Goal: Task Accomplishment & Management: Manage account settings

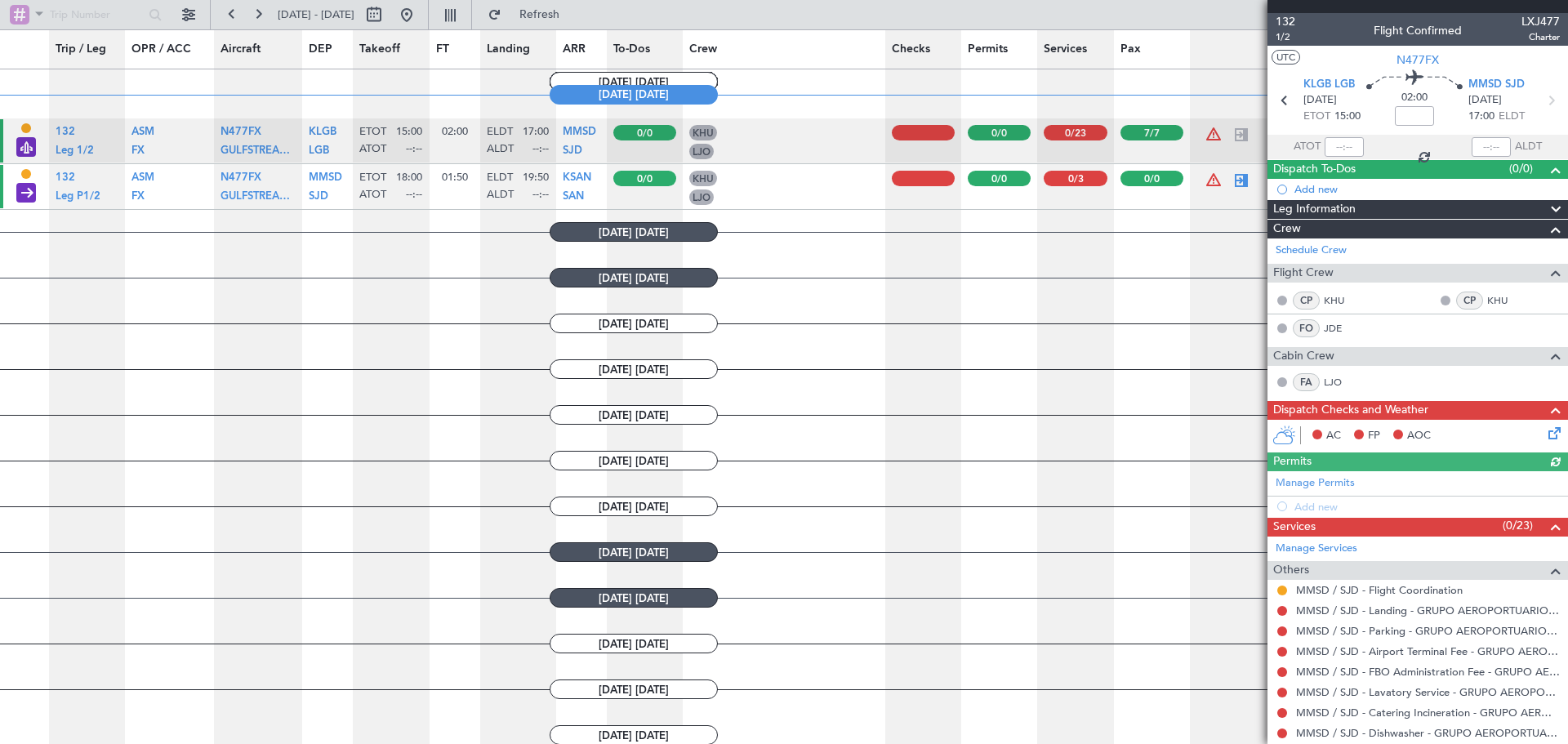
scroll to position [1144, 0]
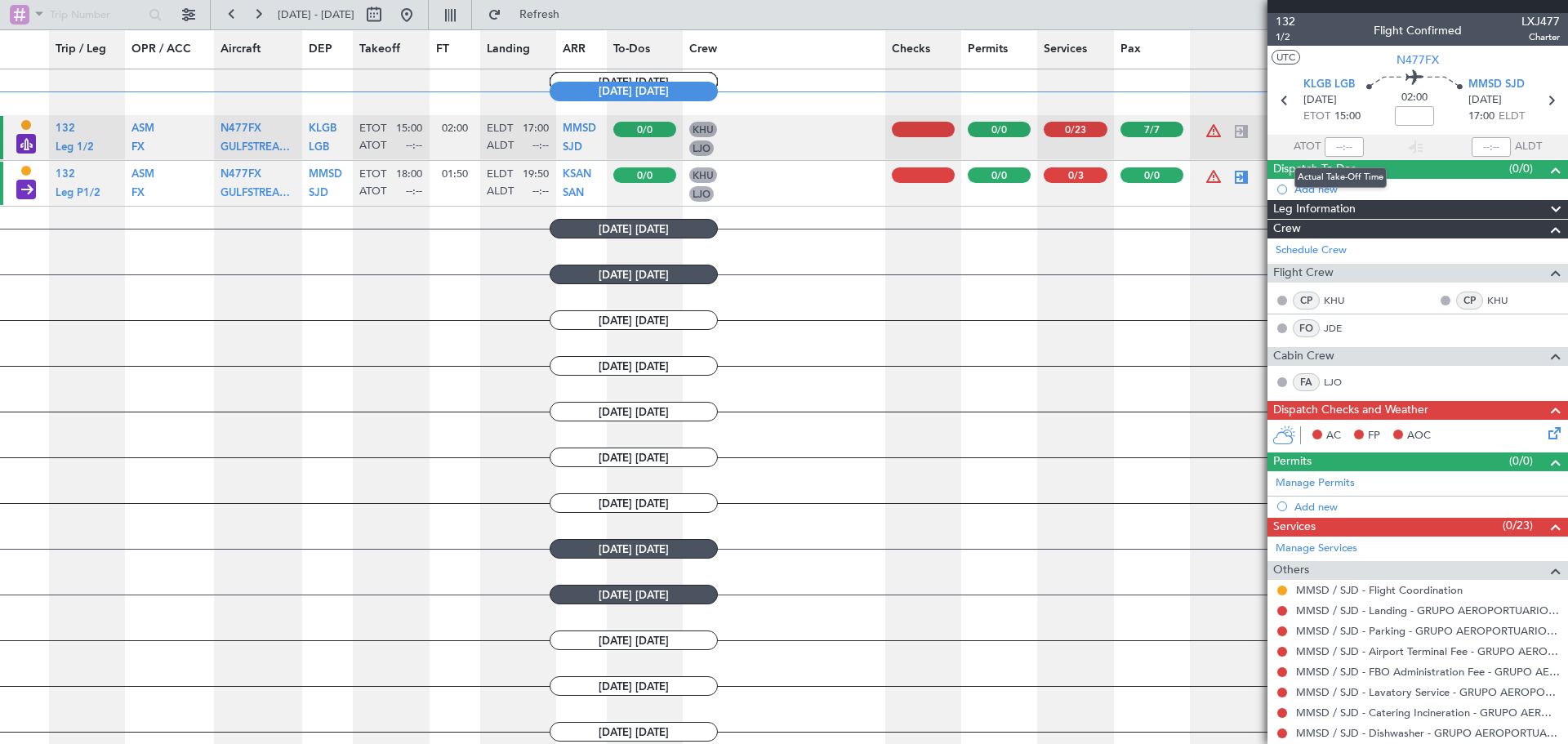
click at [1328, 156] on mat-tooltip-component "Actual Take-Off Time" at bounding box center [1341, 178] width 115 height 44
click at [1336, 150] on input "text" at bounding box center [1344, 147] width 39 height 20
click at [1545, 431] on icon at bounding box center [1551, 431] width 13 height 13
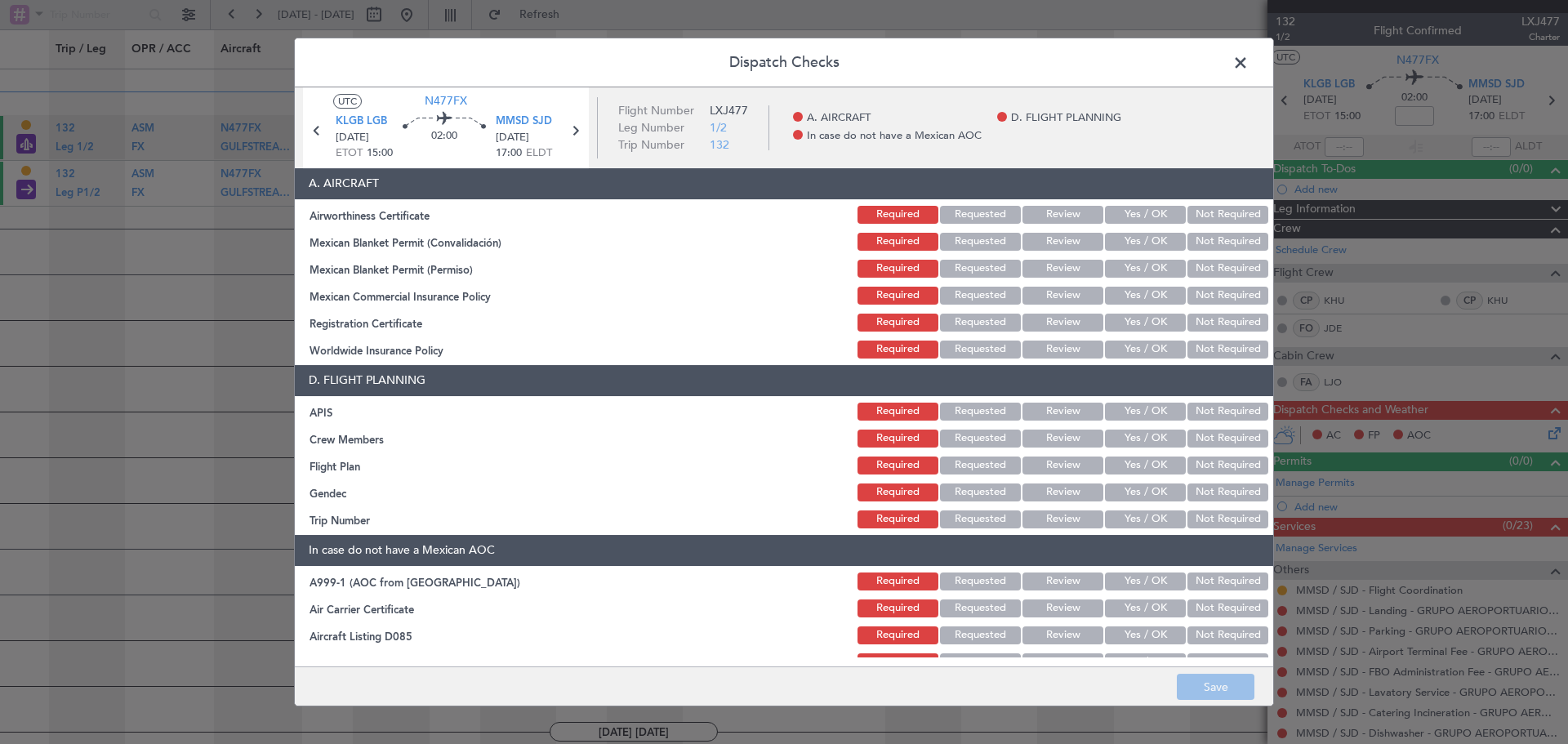
click at [1142, 206] on button "Yes / OK" at bounding box center [1145, 215] width 81 height 18
drag, startPoint x: 1146, startPoint y: 240, endPoint x: 1152, endPoint y: 282, distance: 42.4
click at [1147, 240] on button "Yes / OK" at bounding box center [1145, 241] width 81 height 18
click at [1151, 270] on button "Yes / OK" at bounding box center [1145, 269] width 81 height 18
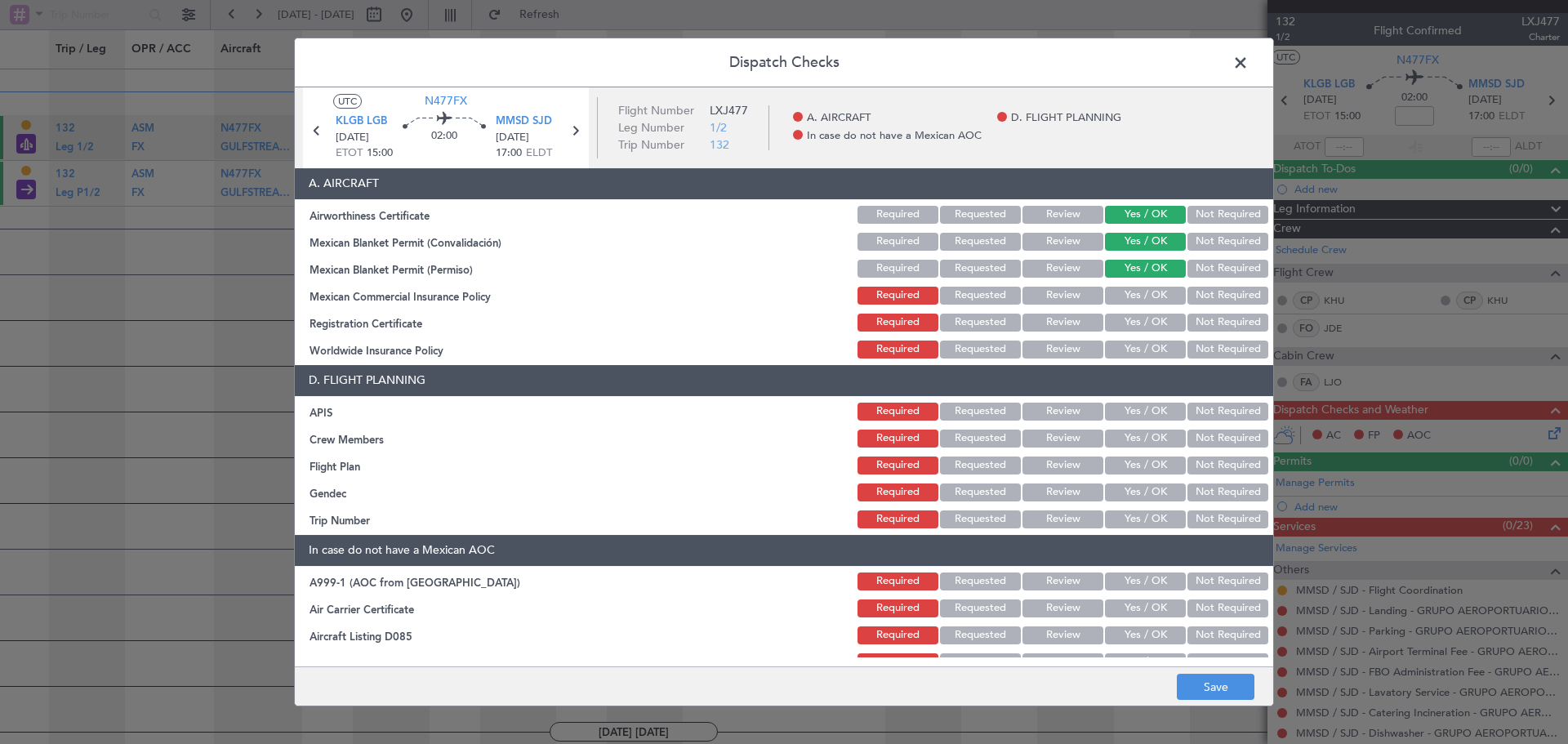
click at [1154, 298] on button "Yes / OK" at bounding box center [1145, 296] width 81 height 18
drag, startPoint x: 1148, startPoint y: 314, endPoint x: 1232, endPoint y: 375, distance: 103.8
click at [1150, 316] on button "Yes / OK" at bounding box center [1145, 322] width 81 height 18
click at [1214, 352] on button "Not Required" at bounding box center [1227, 350] width 81 height 18
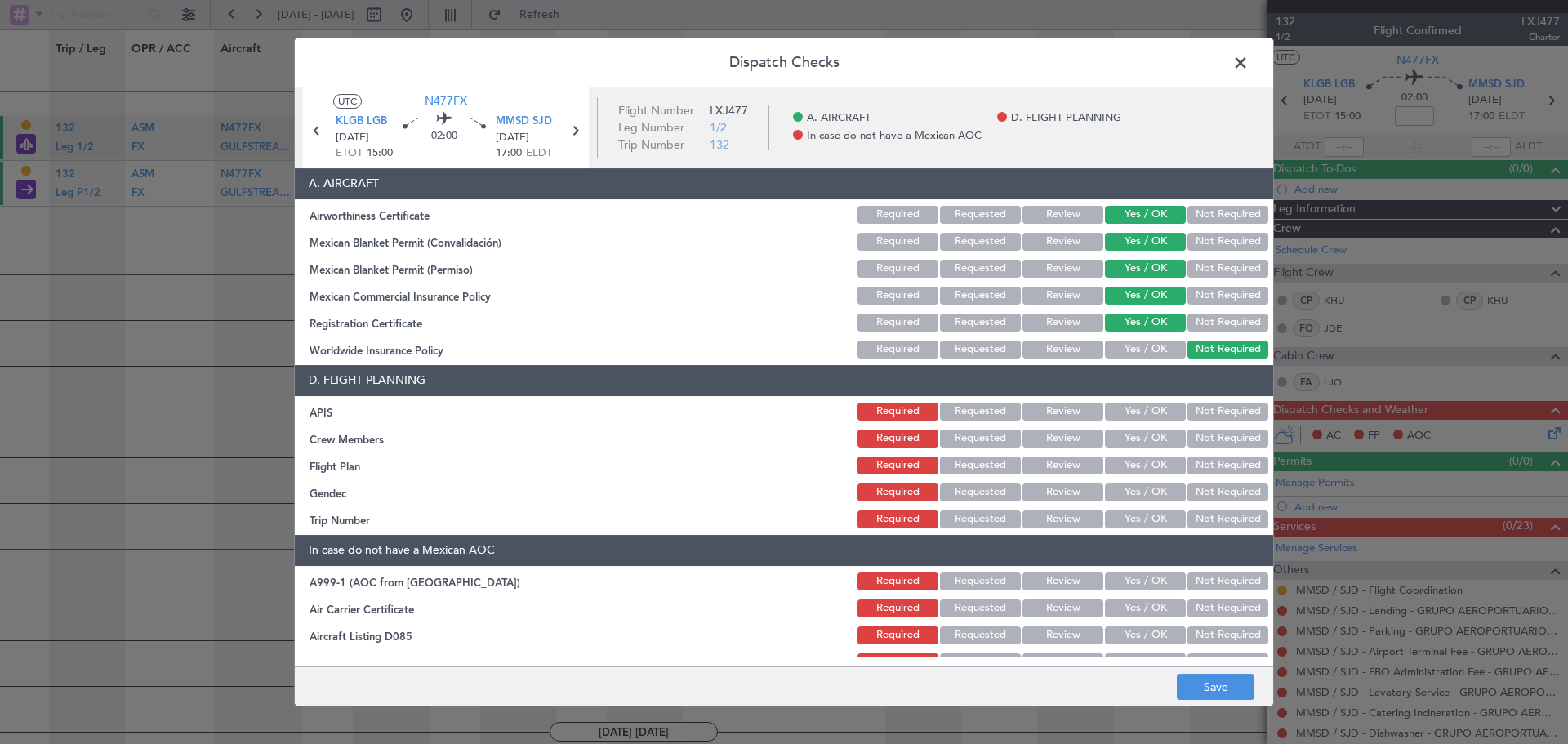
drag, startPoint x: 1226, startPoint y: 400, endPoint x: 1234, endPoint y: 423, distance: 24.4
click at [1227, 400] on div "Not Required" at bounding box center [1225, 412] width 83 height 23
click at [1133, 409] on button "Yes / OK" at bounding box center [1145, 412] width 81 height 18
drag, startPoint x: 1147, startPoint y: 435, endPoint x: 1147, endPoint y: 455, distance: 20.0
click at [1147, 438] on button "Yes / OK" at bounding box center [1145, 439] width 81 height 18
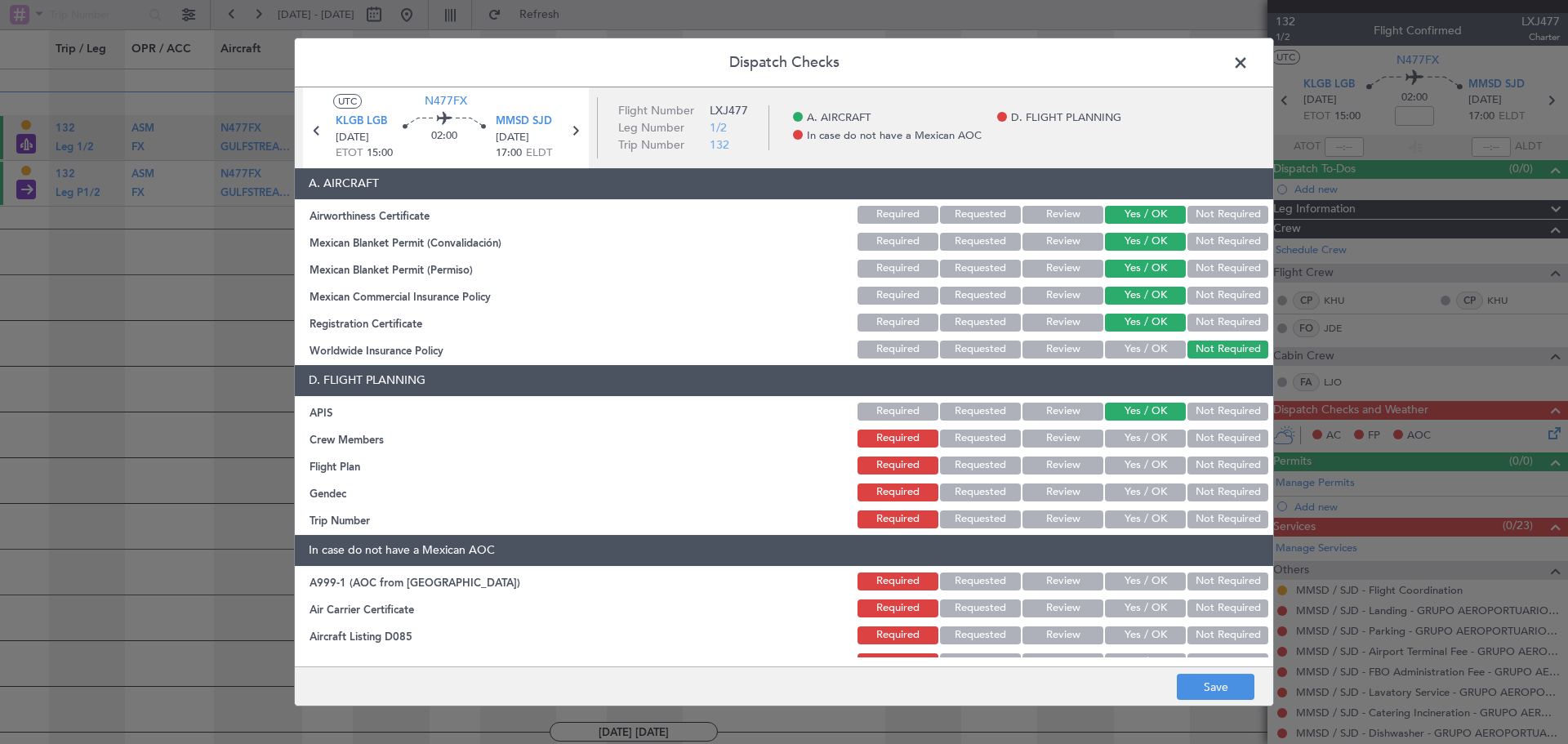
click at [1147, 455] on div "Yes / OK" at bounding box center [1144, 466] width 83 height 23
drag, startPoint x: 1152, startPoint y: 465, endPoint x: 1146, endPoint y: 498, distance: 33.5
click at [1152, 467] on button "Yes / OK" at bounding box center [1145, 465] width 81 height 18
click at [1146, 498] on button "Yes / OK" at bounding box center [1145, 493] width 81 height 18
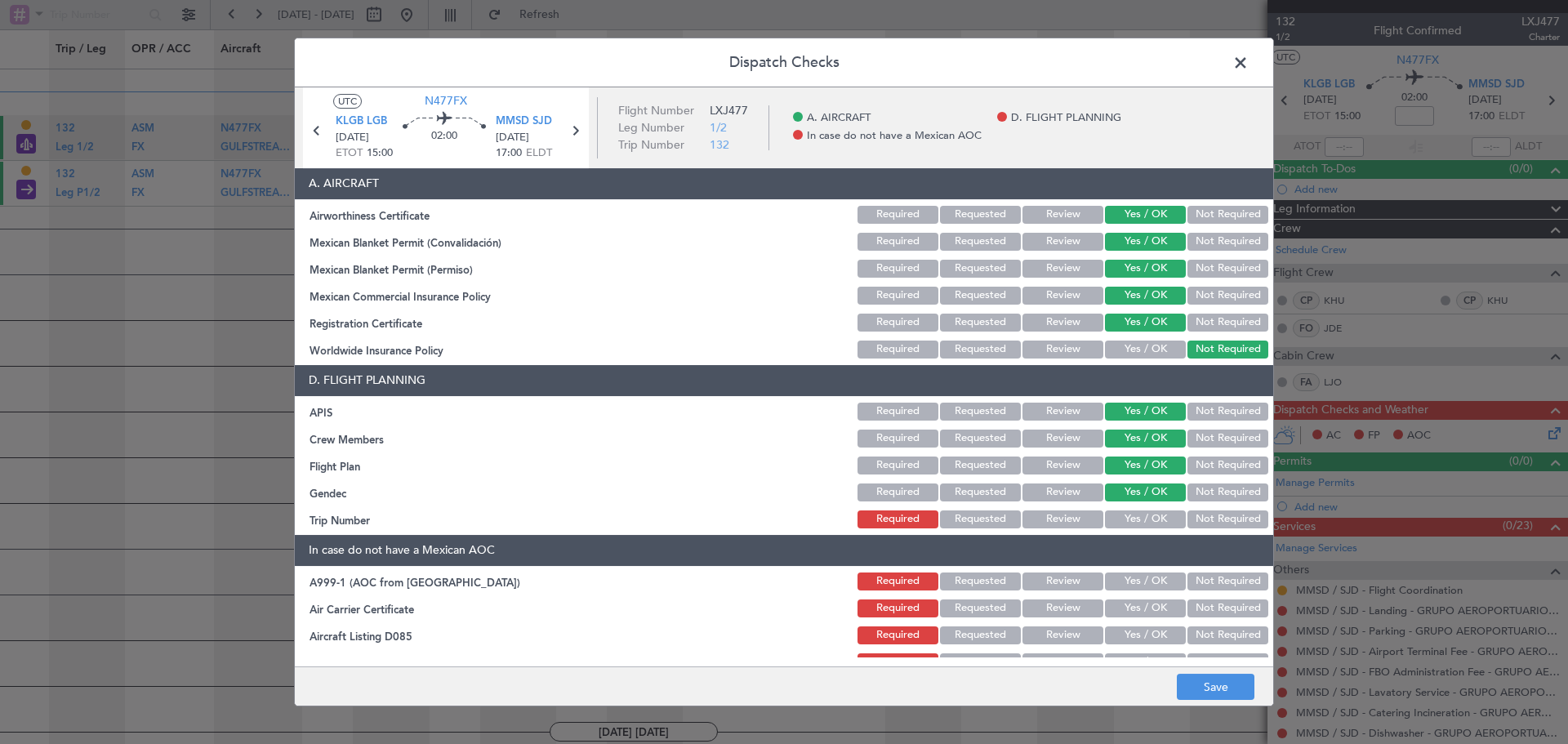
drag, startPoint x: 1143, startPoint y: 517, endPoint x: 1147, endPoint y: 524, distance: 8.1
click at [1143, 518] on button "Yes / OK" at bounding box center [1145, 519] width 81 height 18
drag, startPoint x: 1195, startPoint y: 573, endPoint x: 1213, endPoint y: 591, distance: 25.5
click at [1200, 580] on button "Not Required" at bounding box center [1227, 582] width 81 height 18
click at [1215, 610] on button "Not Required" at bounding box center [1227, 609] width 81 height 18
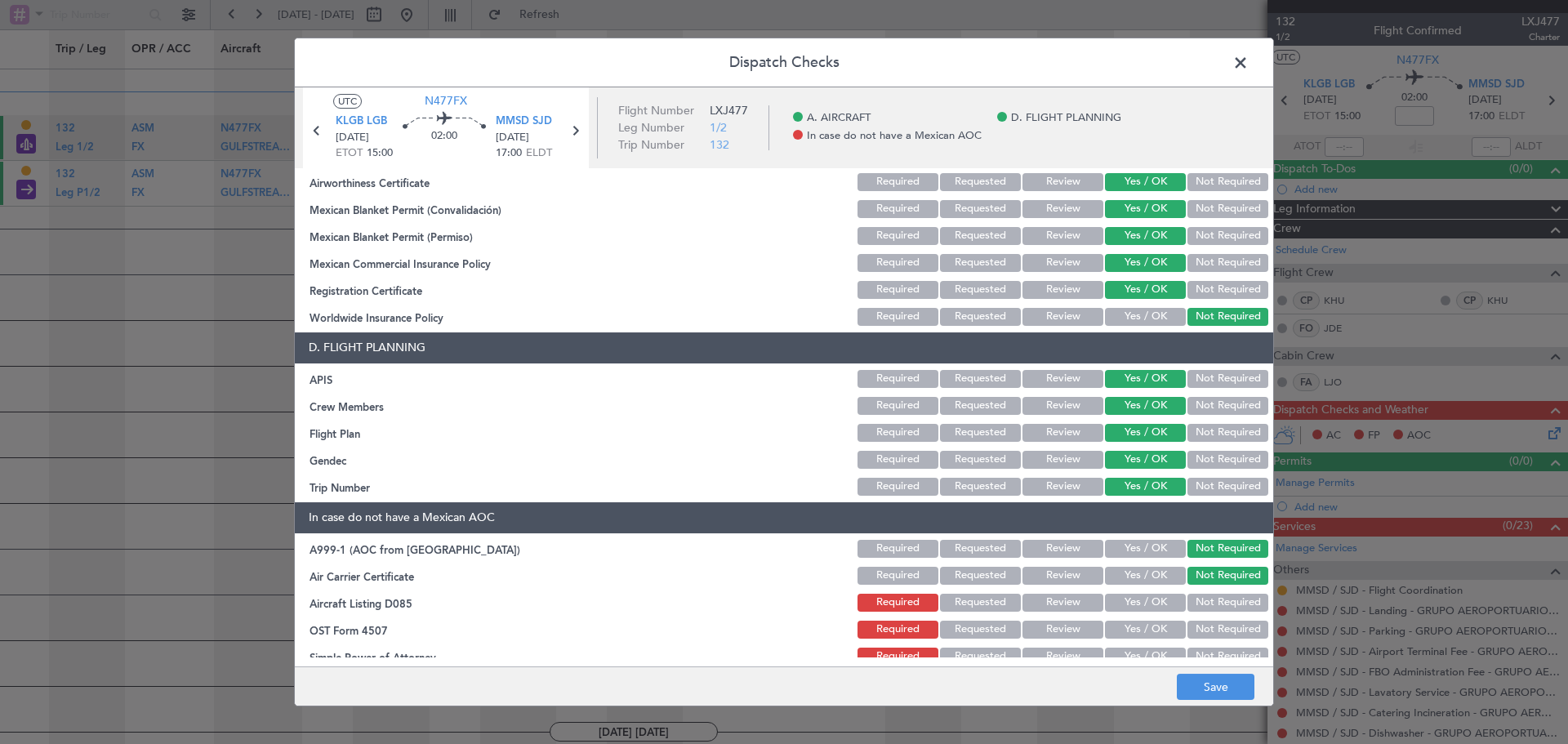
scroll to position [48, 0]
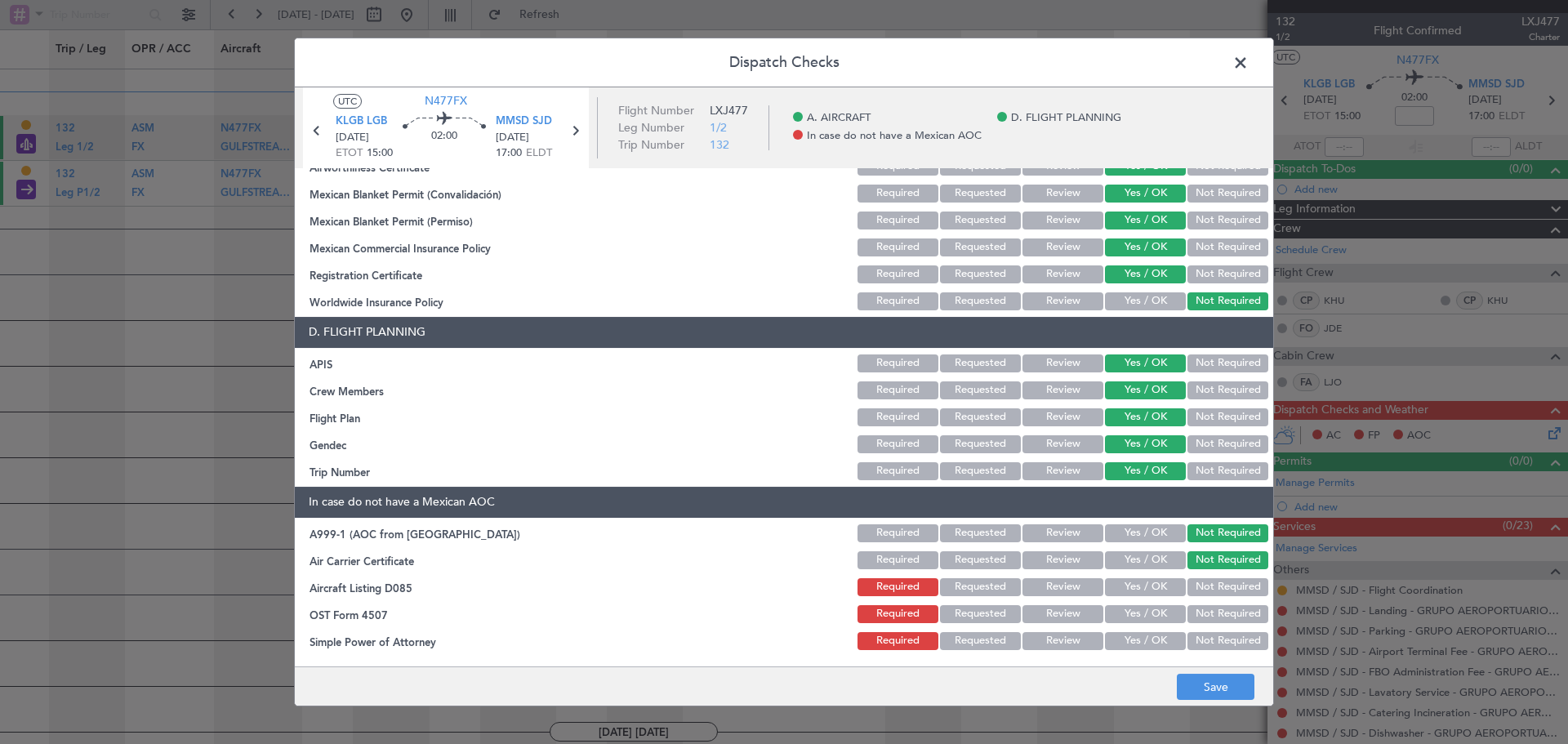
click at [1226, 583] on button "Not Required" at bounding box center [1227, 588] width 81 height 18
click at [1225, 608] on button "Not Required" at bounding box center [1227, 614] width 81 height 18
click at [1225, 630] on div "Not Required" at bounding box center [1225, 642] width 83 height 23
click at [1225, 656] on article "A. AIRCRAFT Airworthiness Certificate Required Requested Review Yes / OK Not Re…" at bounding box center [784, 413] width 979 height 488
click at [1226, 649] on button "Not Required" at bounding box center [1227, 641] width 81 height 18
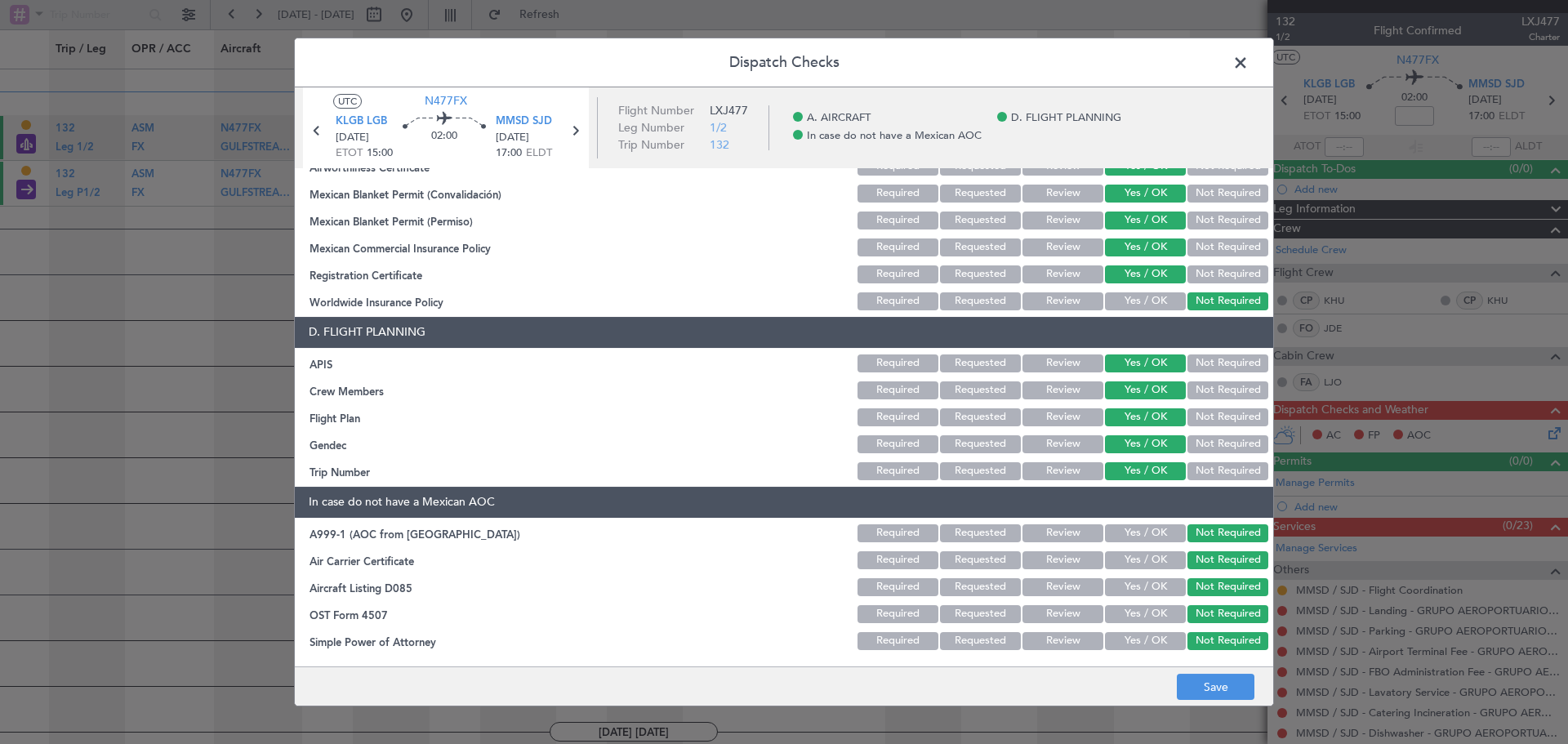
scroll to position [0, 0]
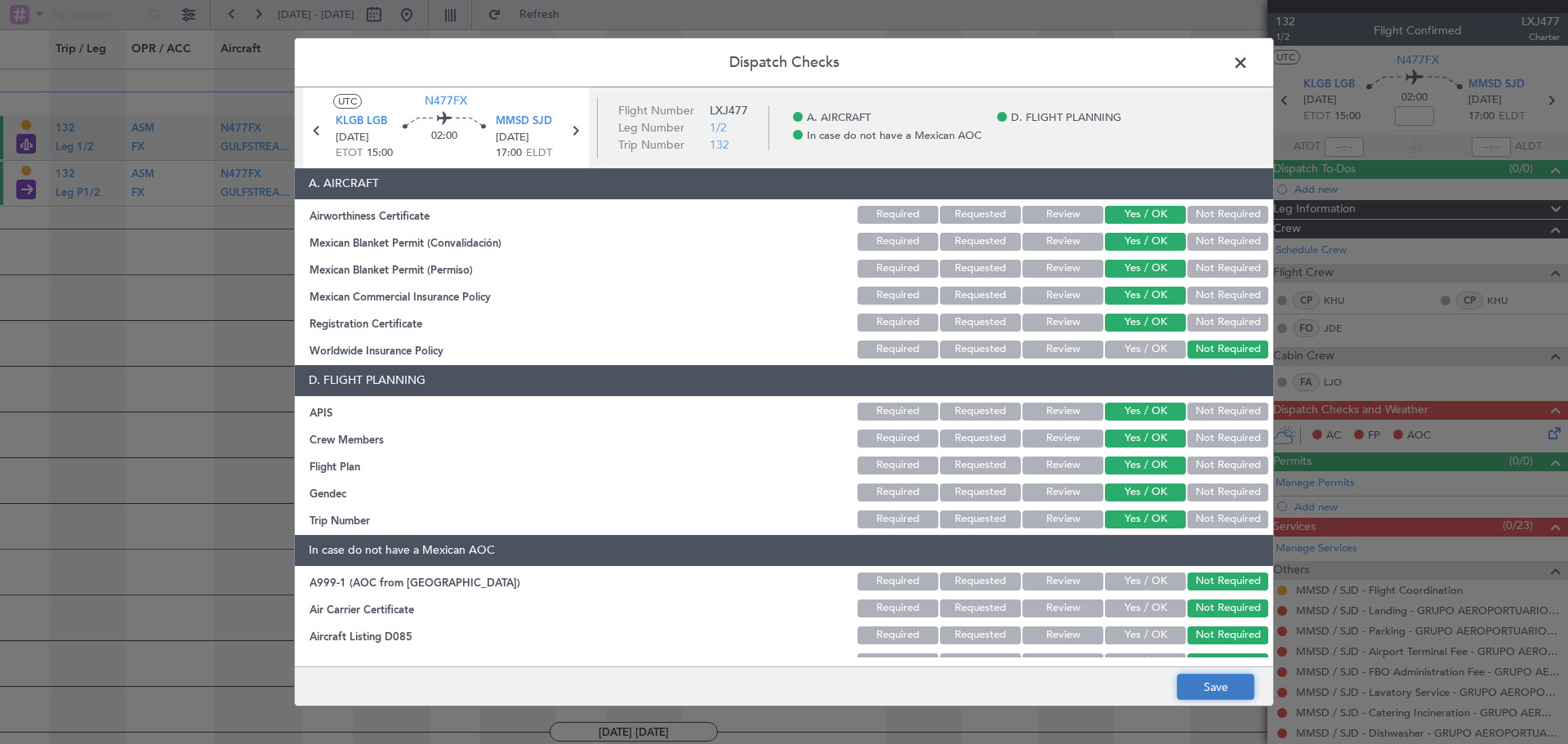
click at [1217, 685] on button "Save" at bounding box center [1215, 686] width 77 height 26
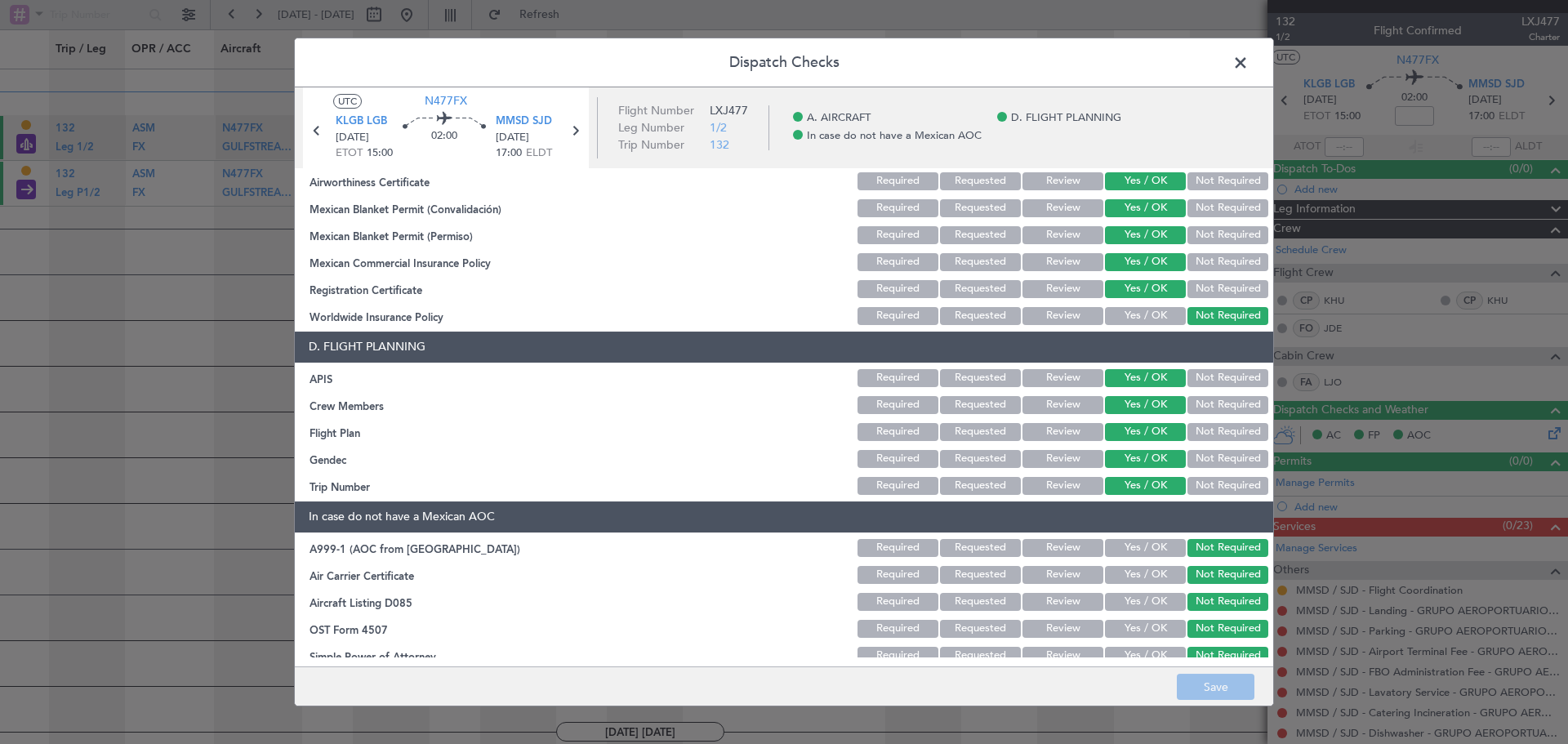
scroll to position [48, 0]
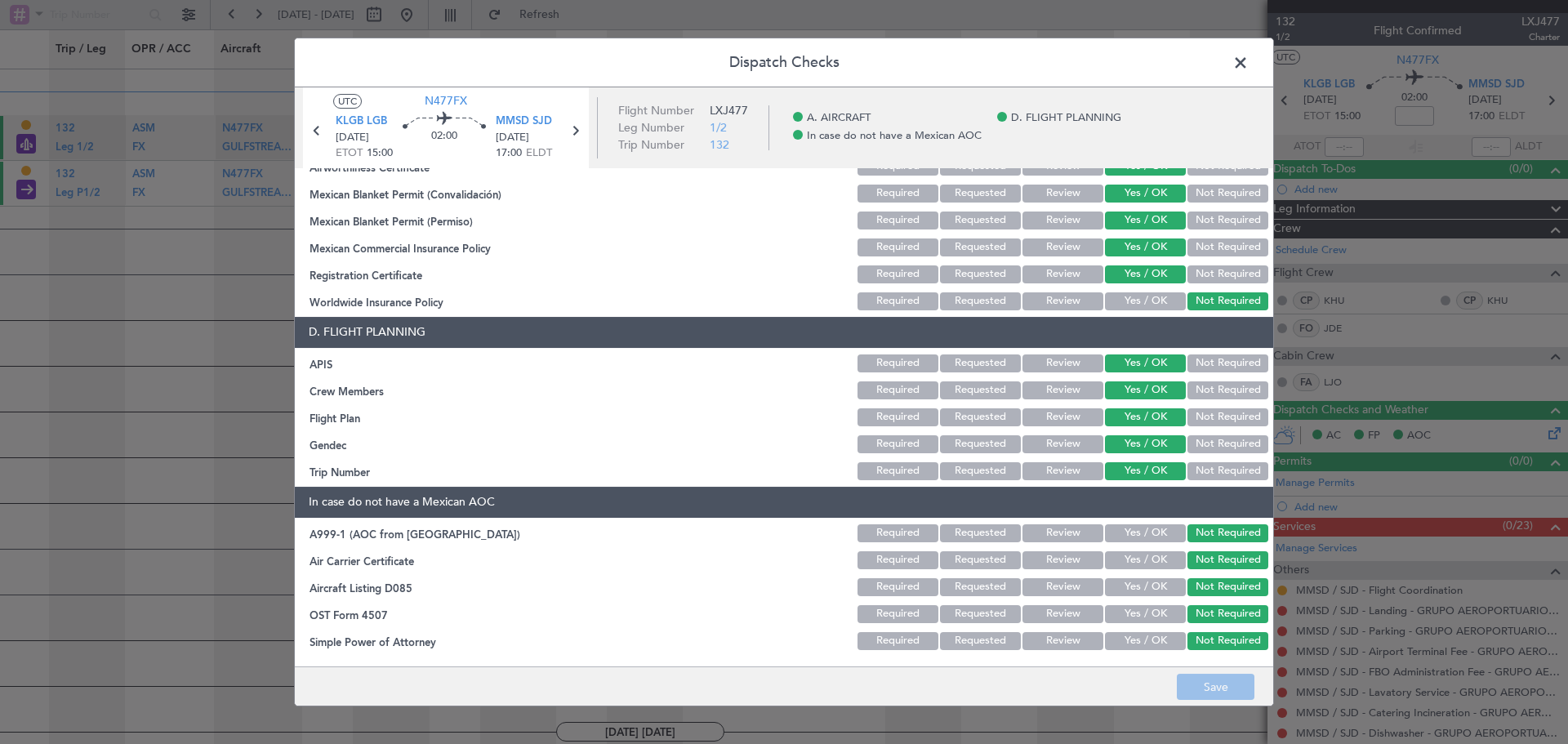
click at [1249, 63] on span at bounding box center [1249, 67] width 0 height 33
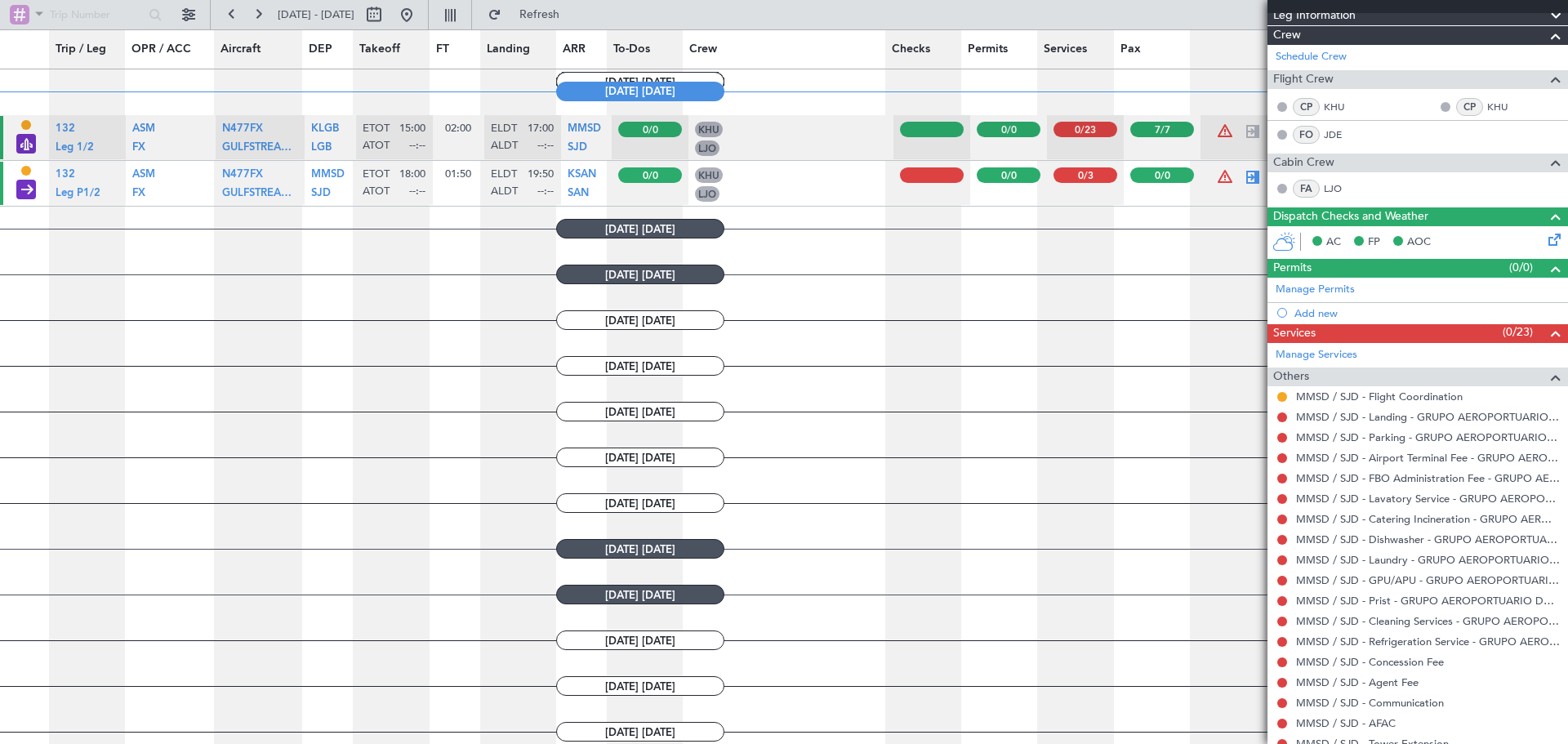
scroll to position [408, 0]
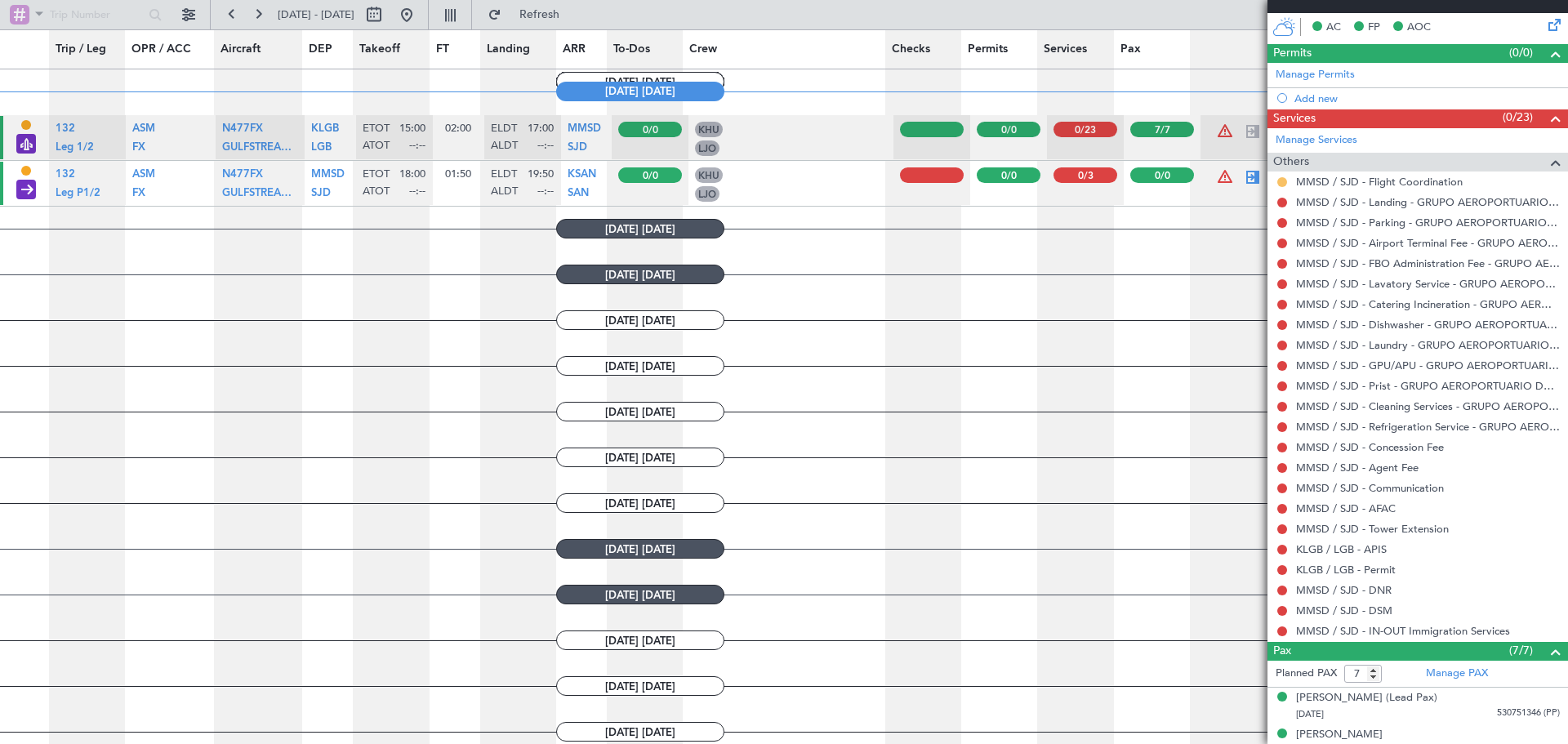
click at [1281, 180] on button at bounding box center [1281, 182] width 10 height 10
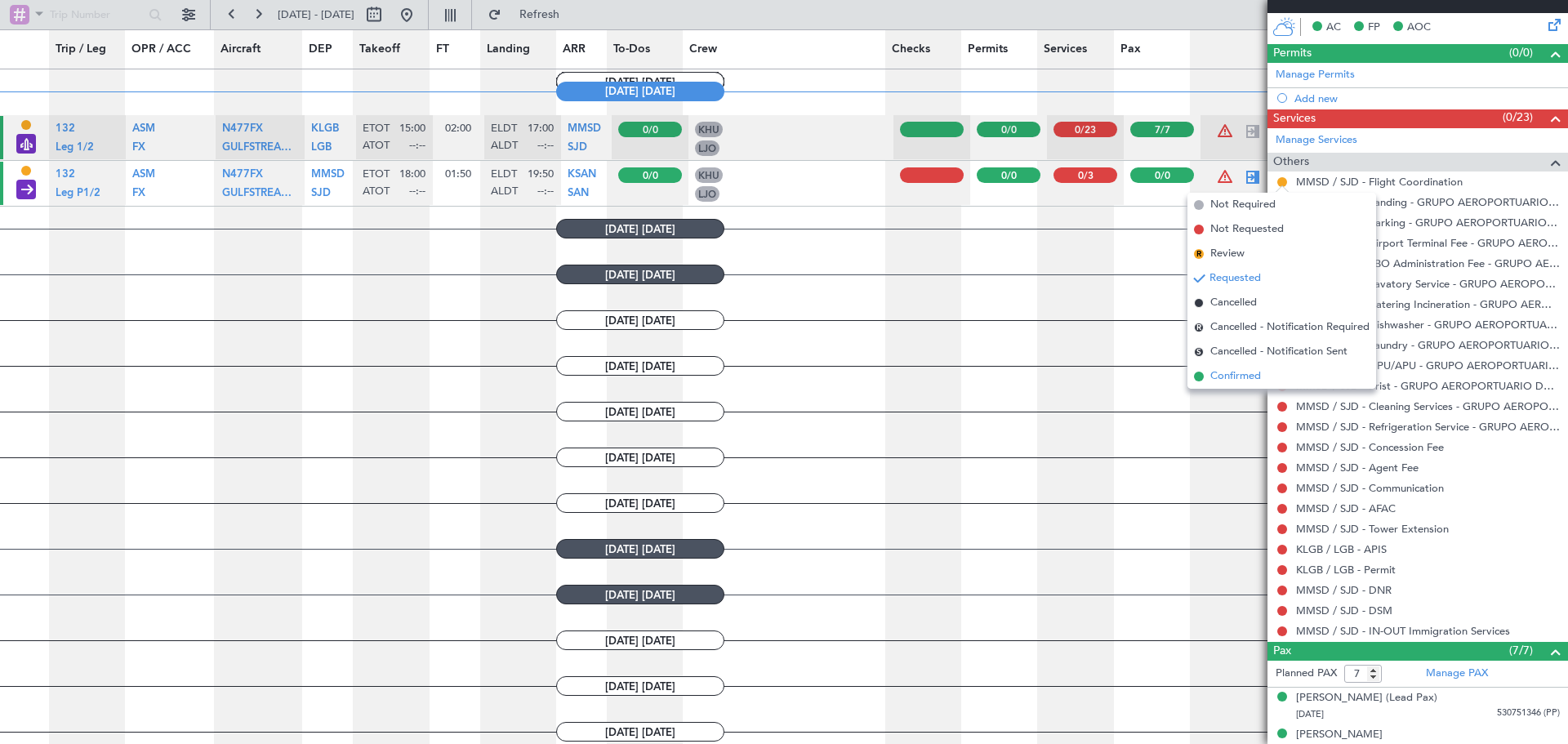
click at [1230, 374] on span "Confirmed" at bounding box center [1235, 376] width 51 height 16
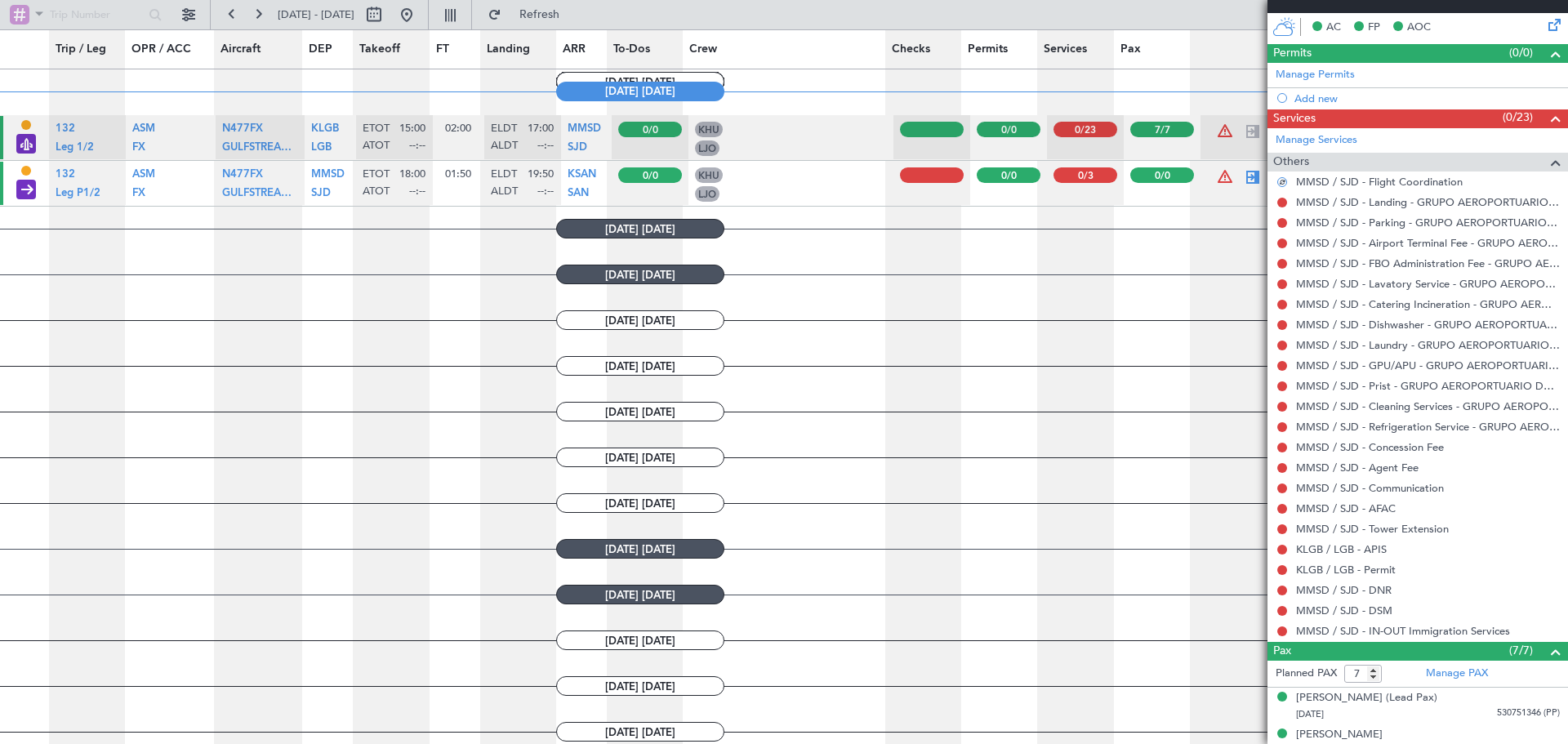
click at [1282, 203] on button at bounding box center [1281, 202] width 10 height 10
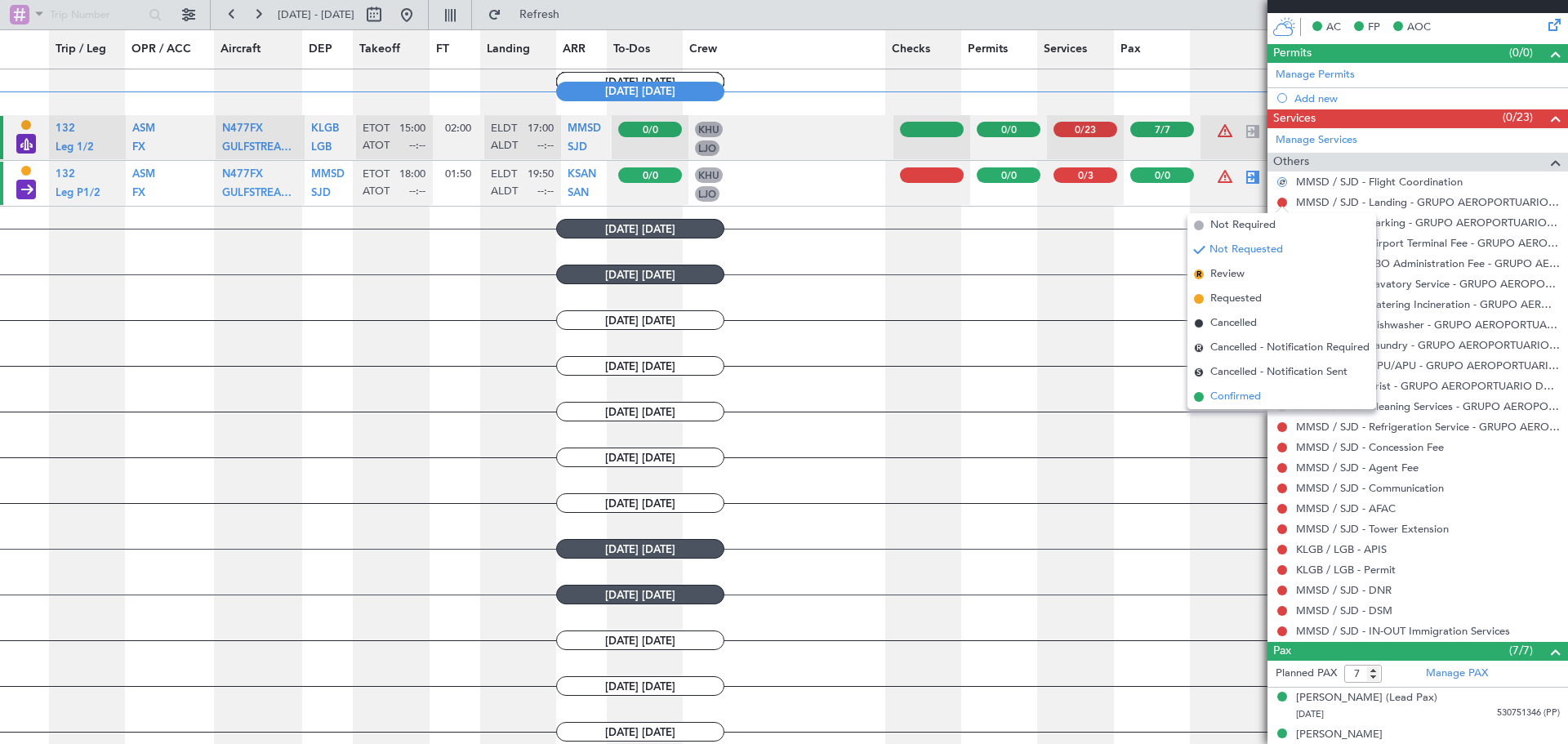
drag, startPoint x: 1241, startPoint y: 397, endPoint x: 1296, endPoint y: 281, distance: 128.4
click at [1241, 395] on span "Confirmed" at bounding box center [1235, 397] width 51 height 16
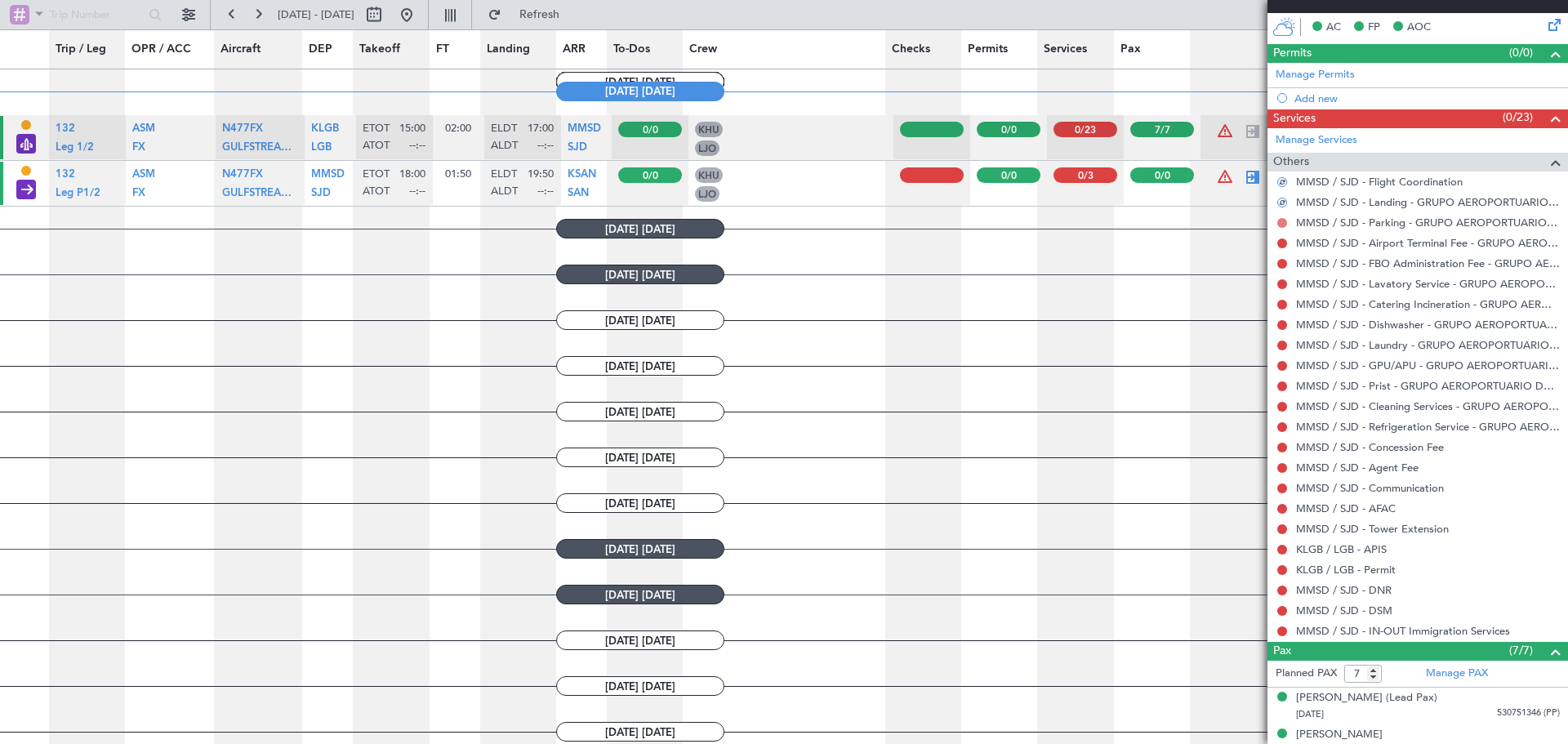
click at [1283, 225] on button at bounding box center [1281, 223] width 10 height 10
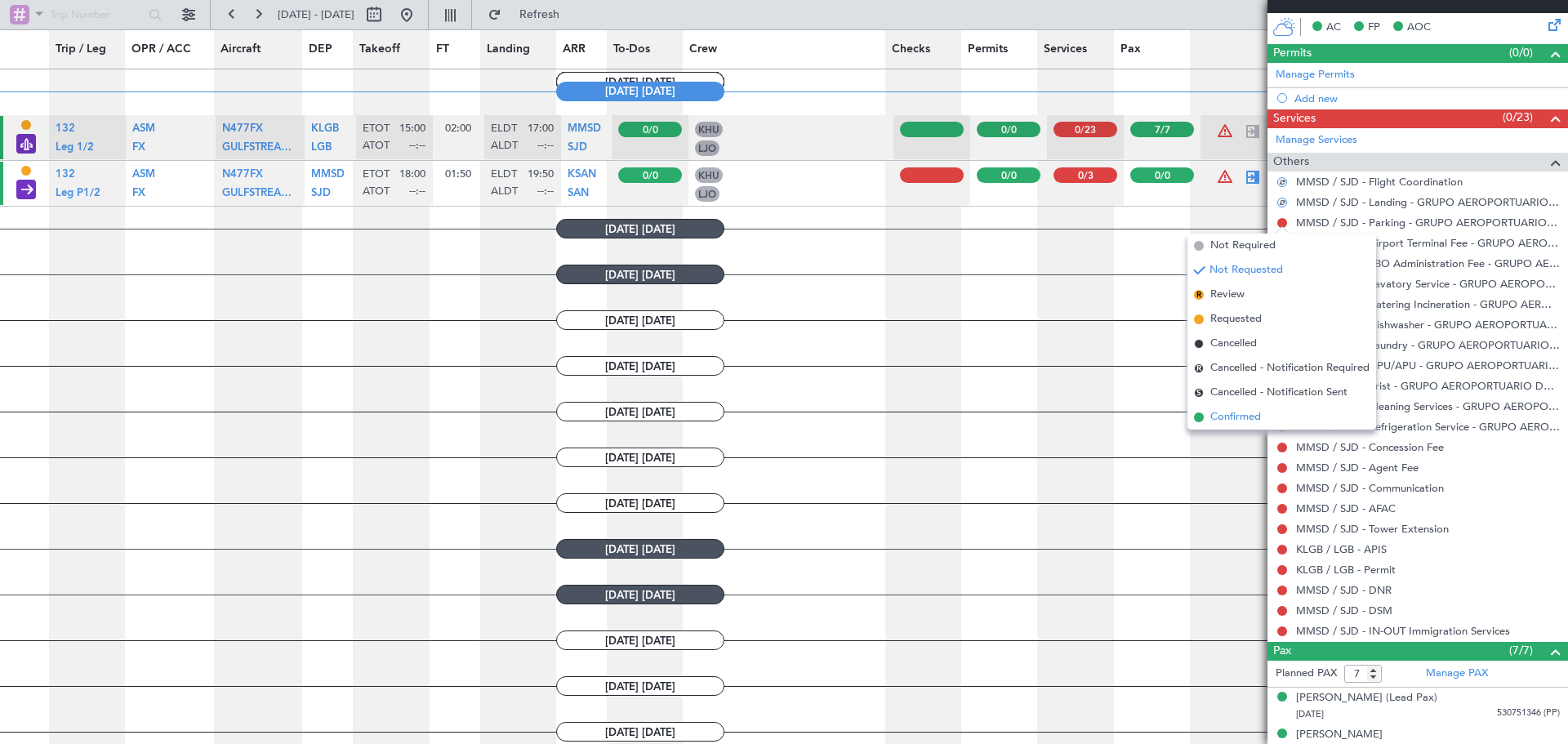
drag, startPoint x: 1257, startPoint y: 413, endPoint x: 1289, endPoint y: 349, distance: 71.6
click at [1258, 409] on span "Confirmed" at bounding box center [1235, 417] width 51 height 16
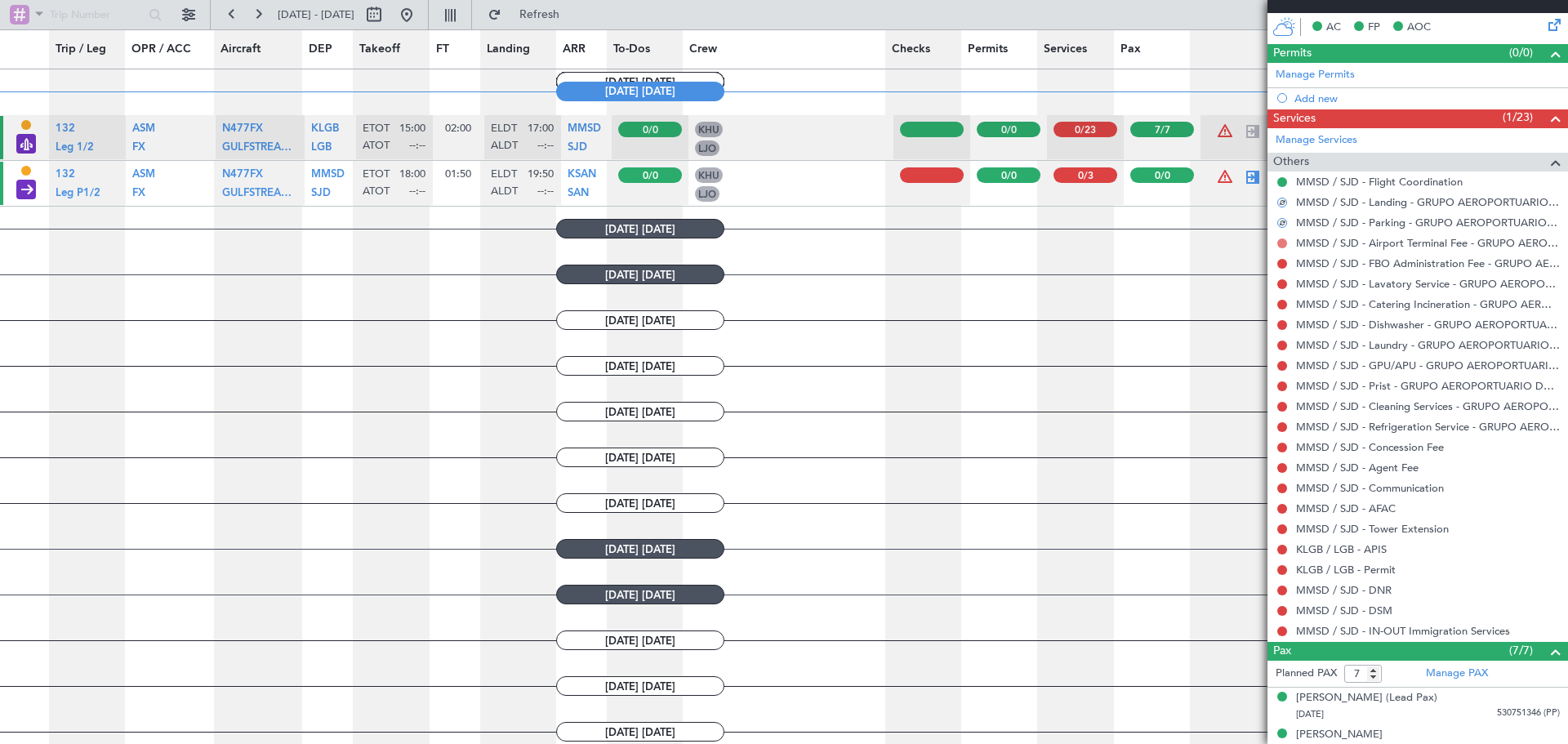
click at [1281, 245] on button at bounding box center [1281, 243] width 10 height 10
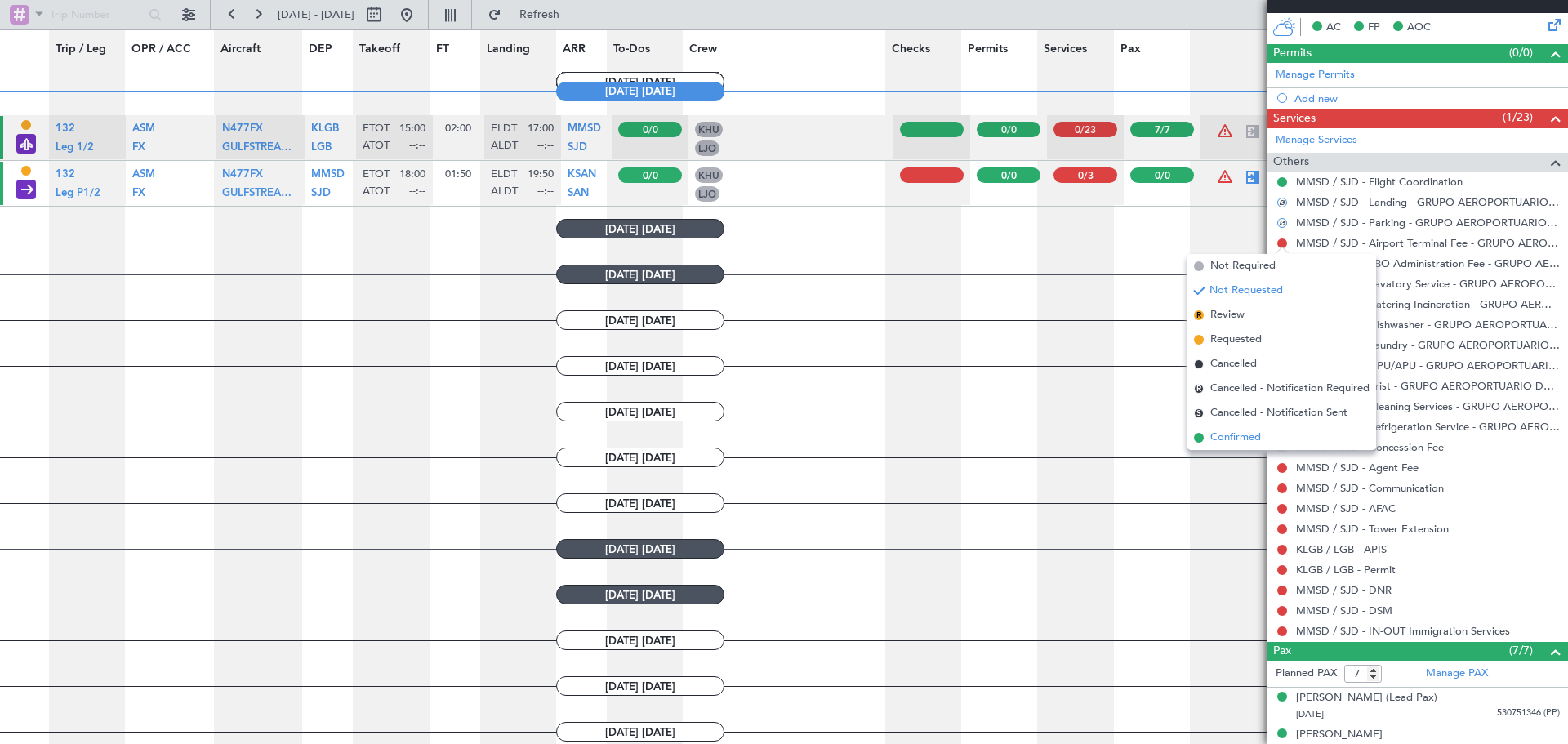
click at [1250, 433] on span "Confirmed" at bounding box center [1235, 438] width 51 height 16
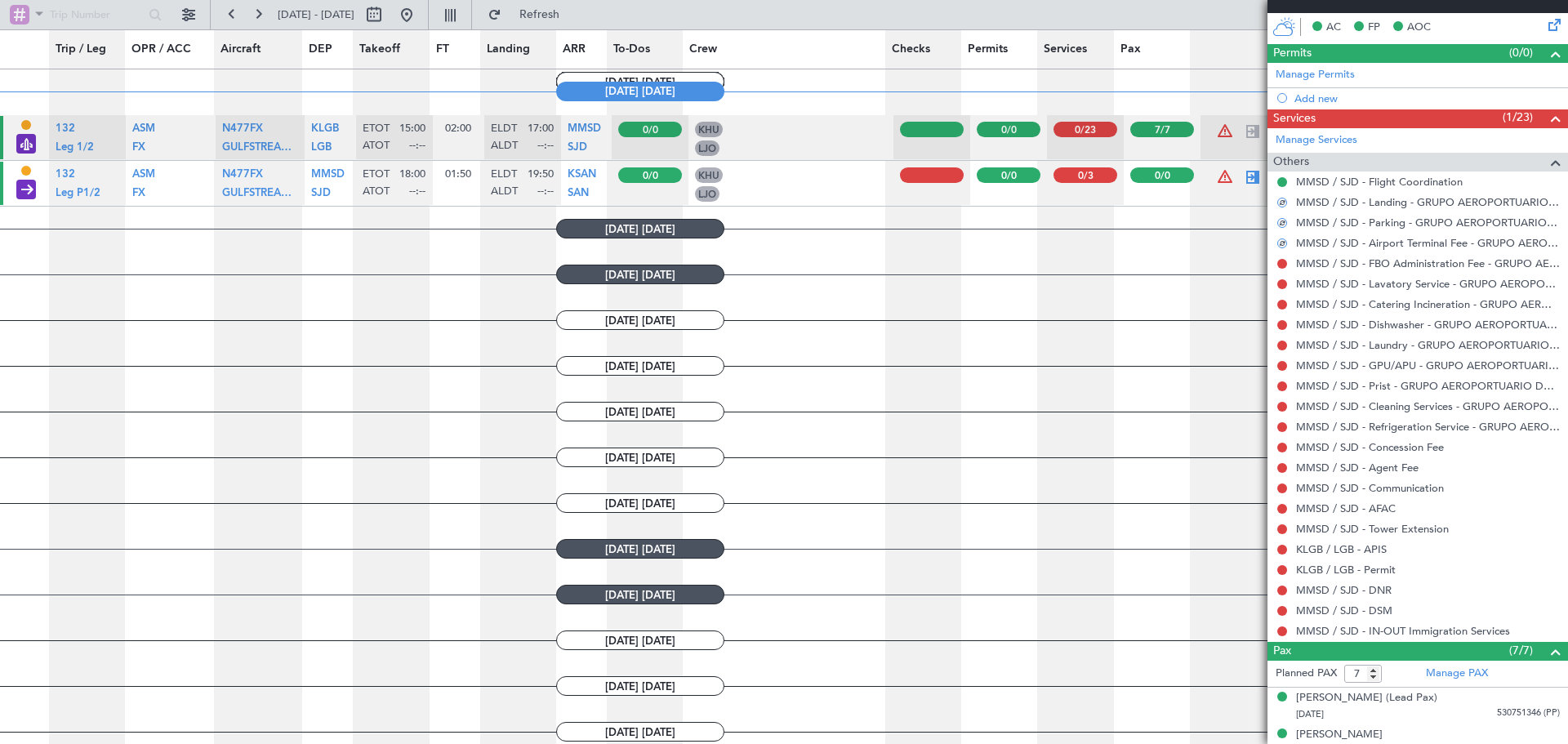
click at [1281, 264] on button at bounding box center [1281, 264] width 10 height 10
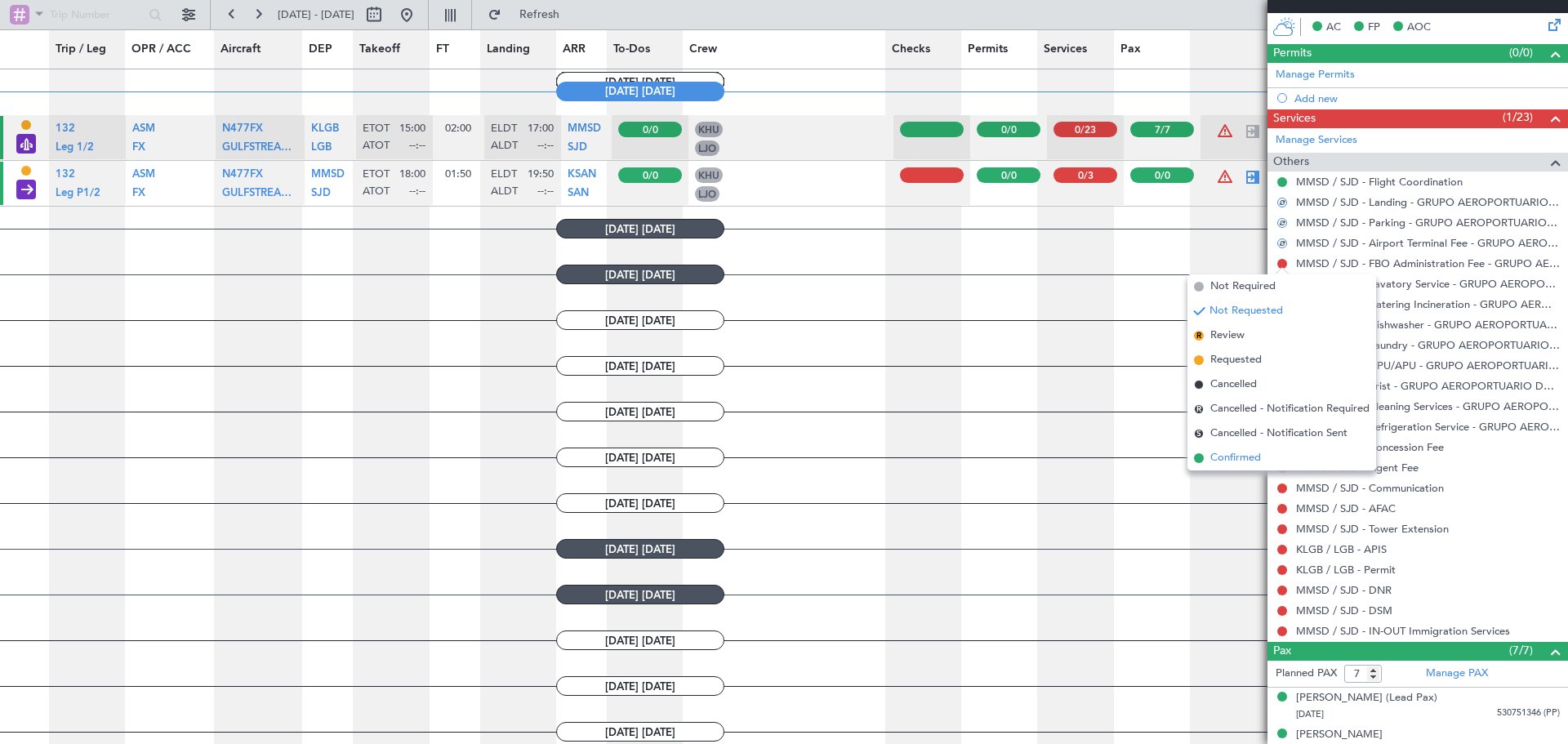
click at [1239, 455] on span "Confirmed" at bounding box center [1235, 458] width 51 height 16
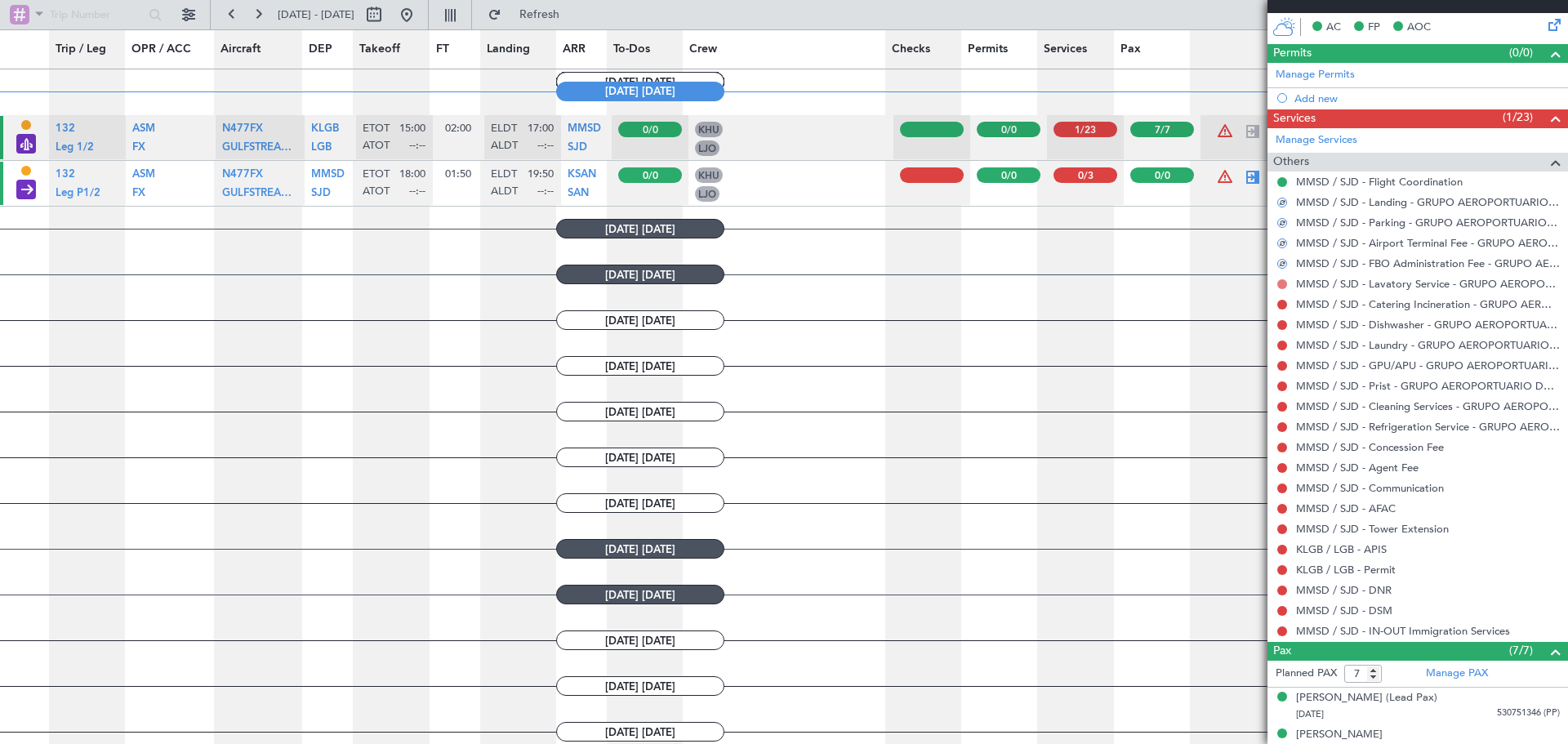
click at [1284, 282] on button at bounding box center [1281, 284] width 10 height 10
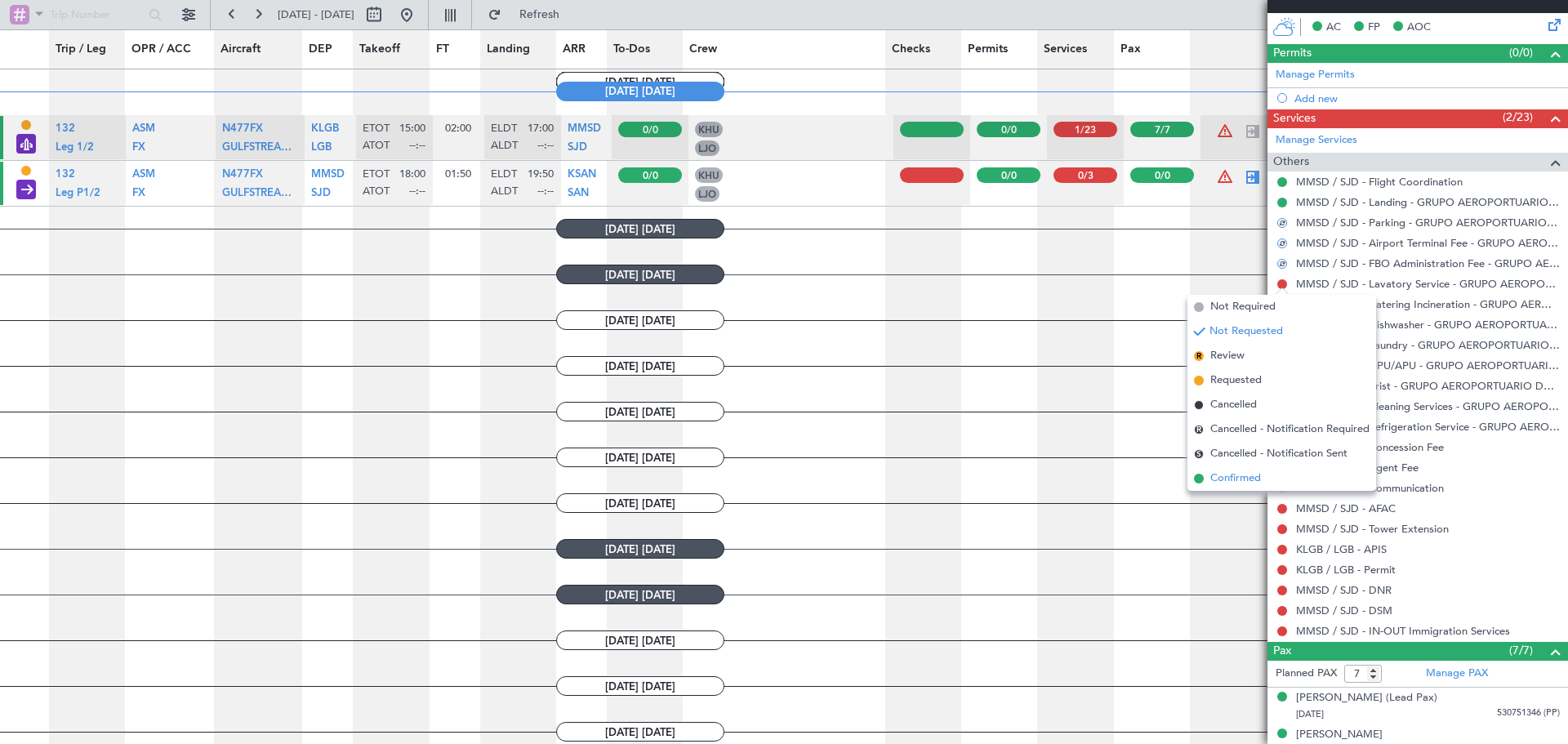
click at [1233, 479] on span "Confirmed" at bounding box center [1235, 479] width 51 height 16
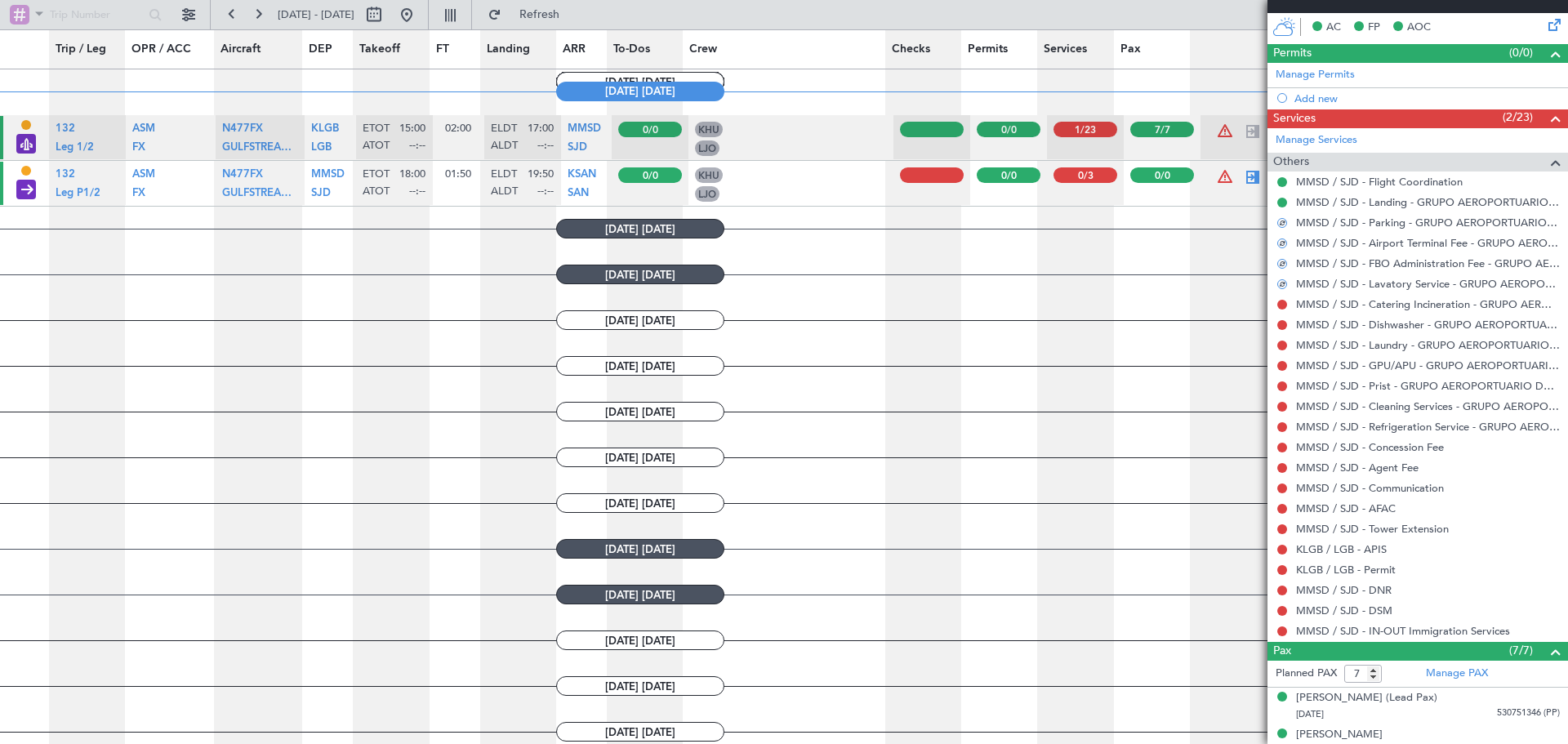
click at [1284, 305] on button at bounding box center [1281, 305] width 10 height 10
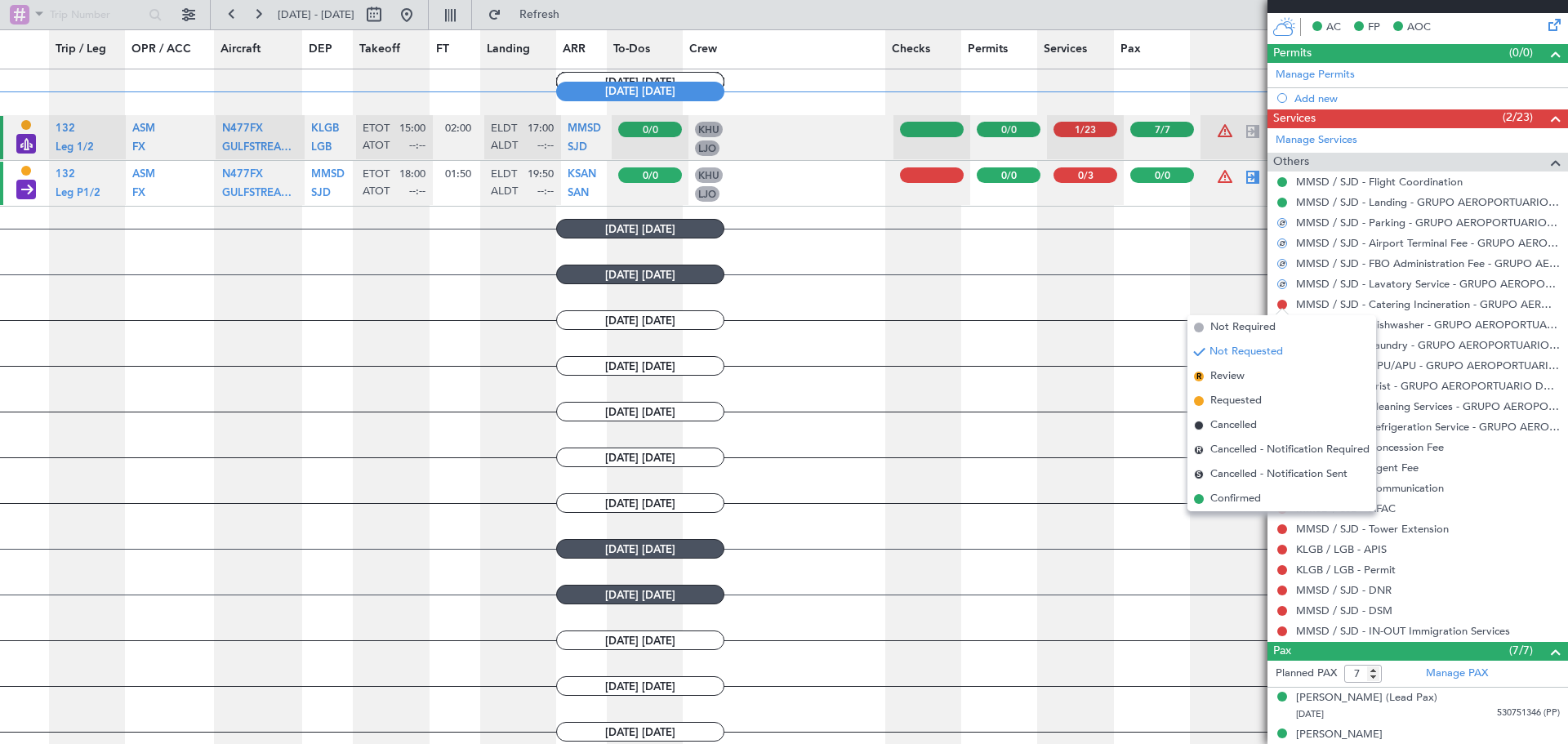
drag, startPoint x: 1243, startPoint y: 494, endPoint x: 1248, endPoint y: 477, distance: 17.7
click at [1243, 495] on span "Confirmed" at bounding box center [1235, 499] width 51 height 16
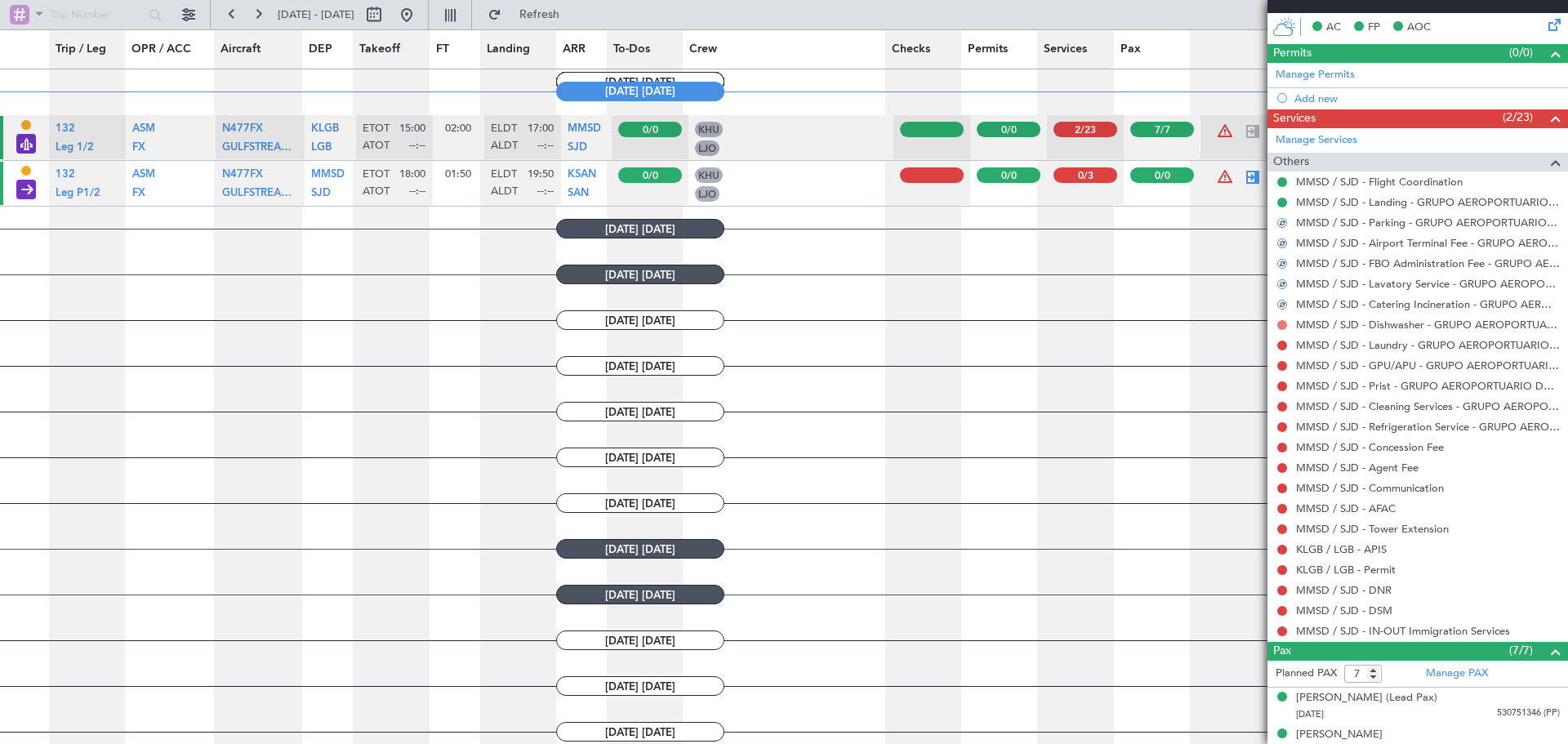
click at [1284, 321] on button at bounding box center [1281, 325] width 10 height 10
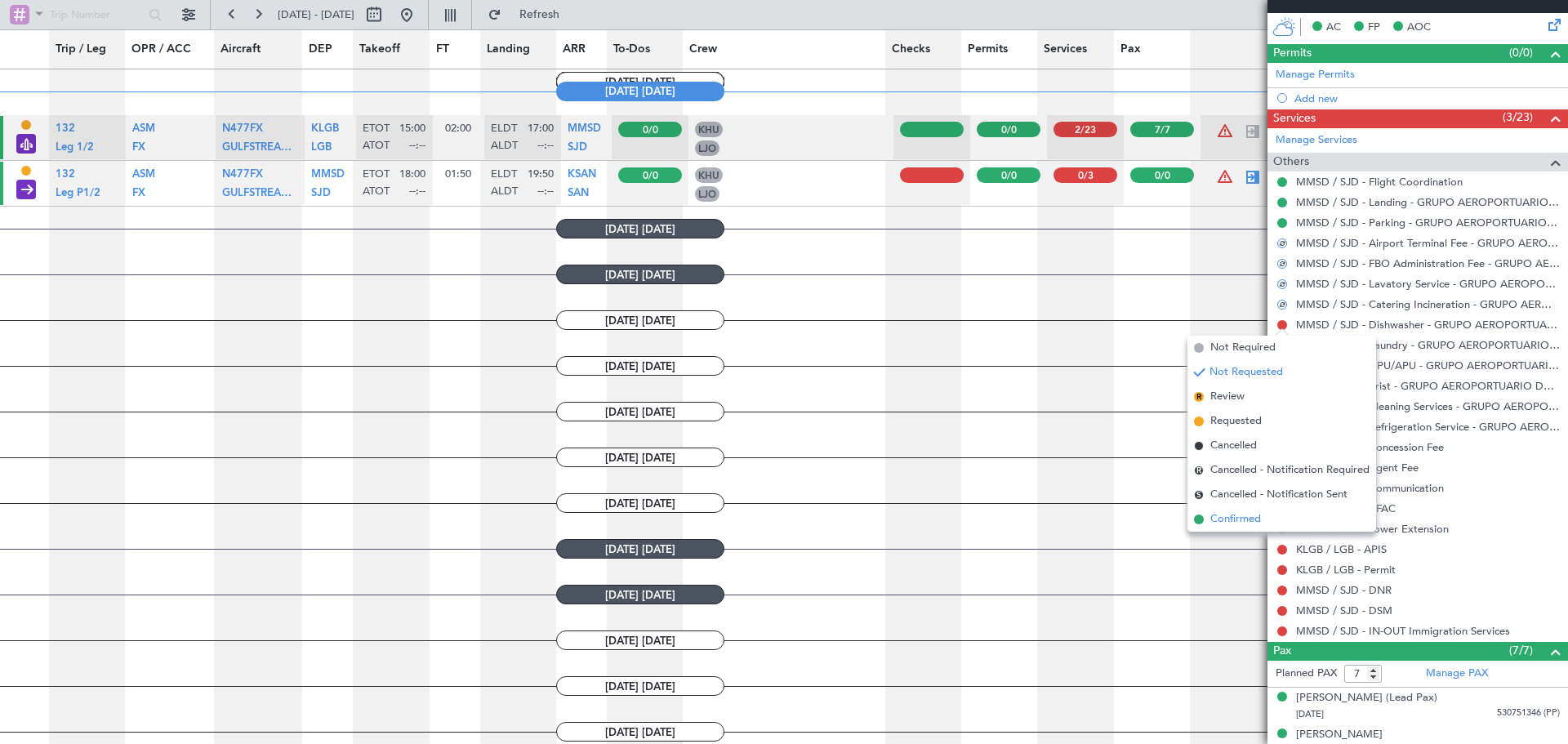
click at [1238, 522] on span "Confirmed" at bounding box center [1235, 519] width 51 height 16
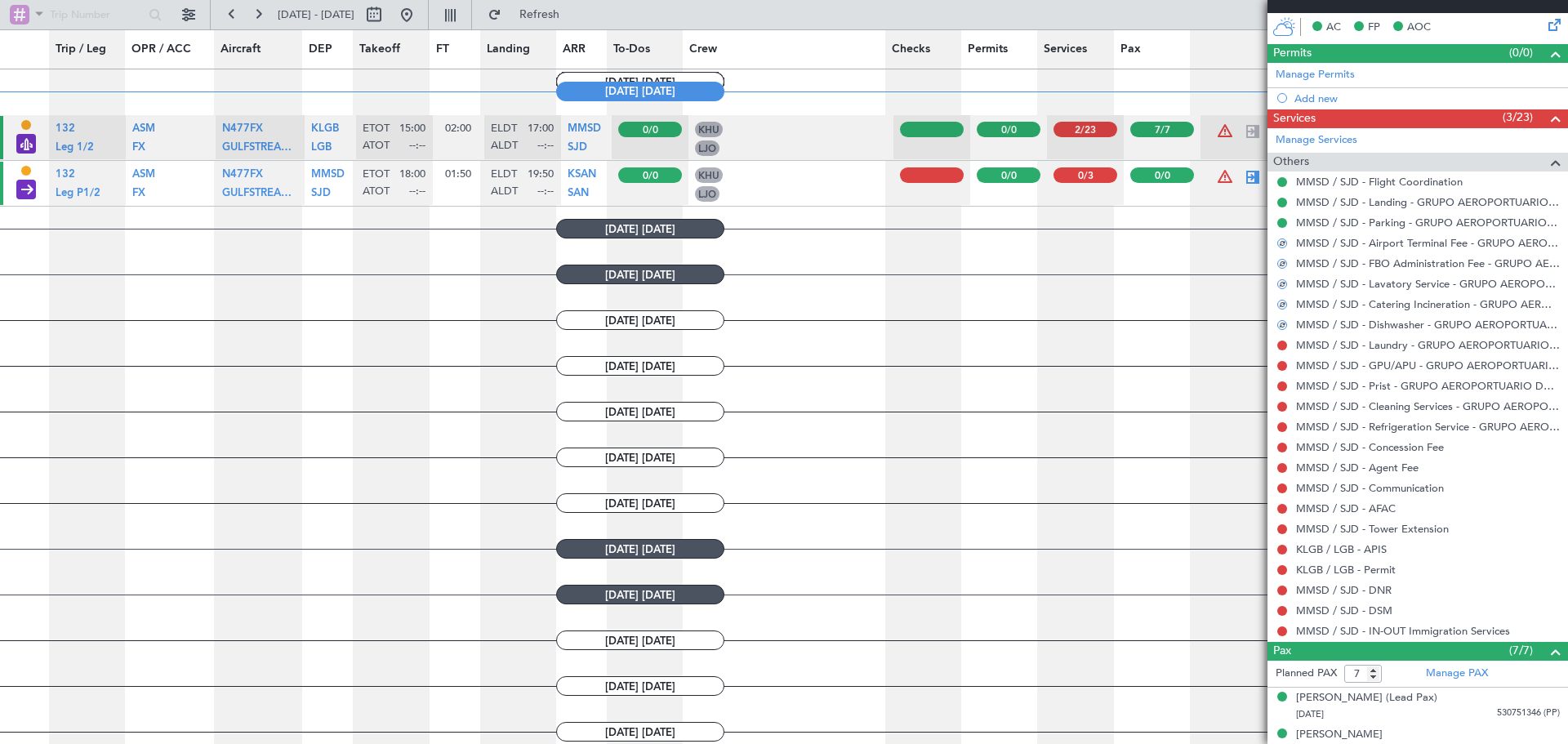
click at [1280, 344] on button at bounding box center [1281, 345] width 10 height 10
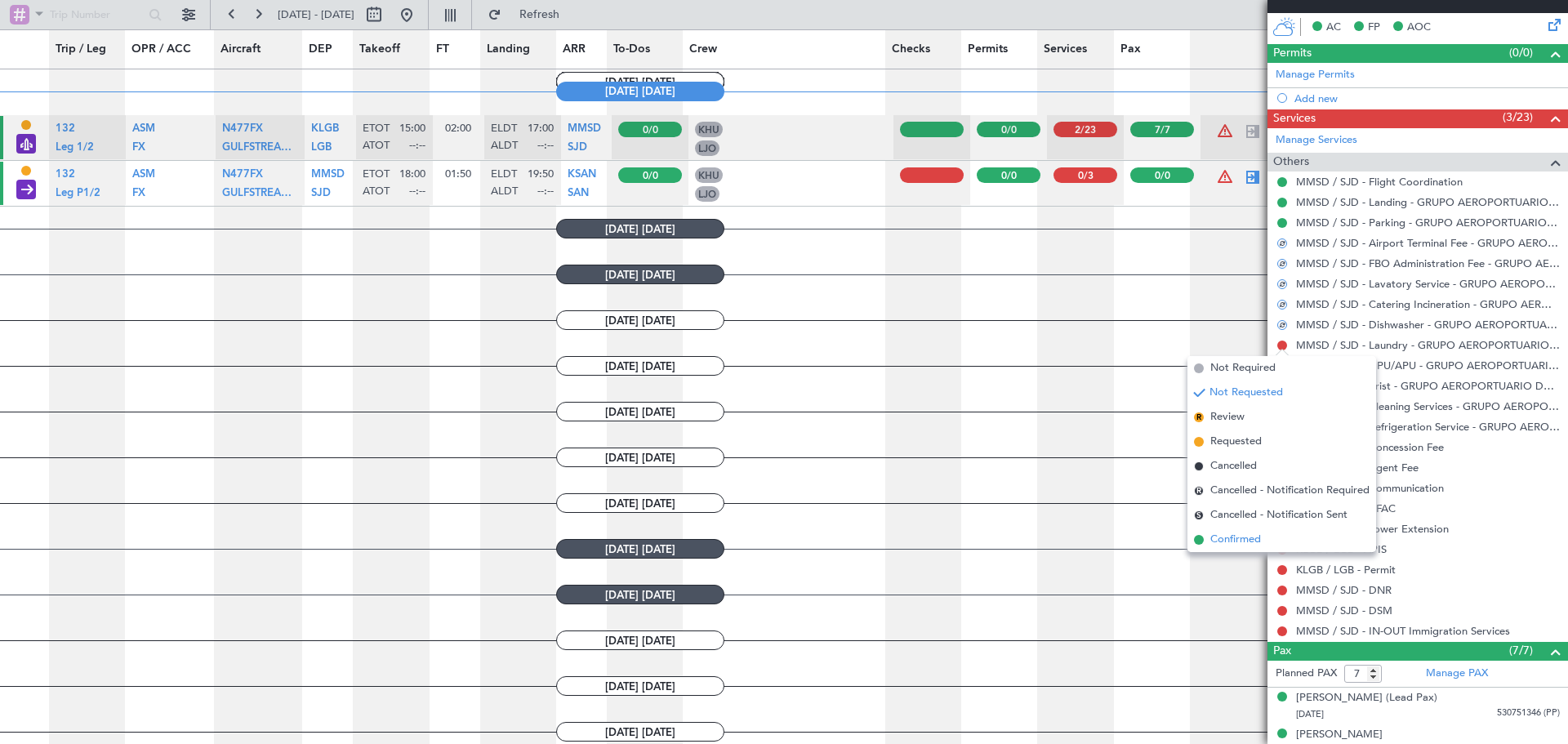
click at [1225, 534] on span "Confirmed" at bounding box center [1235, 540] width 51 height 16
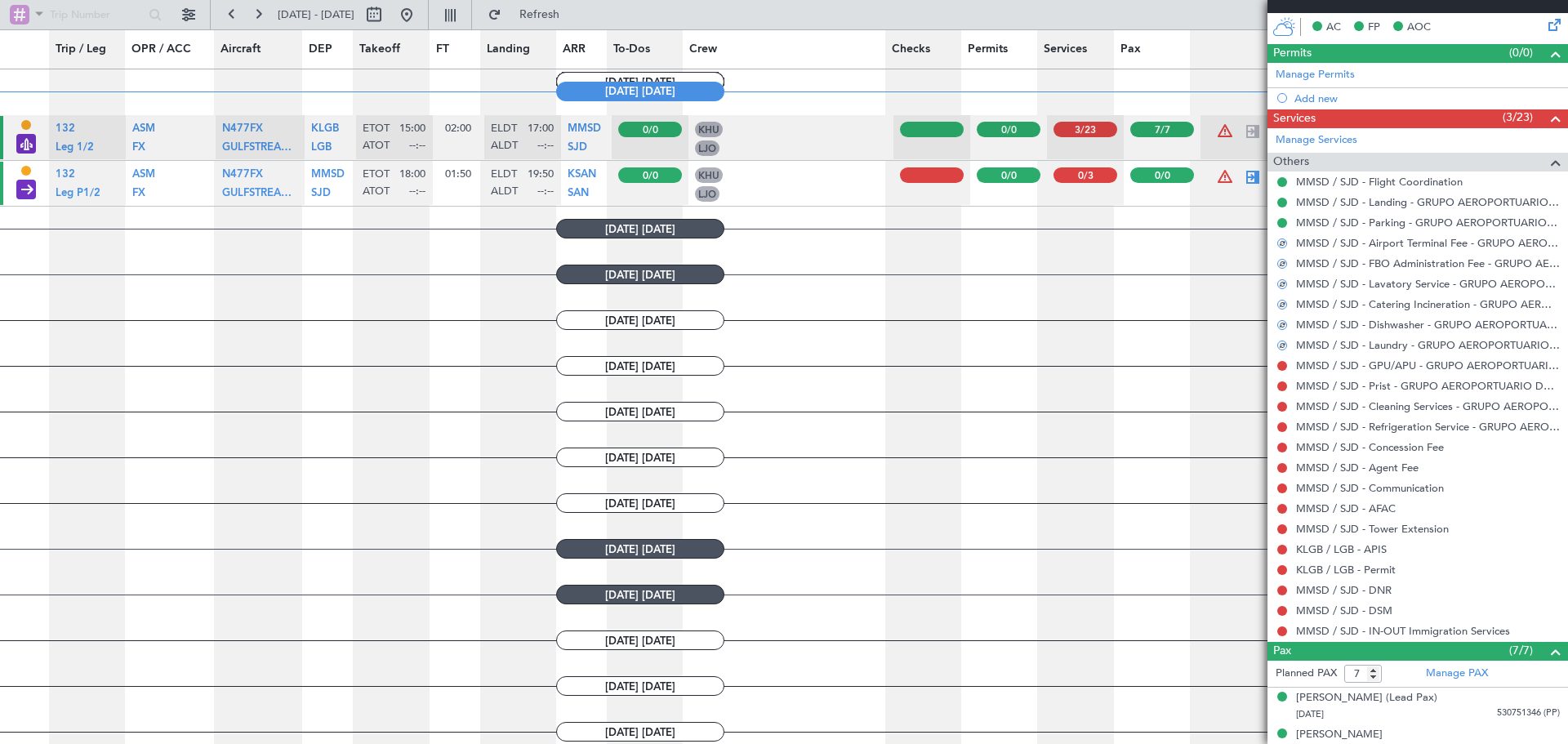
click at [1282, 364] on mat-tooltip-component "MMSD / SJD - Laundry - GRUPO AEROPORTUARIO DEL PACIFICO" at bounding box center [1405, 373] width 305 height 44
click at [1280, 364] on button at bounding box center [1281, 366] width 10 height 10
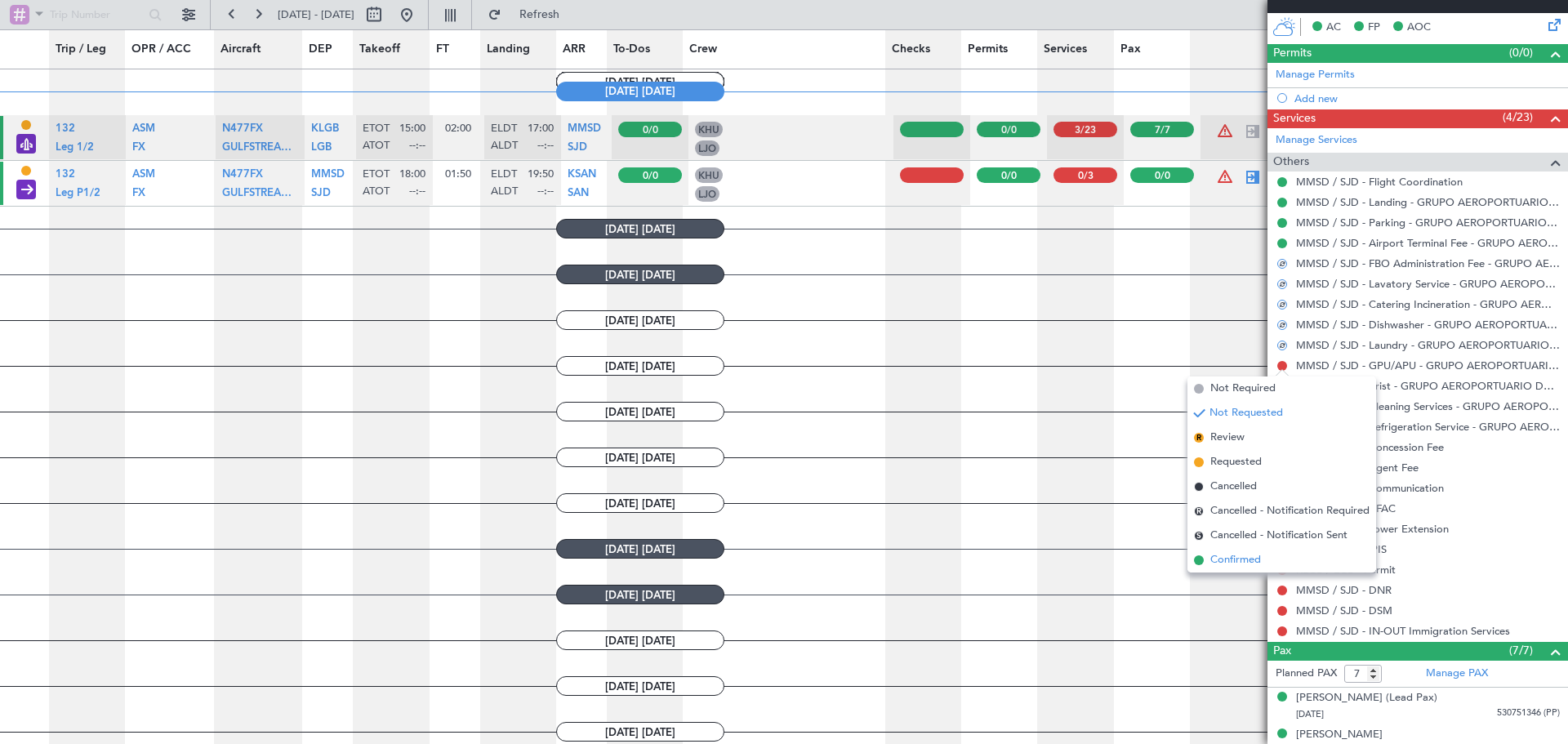
click at [1223, 565] on span "Confirmed" at bounding box center [1235, 560] width 51 height 16
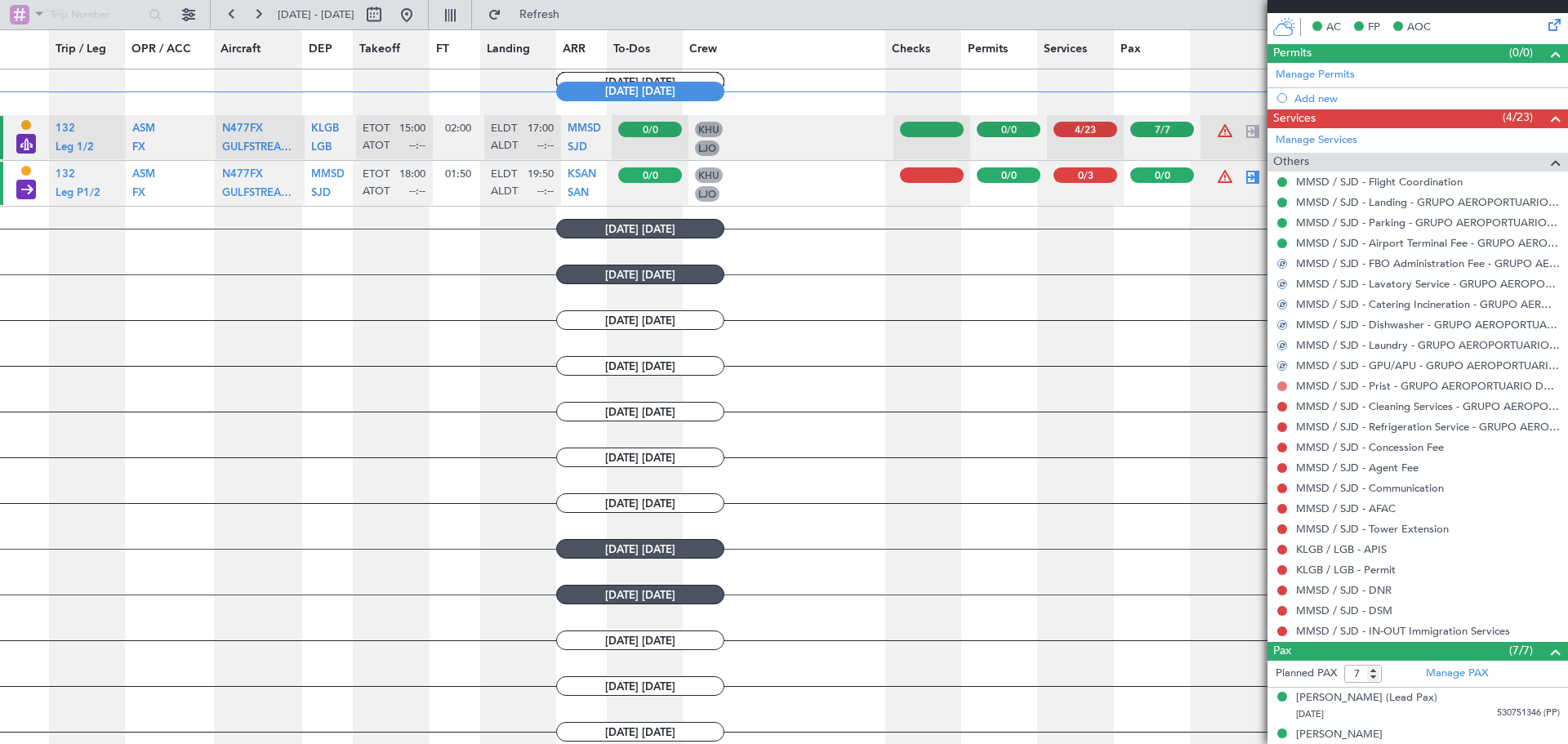
drag, startPoint x: 1281, startPoint y: 387, endPoint x: 1272, endPoint y: 412, distance: 26.6
click at [1280, 388] on button at bounding box center [1281, 386] width 10 height 10
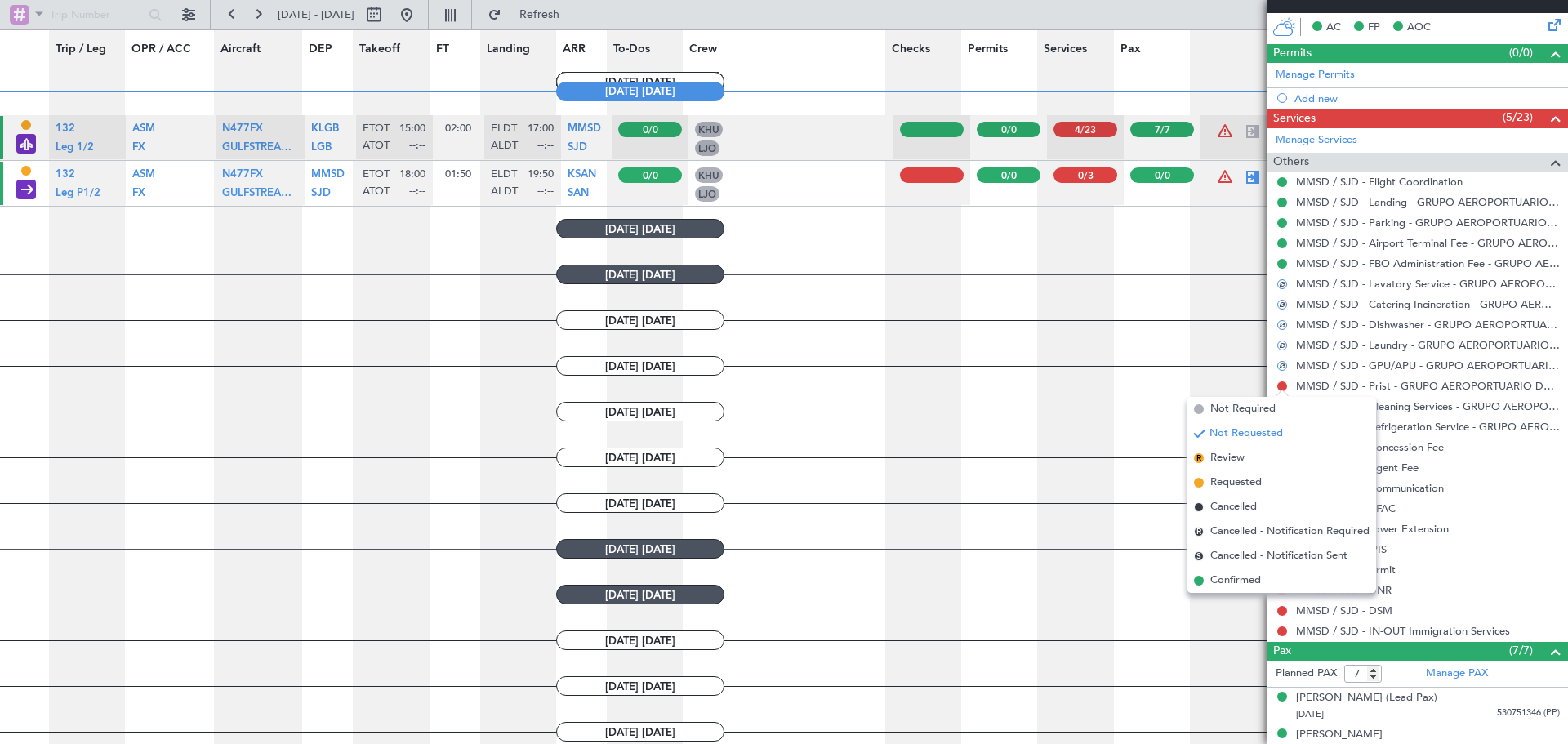
drag, startPoint x: 1223, startPoint y: 582, endPoint x: 1264, endPoint y: 452, distance: 136.3
click at [1225, 581] on span "Confirmed" at bounding box center [1235, 581] width 51 height 16
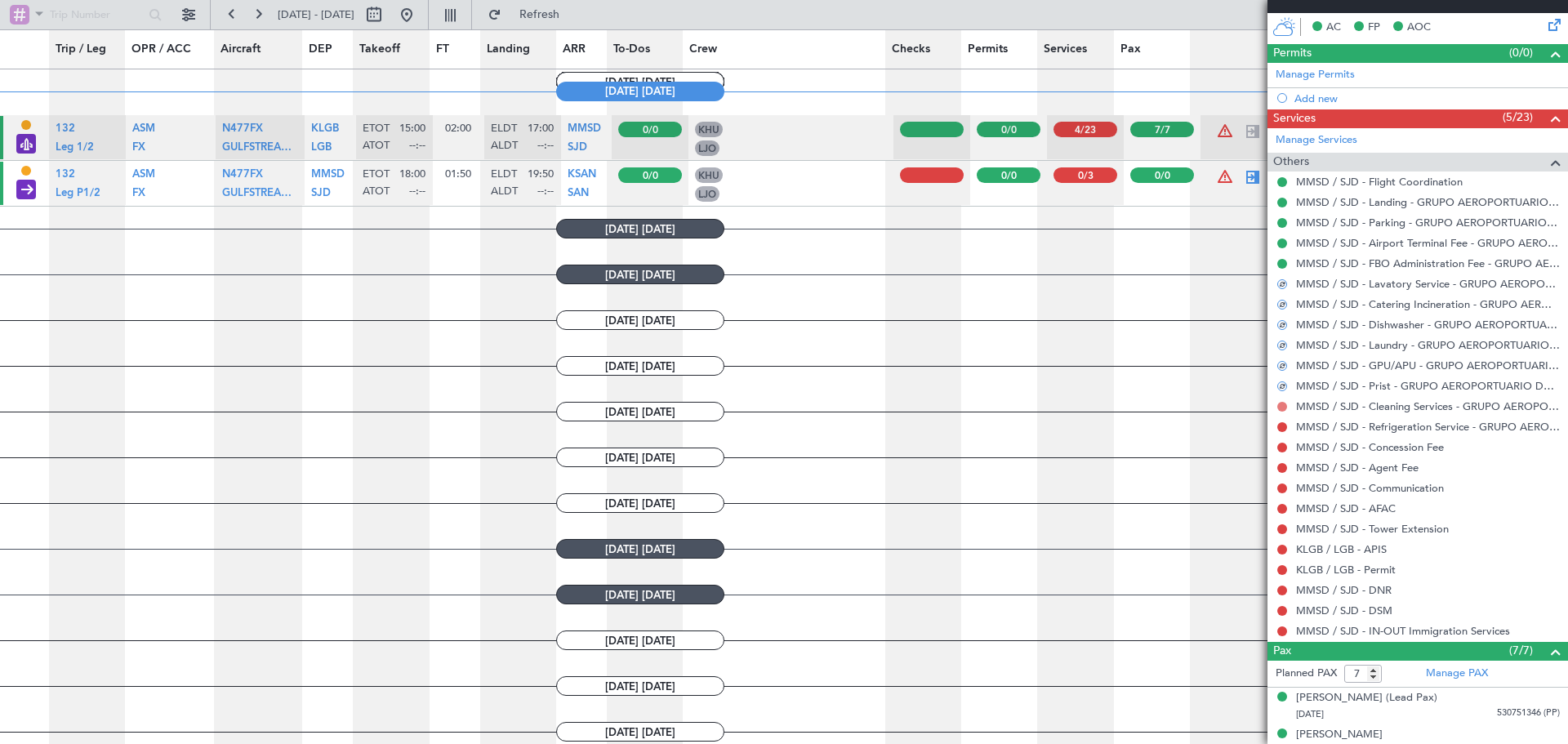
click at [1282, 405] on button at bounding box center [1281, 407] width 10 height 10
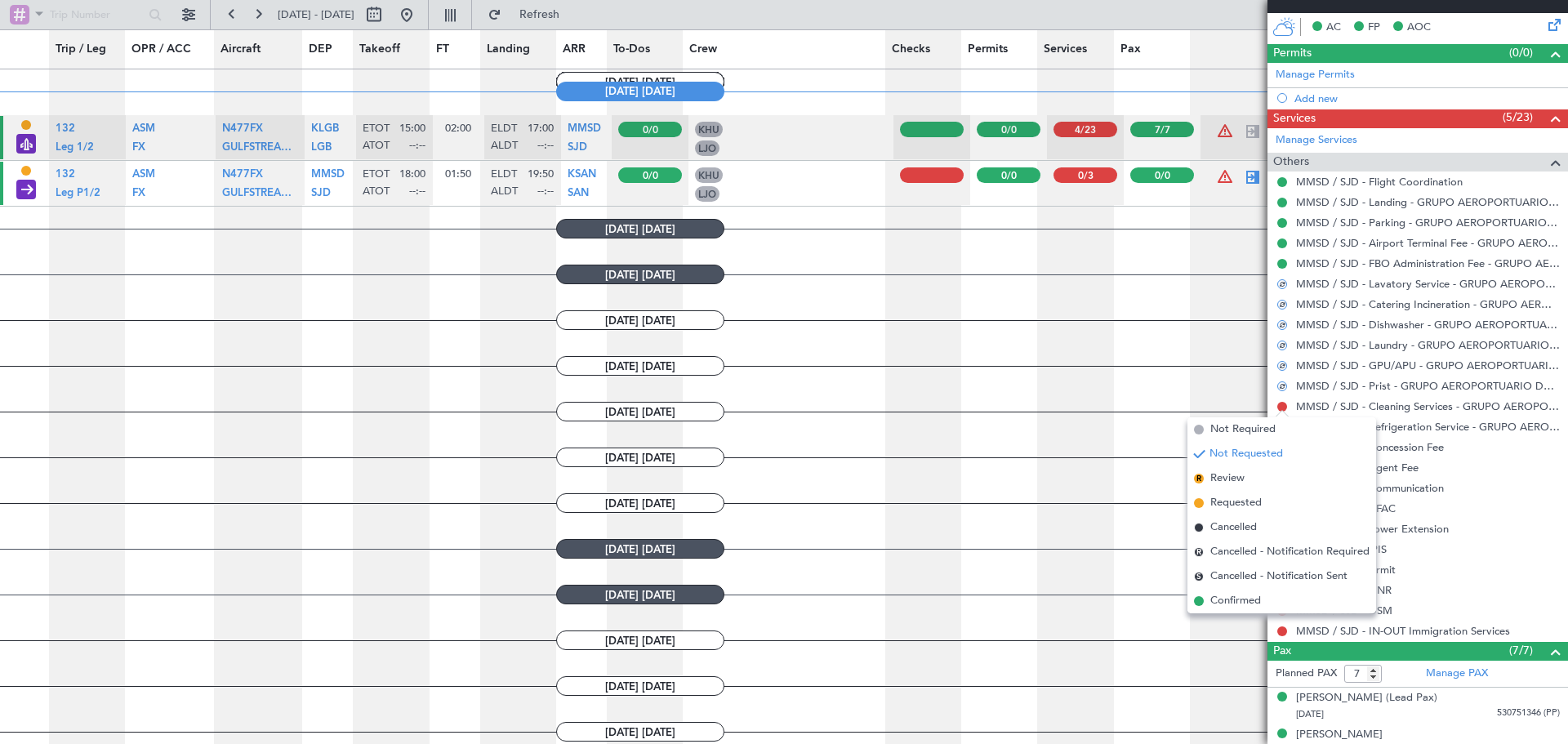
click at [1228, 600] on span "Confirmed" at bounding box center [1235, 601] width 51 height 16
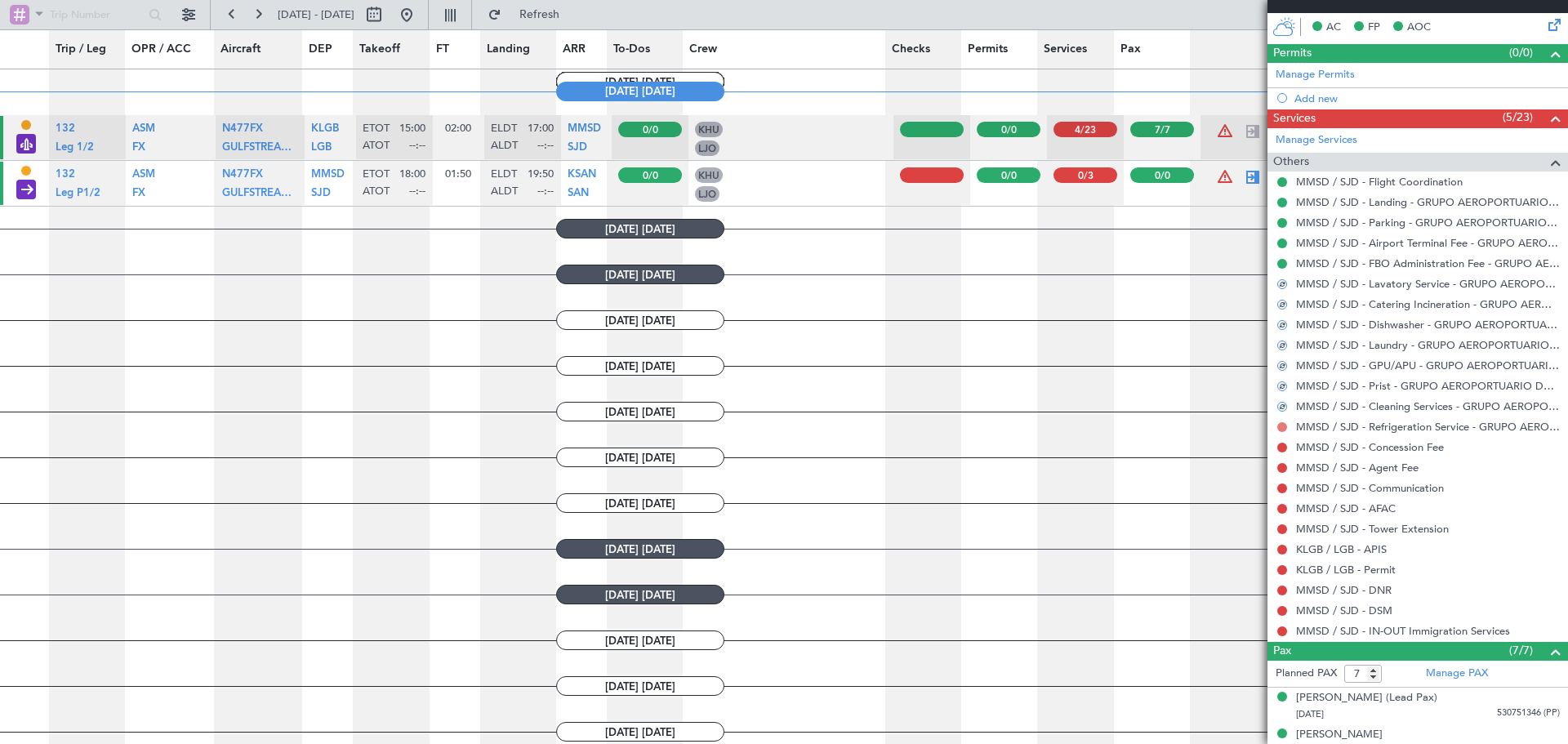
click at [1283, 426] on button at bounding box center [1281, 427] width 10 height 10
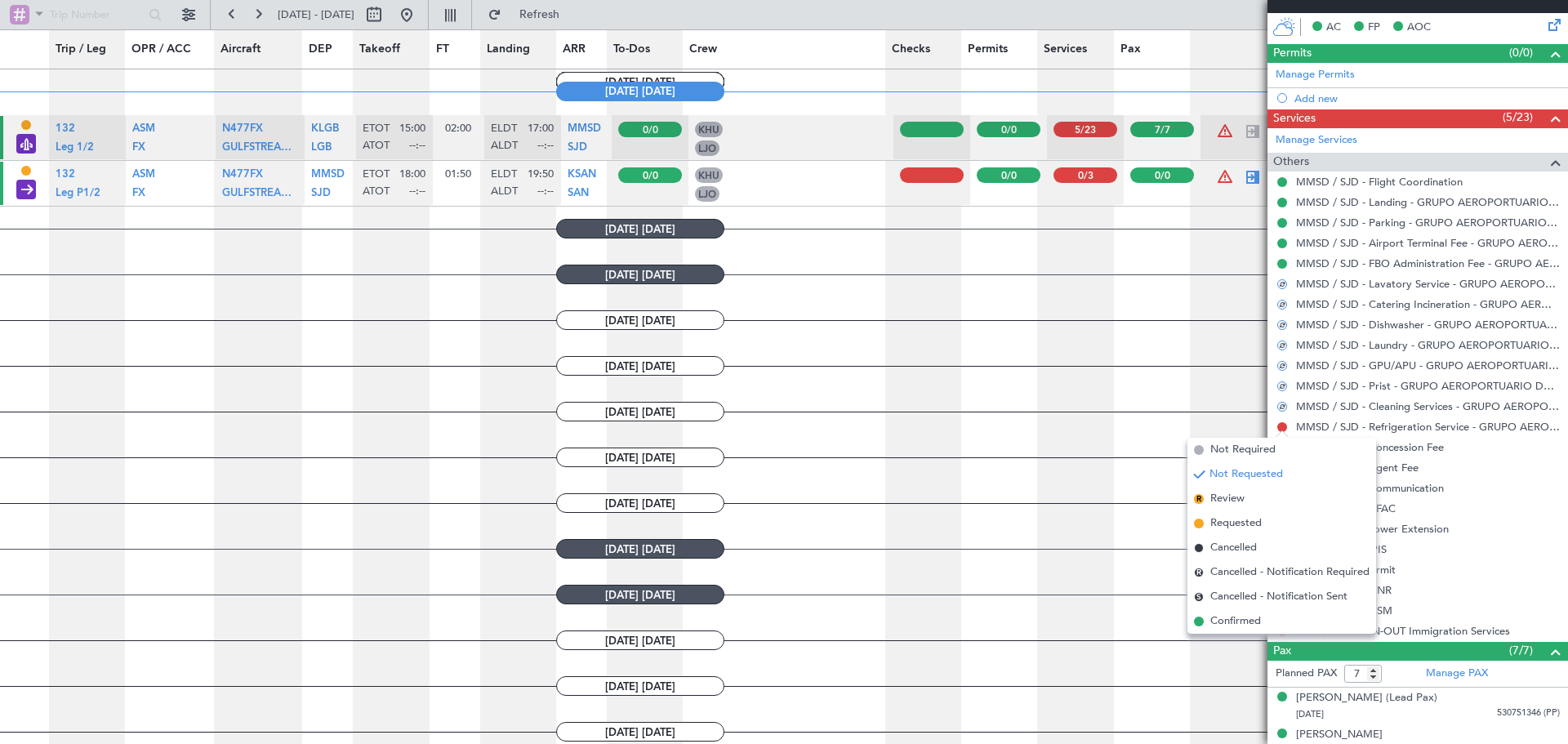
drag, startPoint x: 1224, startPoint y: 621, endPoint x: 1241, endPoint y: 621, distance: 17.0
click at [1228, 621] on span "Confirmed" at bounding box center [1235, 621] width 51 height 16
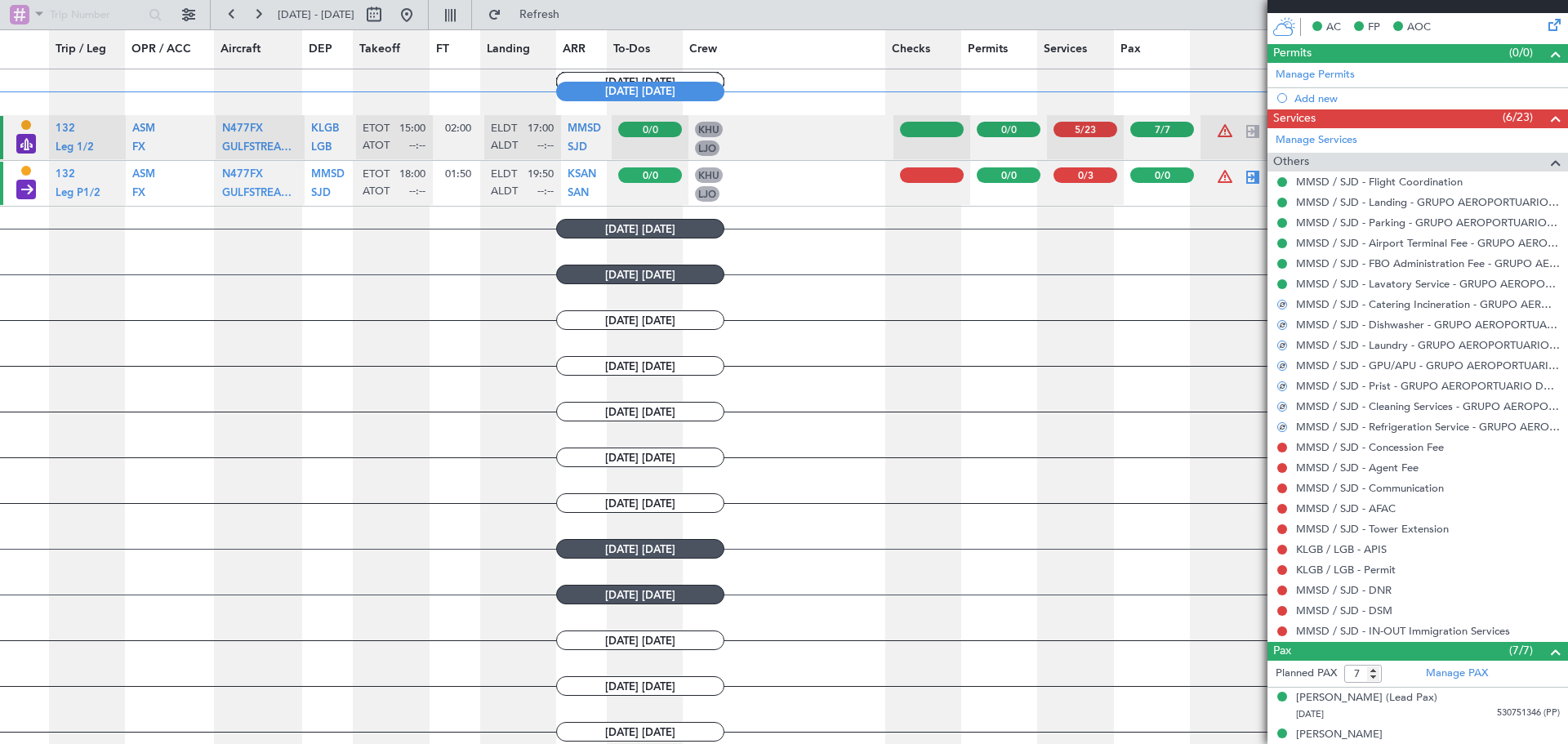
click at [1280, 448] on button at bounding box center [1281, 447] width 10 height 10
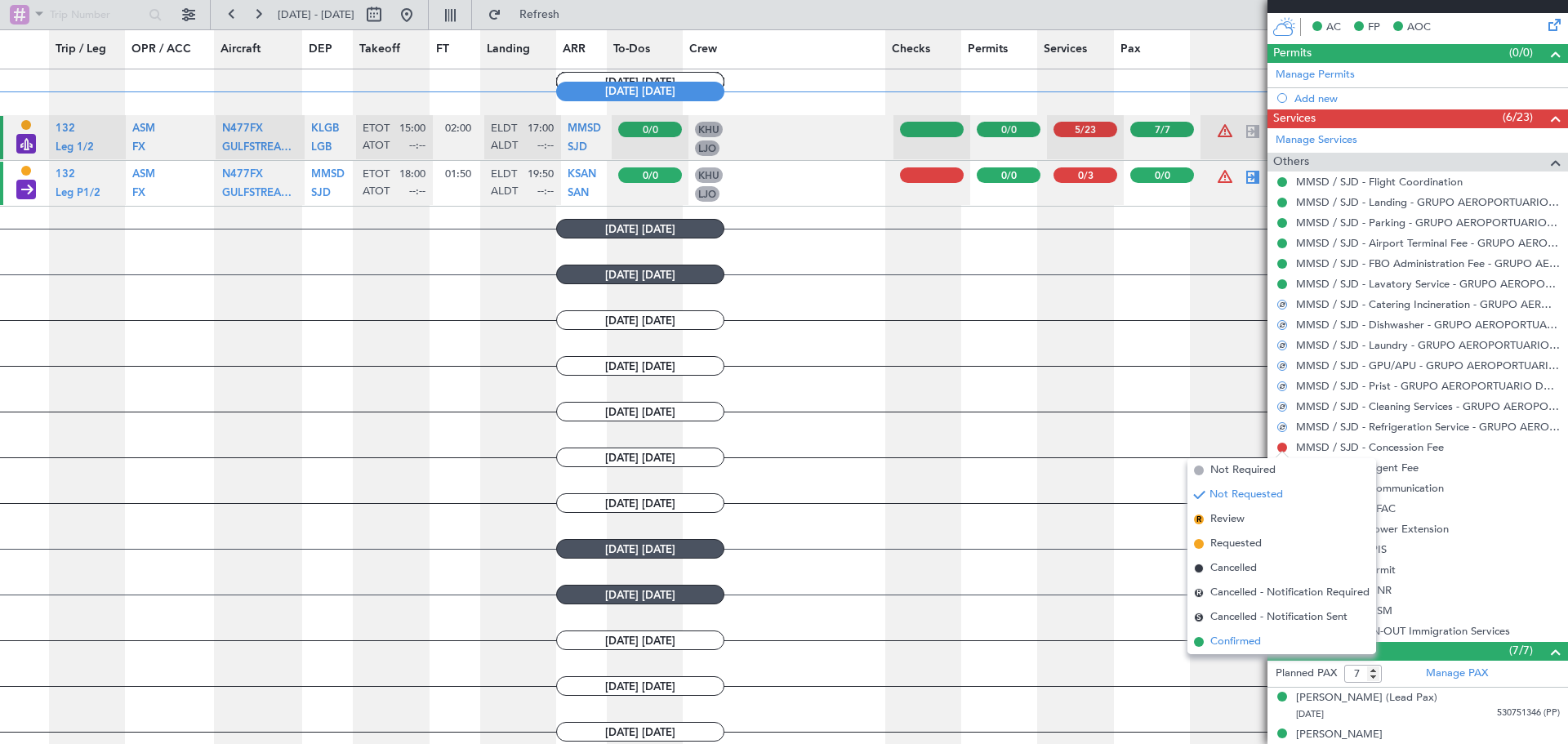
click at [1245, 640] on span "Confirmed" at bounding box center [1235, 642] width 51 height 16
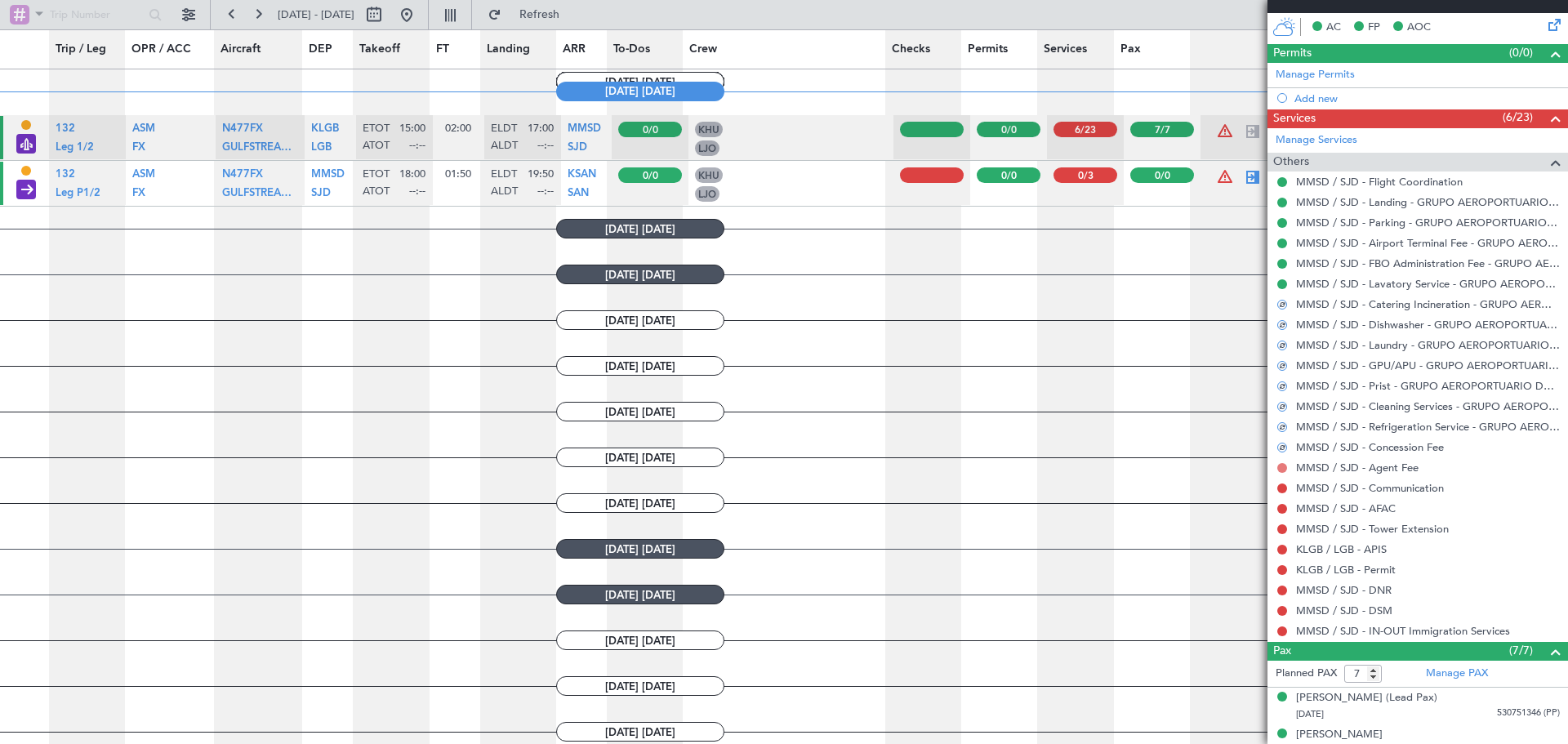
click at [1280, 470] on button at bounding box center [1281, 468] width 10 height 10
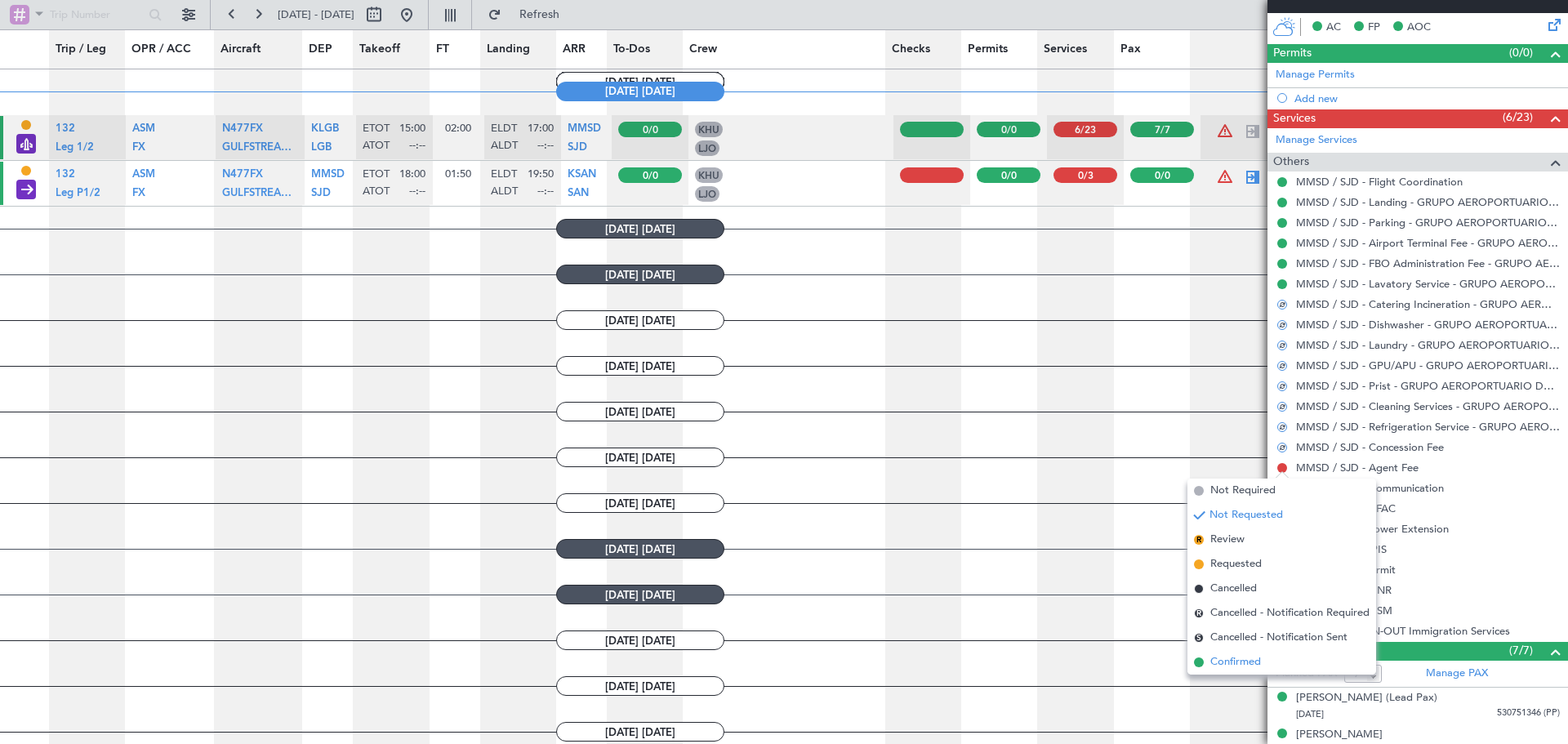
click at [1247, 657] on span "Confirmed" at bounding box center [1235, 662] width 51 height 16
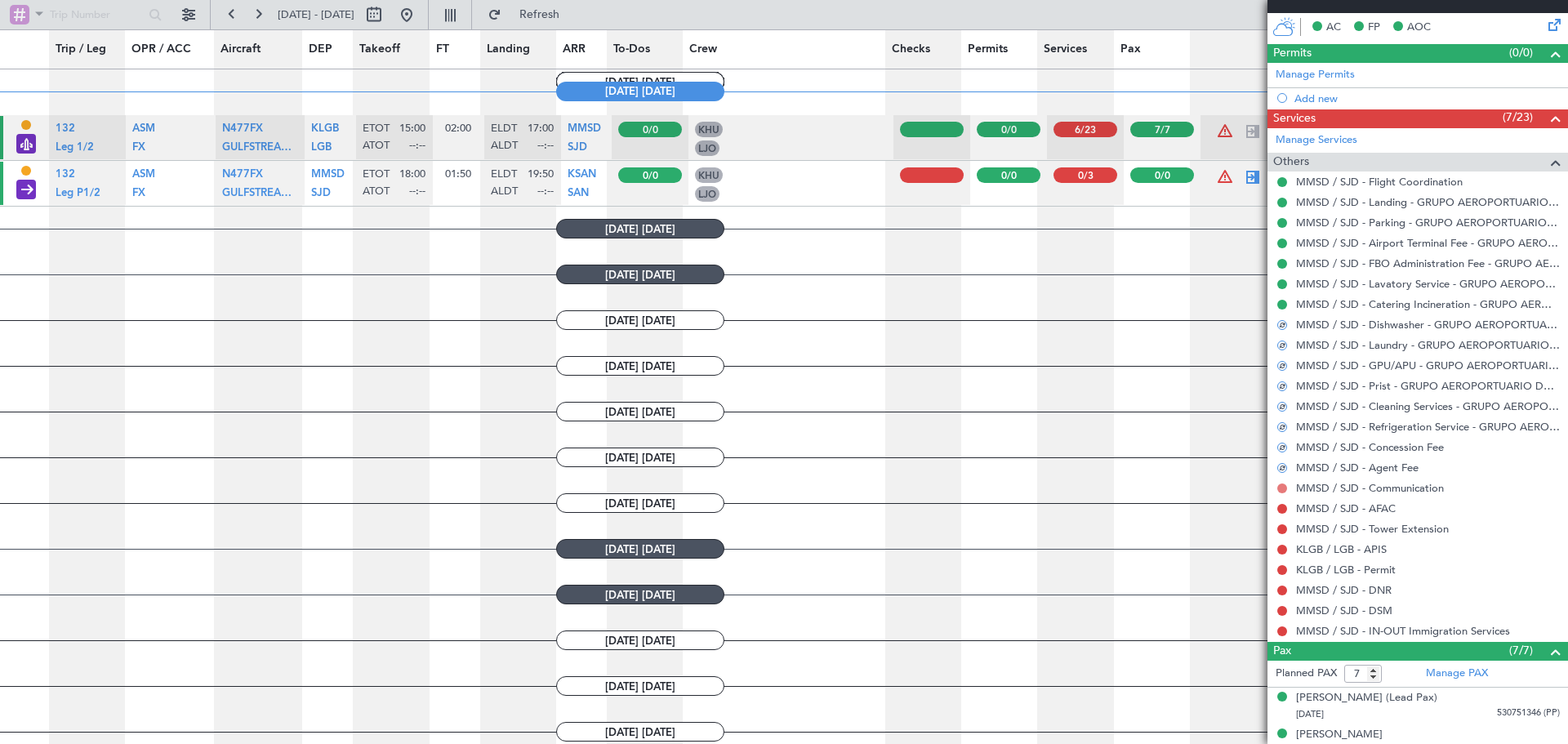
click at [1280, 487] on button at bounding box center [1281, 488] width 10 height 10
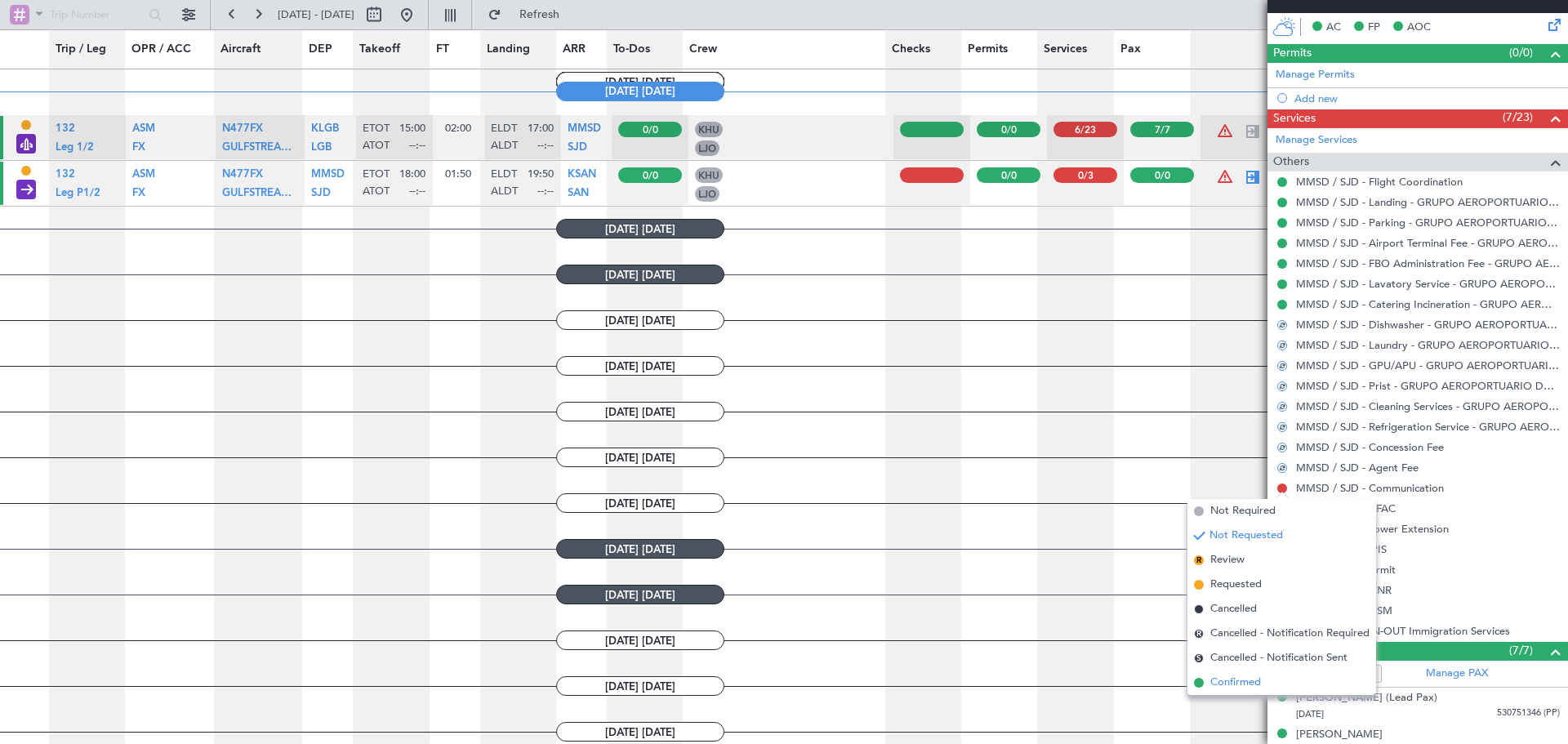
click at [1245, 682] on span "Confirmed" at bounding box center [1235, 683] width 51 height 16
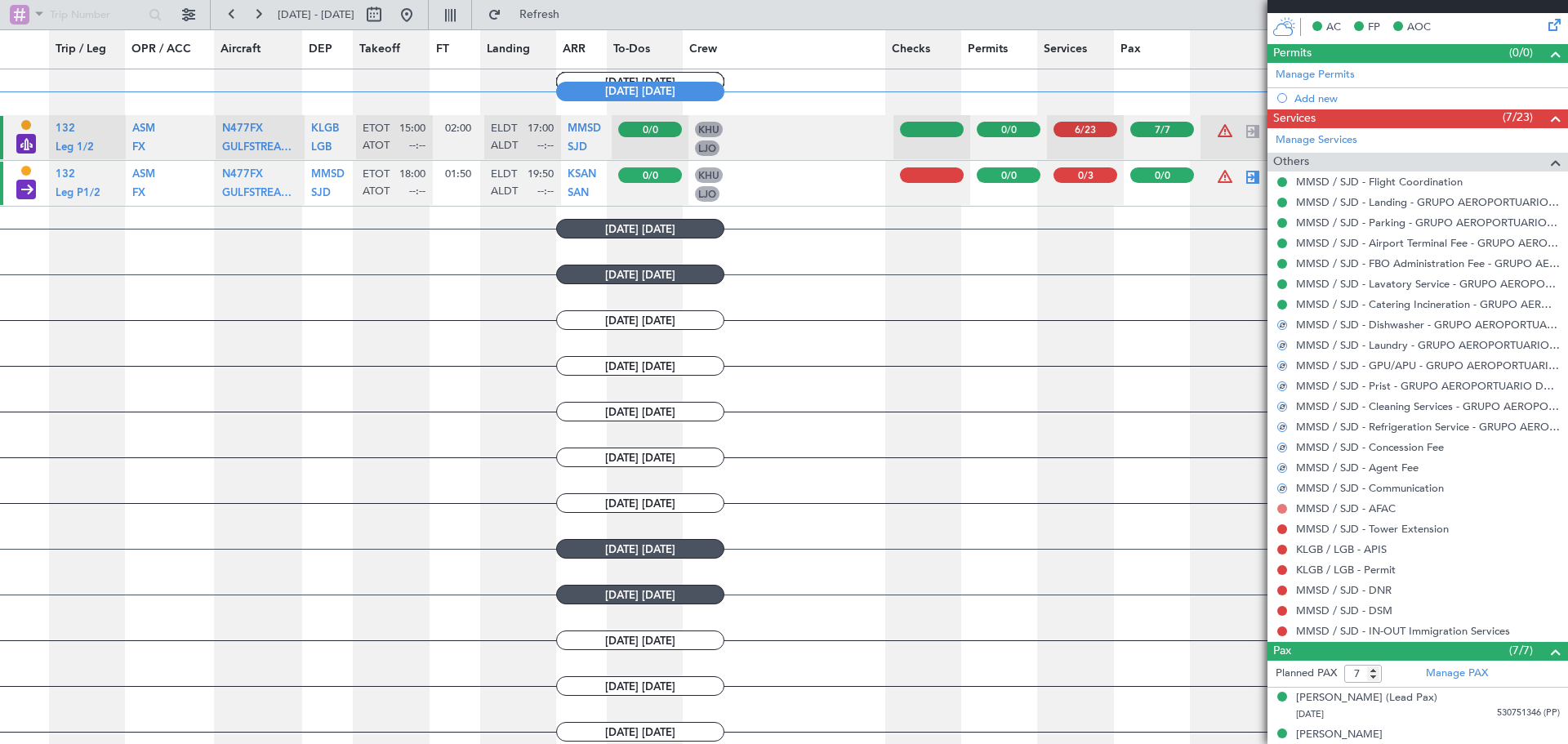
click at [1285, 508] on button at bounding box center [1281, 509] width 10 height 10
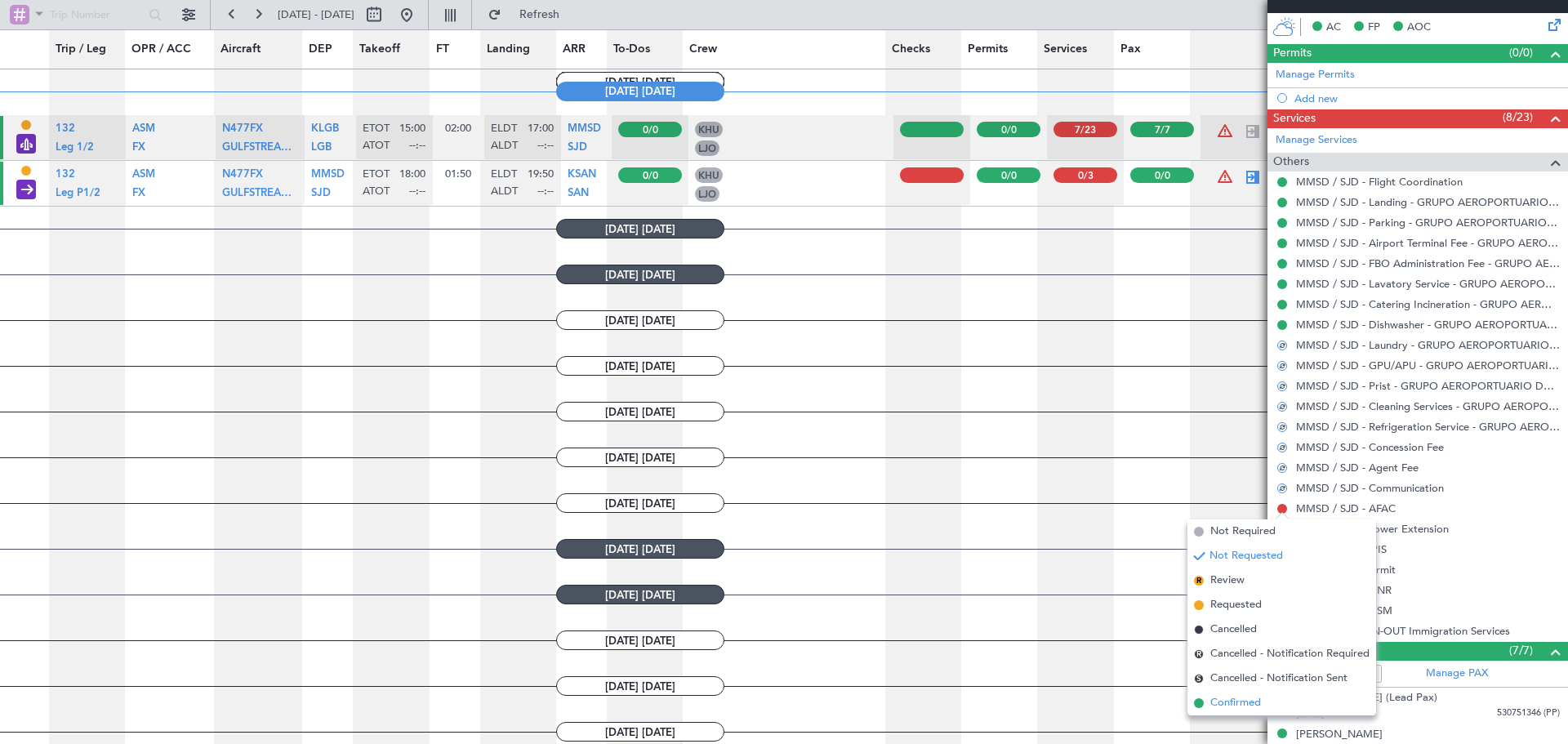
drag, startPoint x: 1251, startPoint y: 702, endPoint x: 1302, endPoint y: 585, distance: 127.6
click at [1255, 699] on span "Confirmed" at bounding box center [1235, 703] width 51 height 16
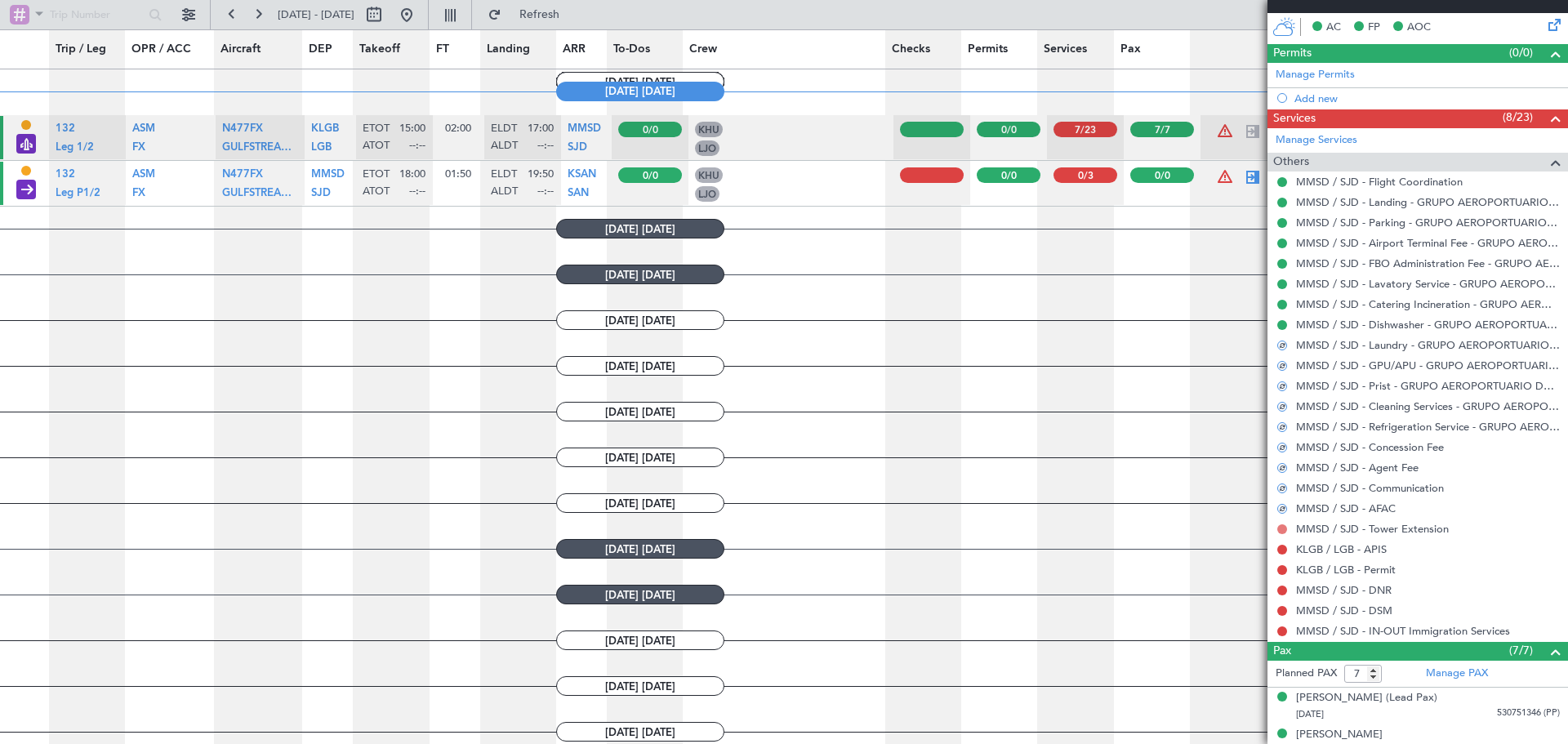
click at [1285, 529] on button at bounding box center [1281, 529] width 10 height 10
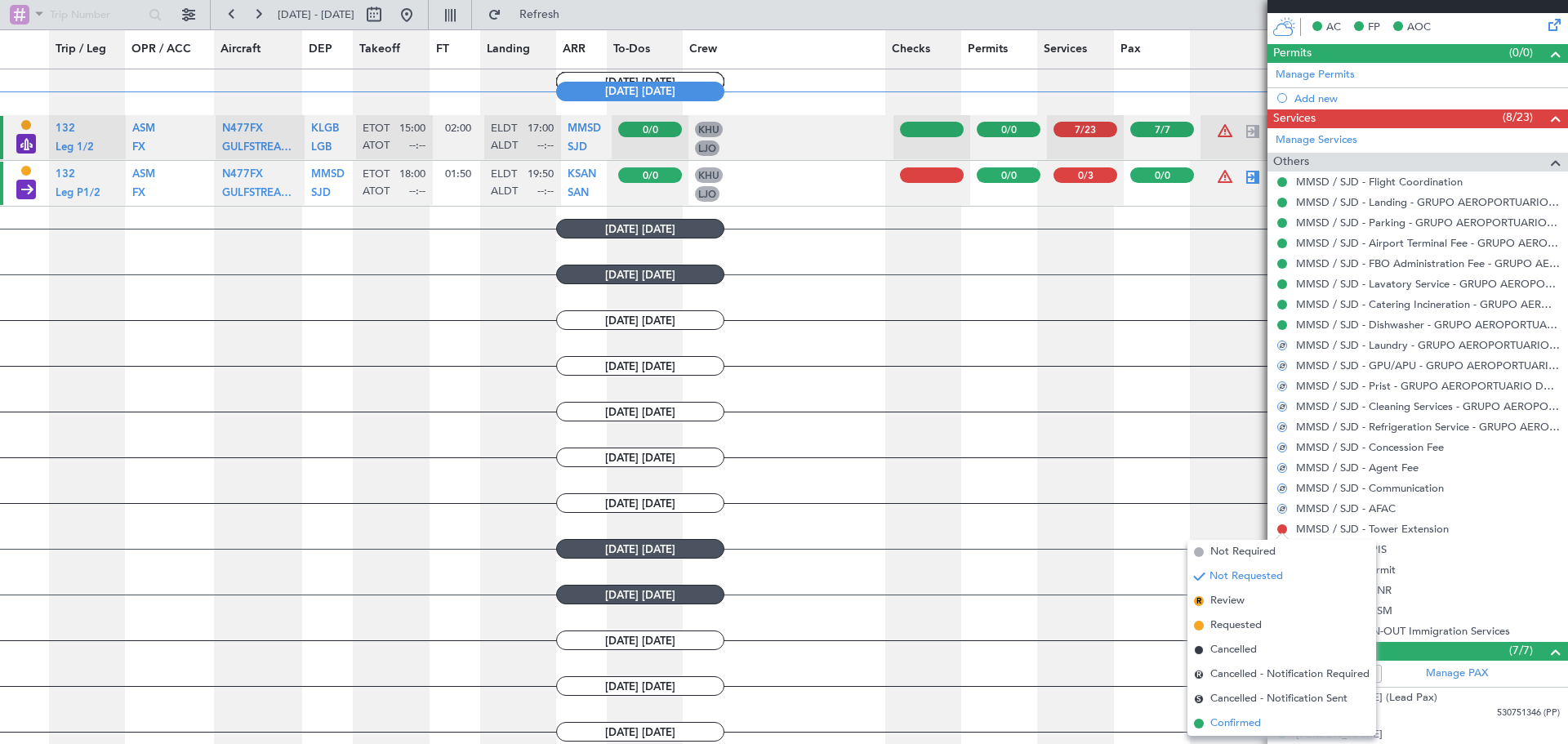
click at [1258, 724] on span "Confirmed" at bounding box center [1235, 724] width 51 height 16
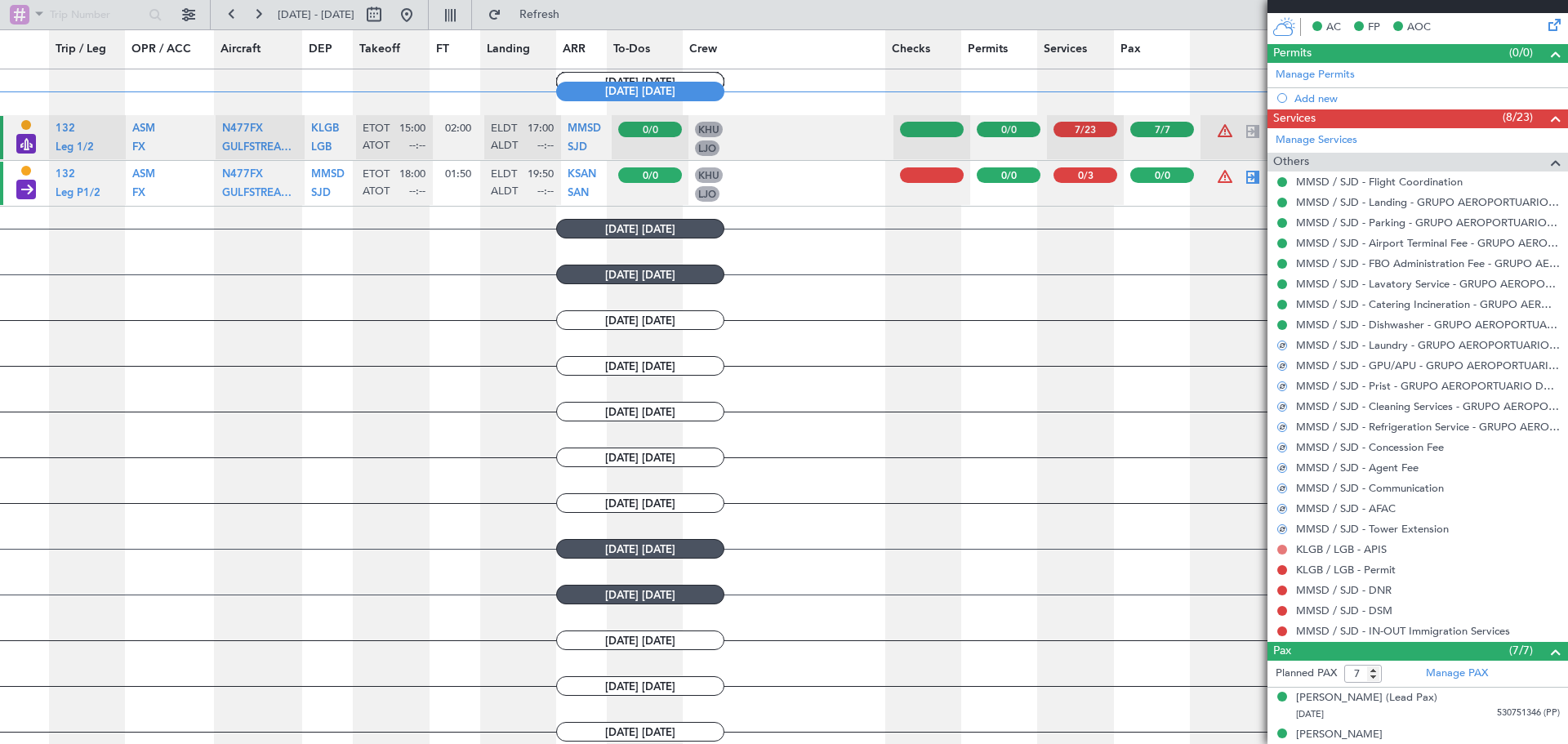
click at [1283, 551] on button at bounding box center [1281, 550] width 10 height 10
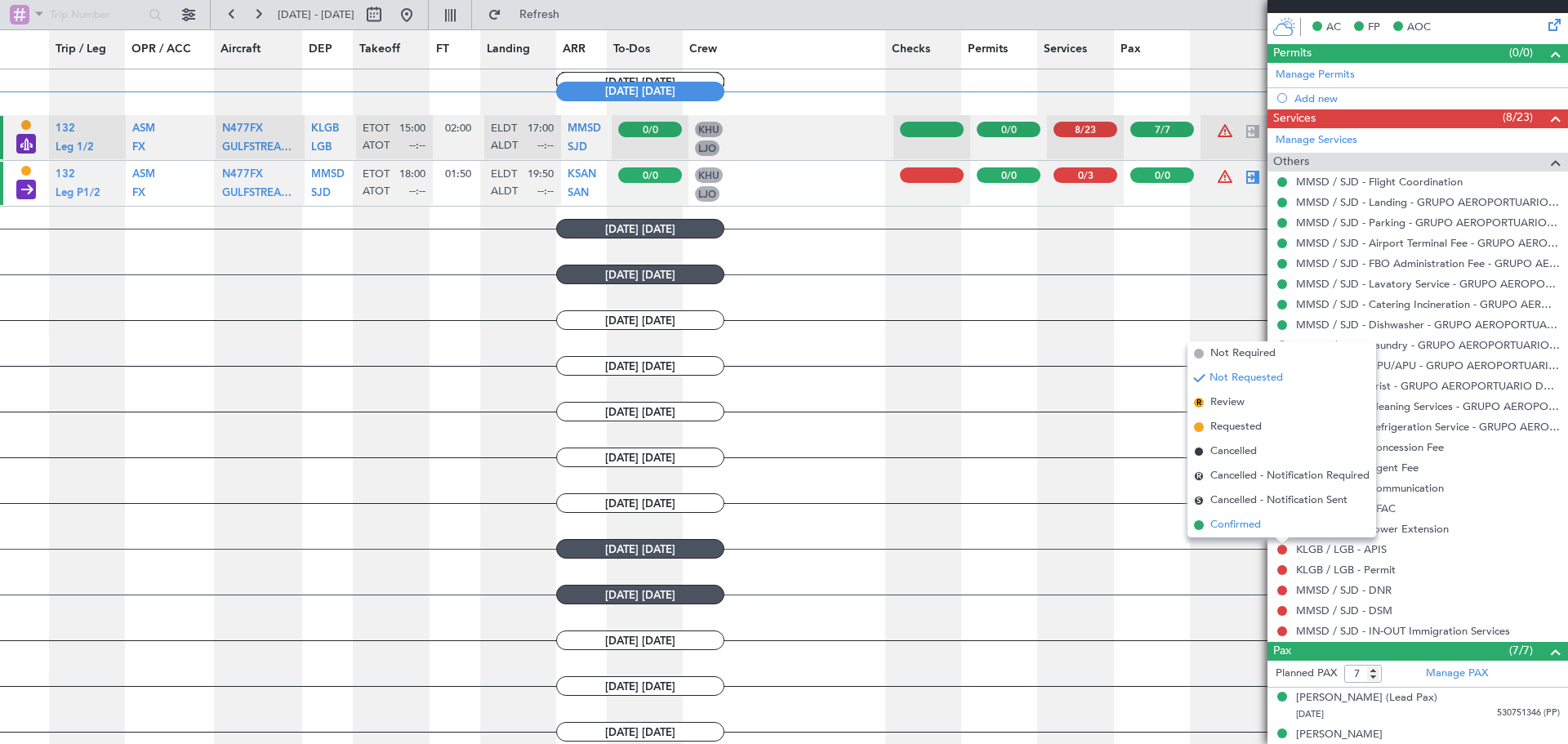
click at [1237, 534] on li "Confirmed" at bounding box center [1281, 526] width 189 height 25
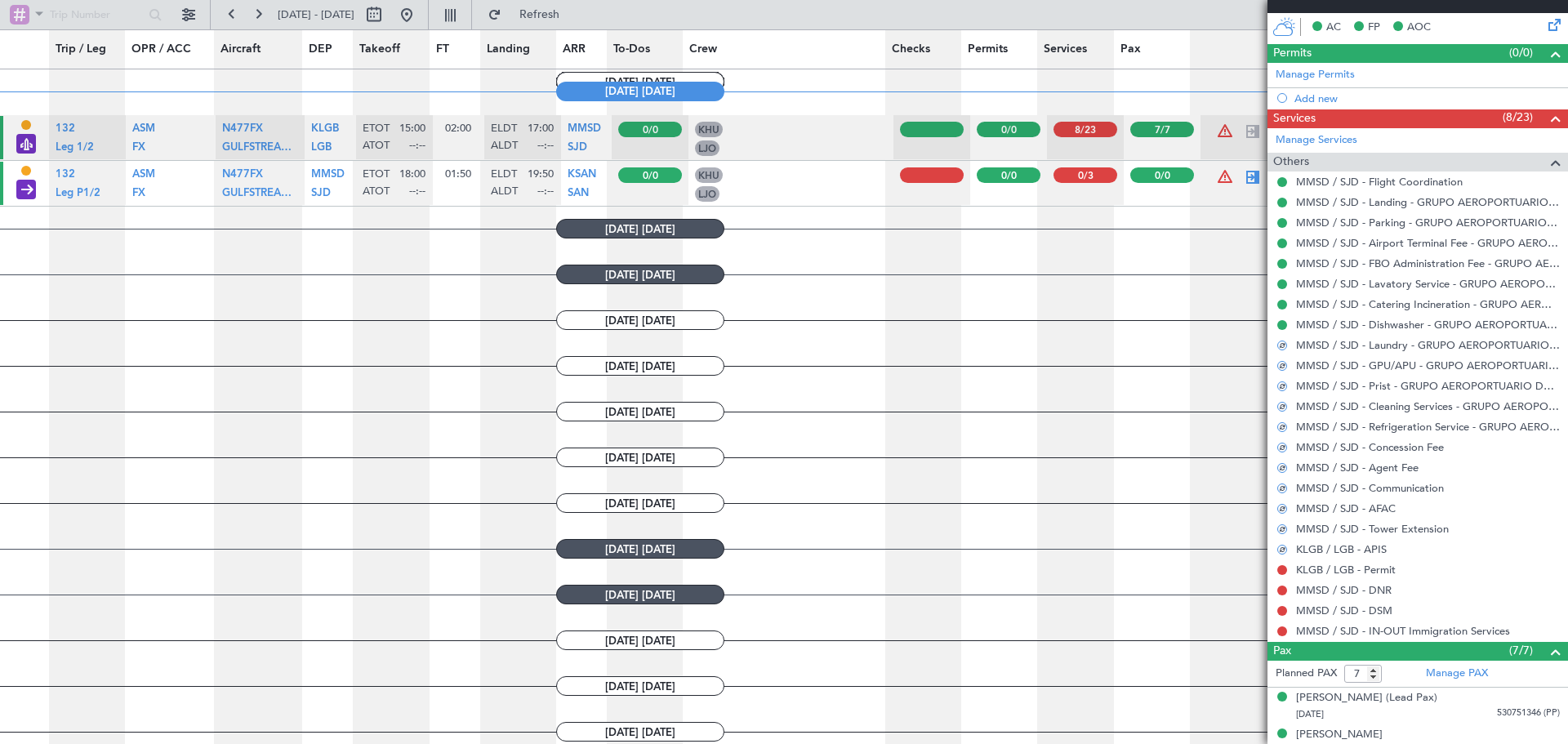
click at [1283, 560] on div "KLGB / LGB - Permit" at bounding box center [1417, 569] width 301 height 20
click at [1283, 570] on button at bounding box center [1281, 570] width 10 height 10
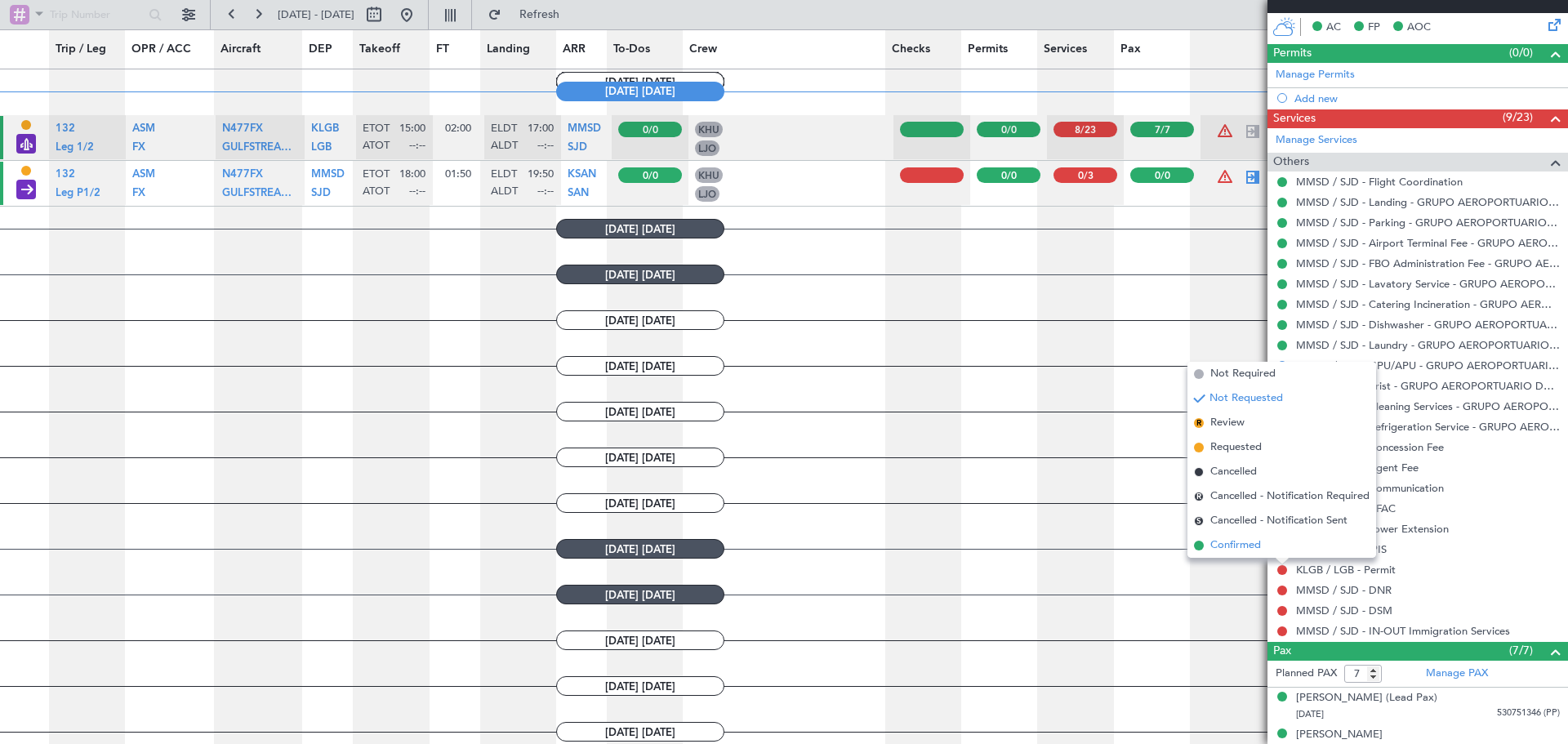
drag, startPoint x: 1224, startPoint y: 541, endPoint x: 1241, endPoint y: 558, distance: 24.0
click at [1226, 542] on span "Confirmed" at bounding box center [1235, 546] width 51 height 16
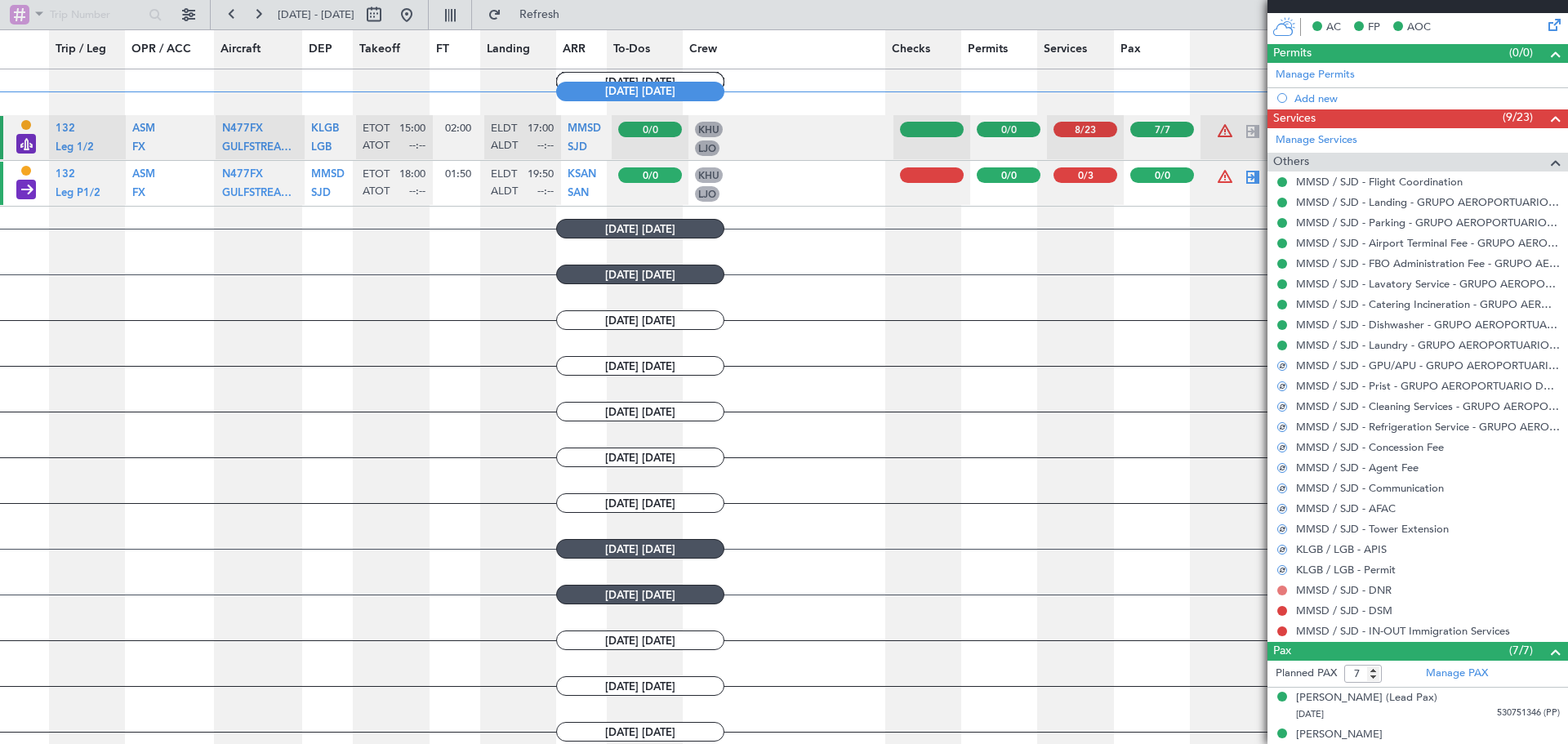
click at [1278, 586] on button at bounding box center [1281, 590] width 10 height 10
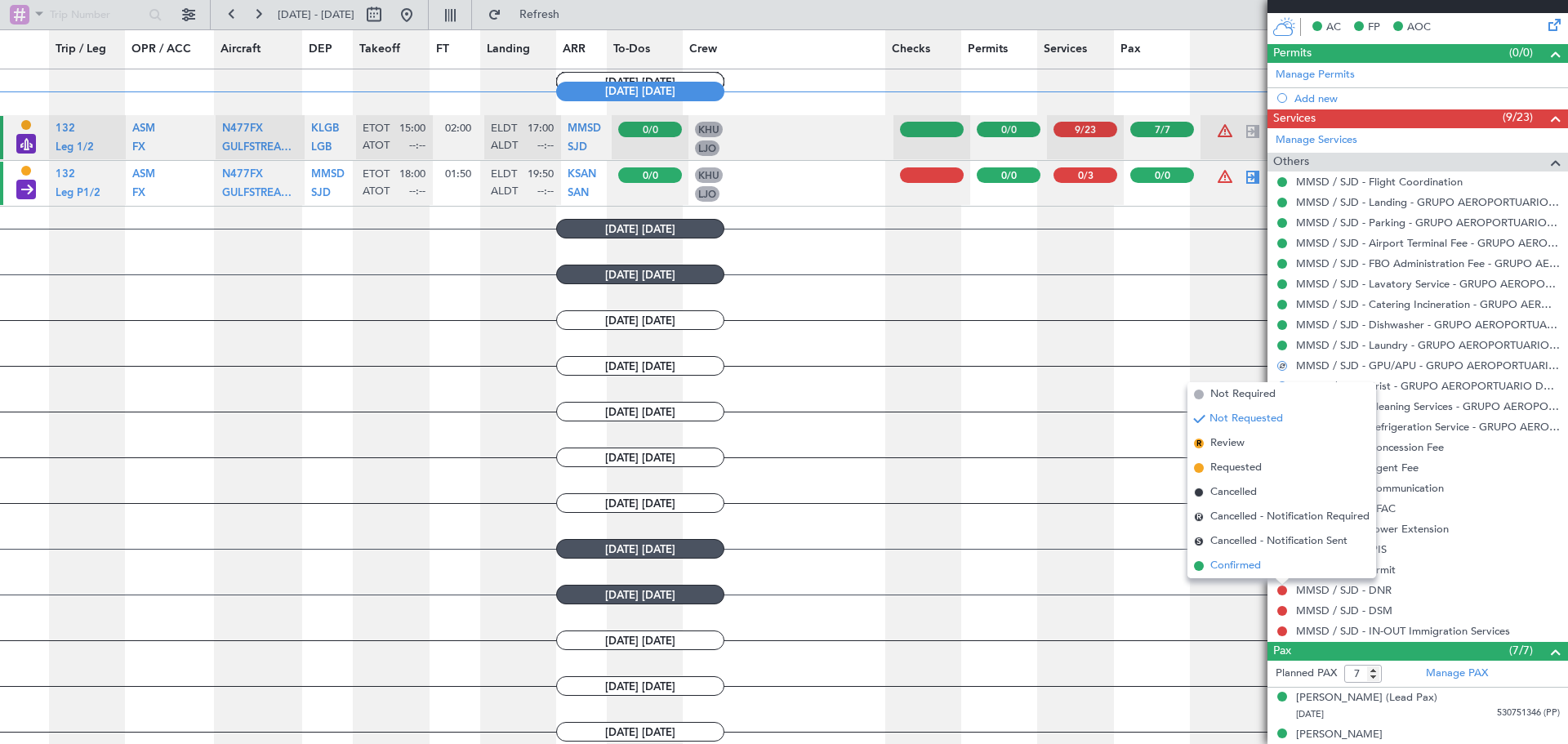
click at [1241, 574] on span "Confirmed" at bounding box center [1235, 566] width 51 height 16
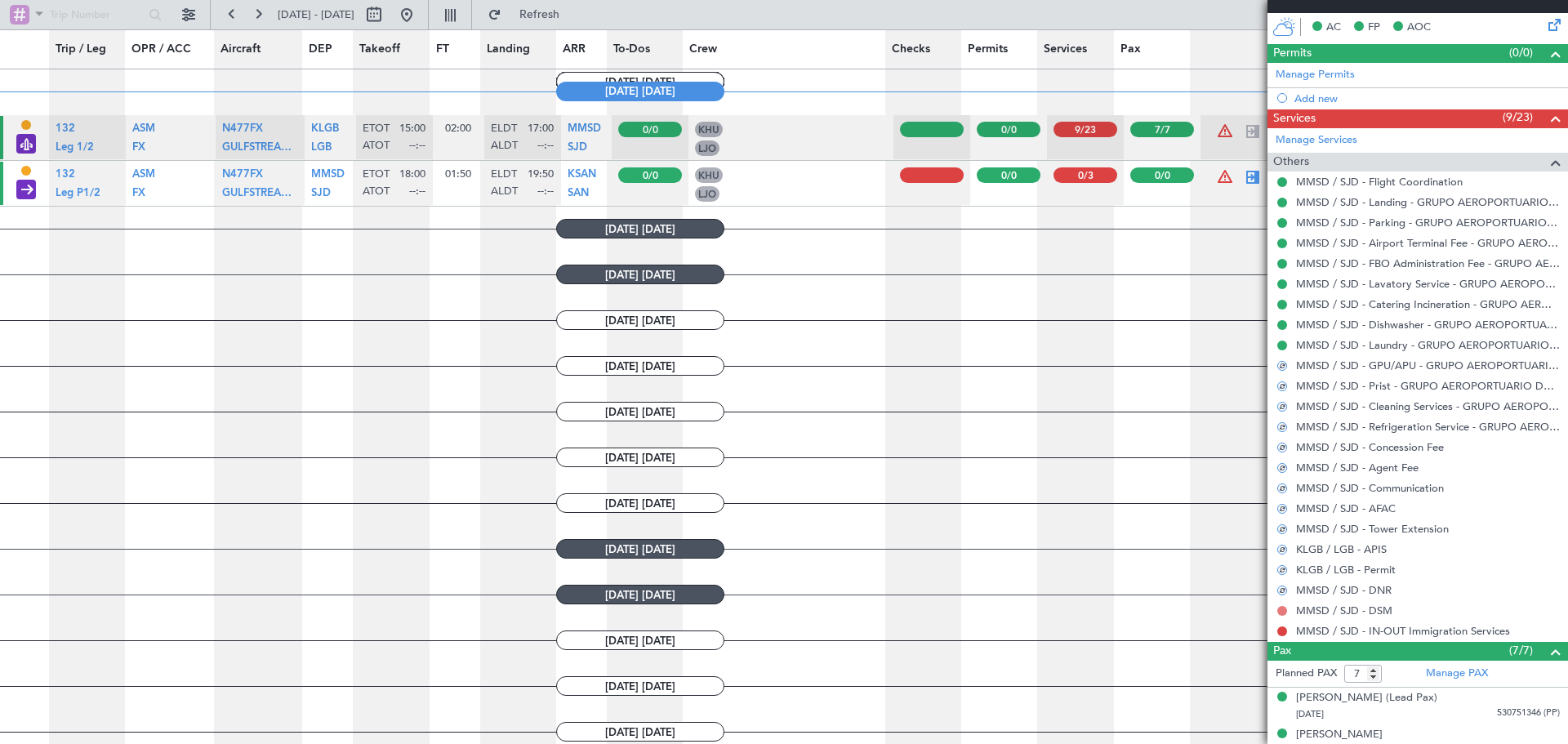
click at [1284, 610] on button at bounding box center [1281, 611] width 10 height 10
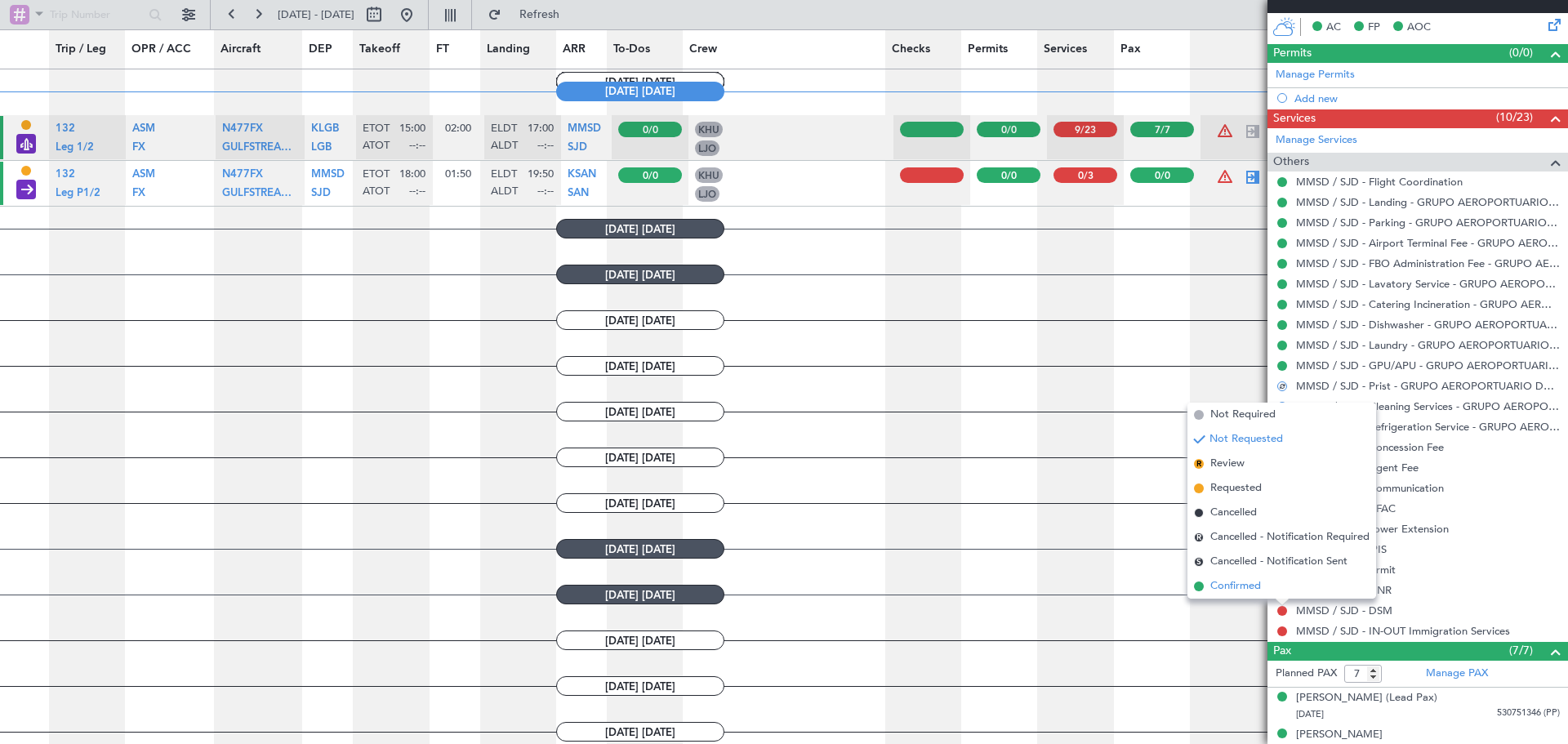
click at [1233, 590] on span "Confirmed" at bounding box center [1235, 587] width 51 height 16
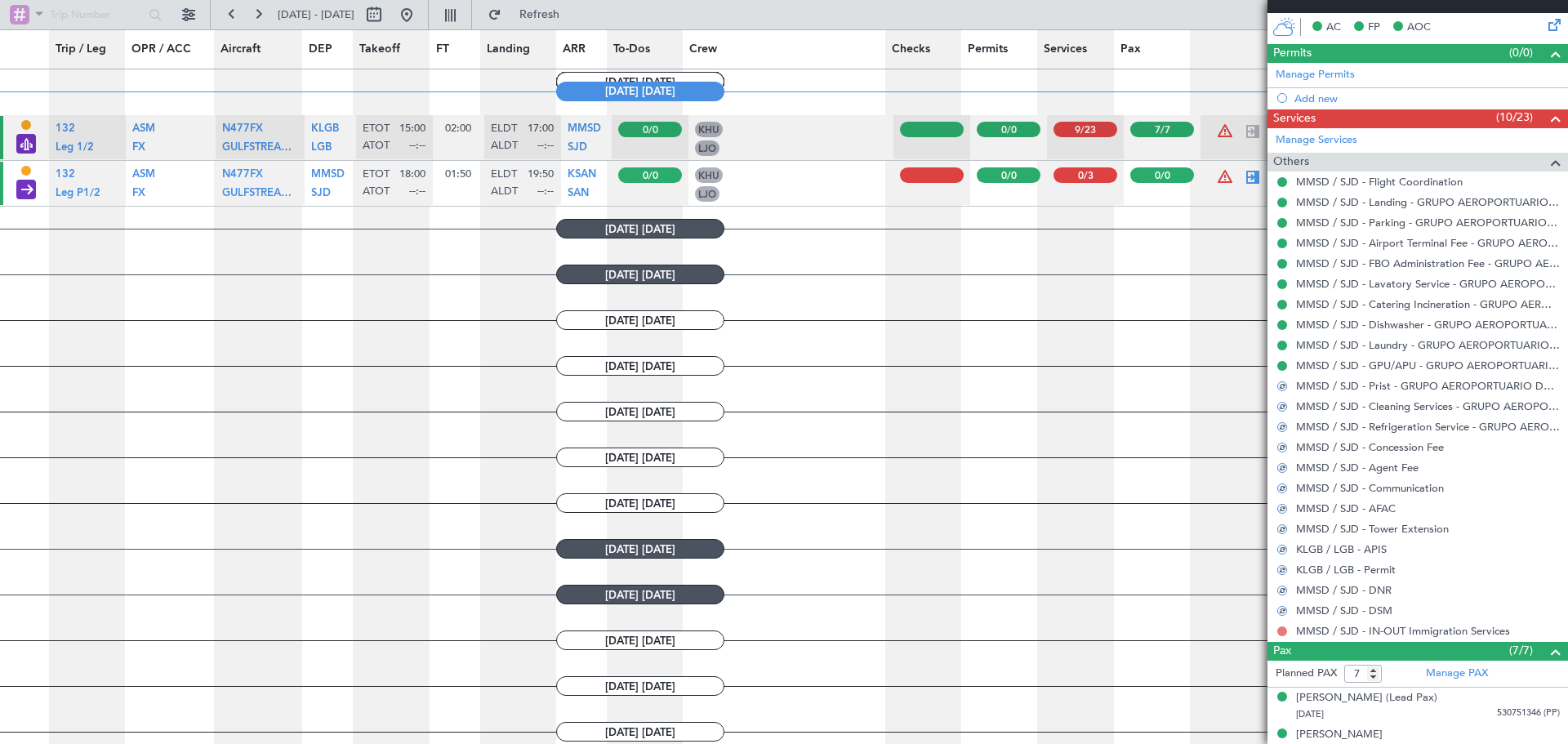
click at [1280, 631] on button at bounding box center [1281, 631] width 10 height 10
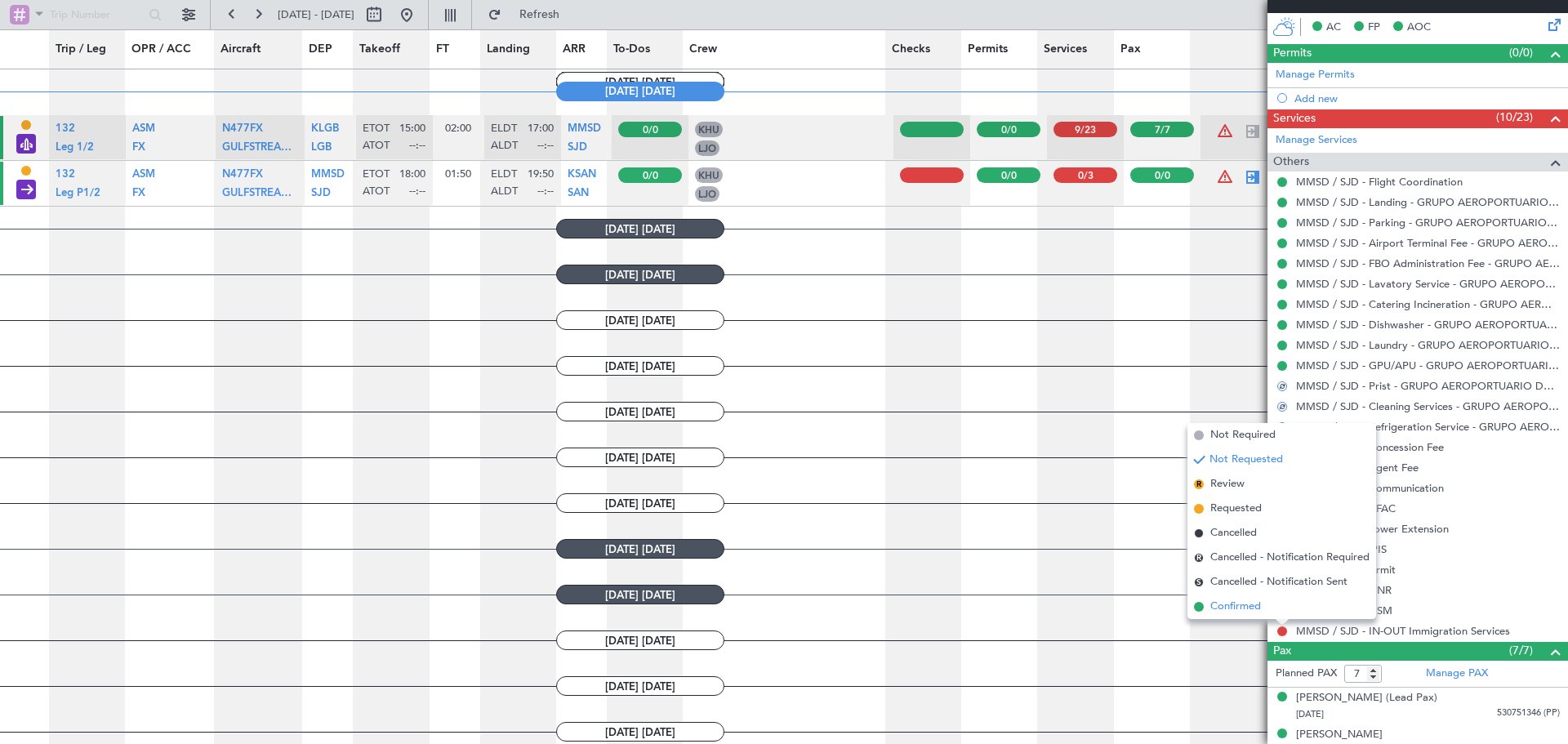
click at [1228, 608] on span "Confirmed" at bounding box center [1235, 607] width 51 height 16
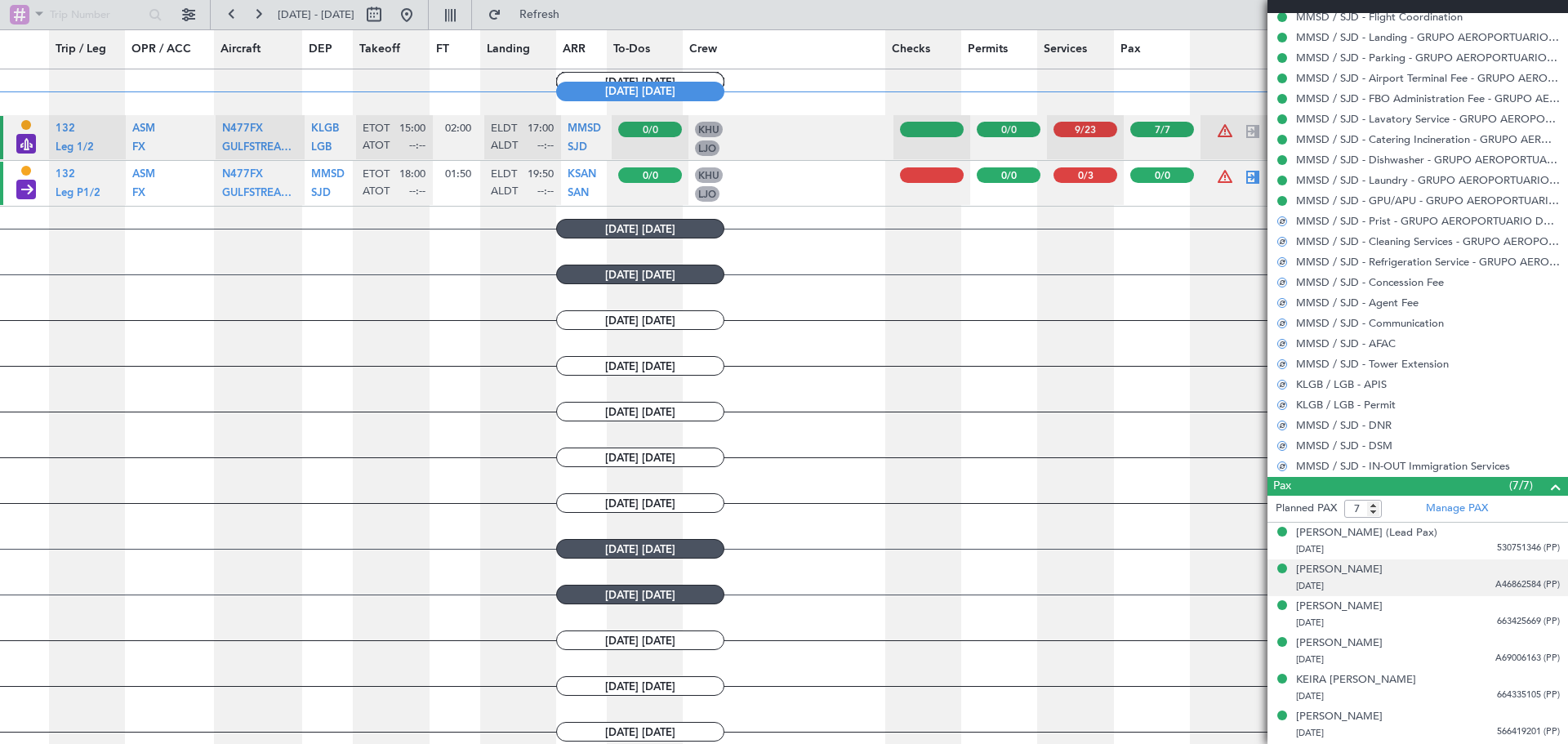
scroll to position [609, 0]
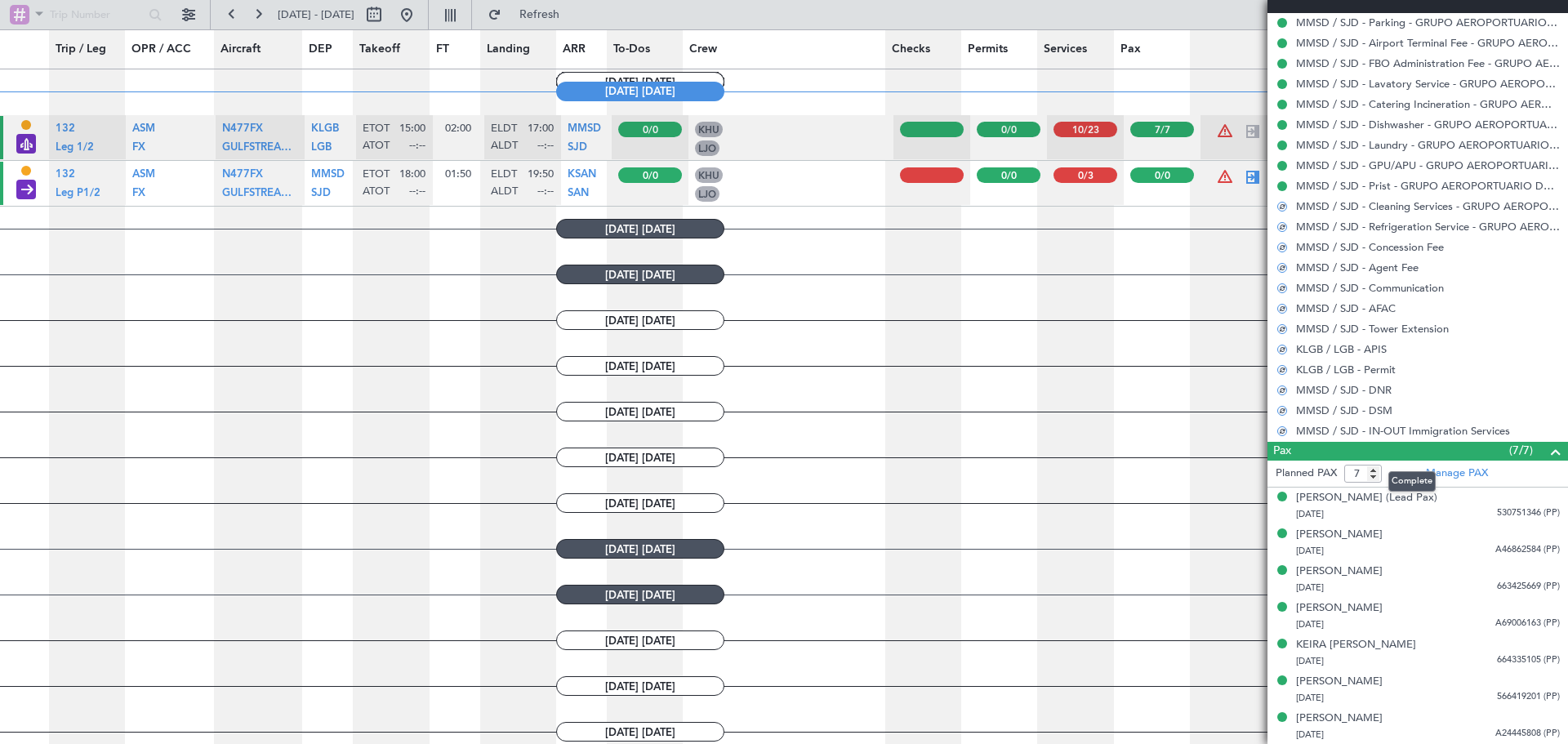
click at [1546, 448] on span at bounding box center [1556, 452] width 20 height 20
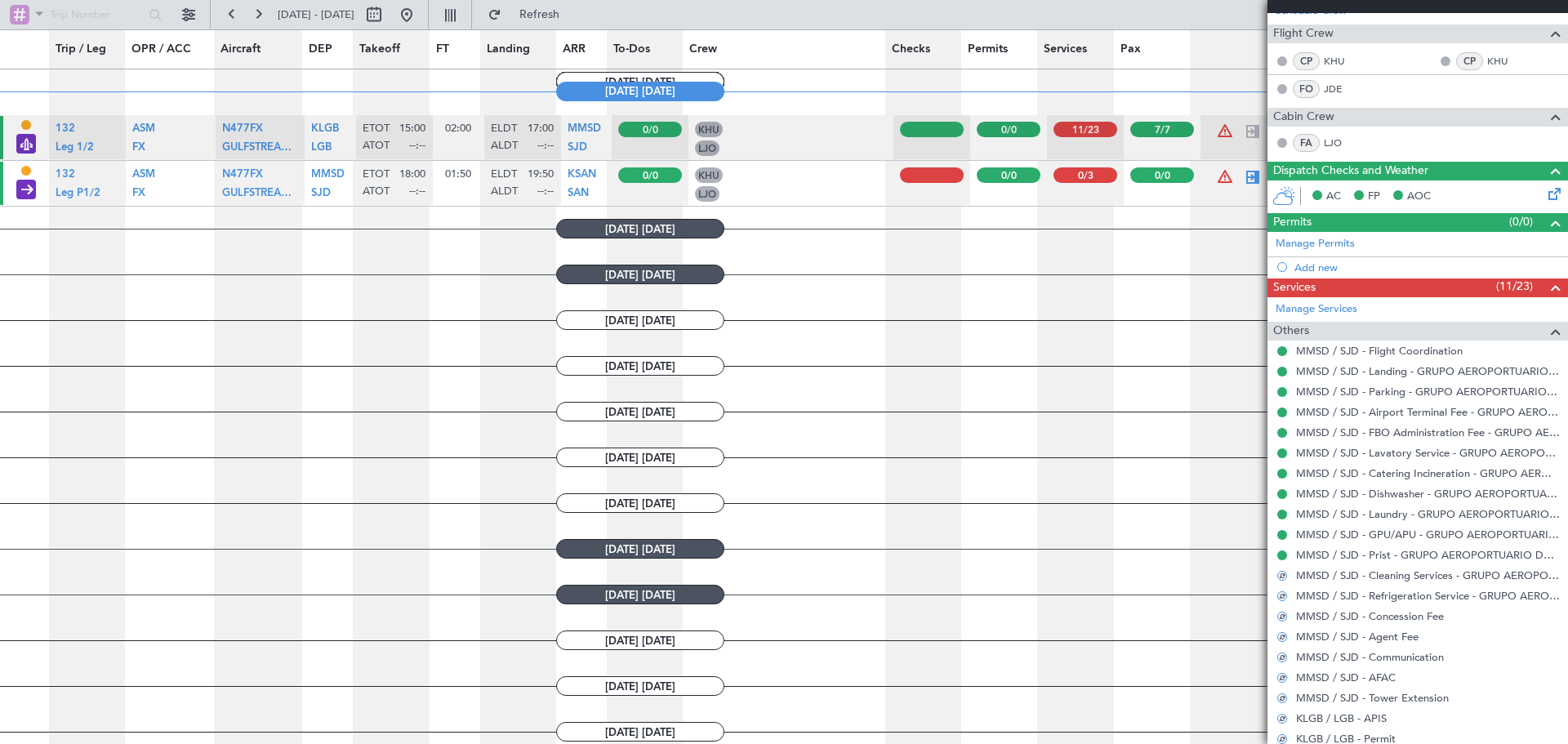
scroll to position [325, 0]
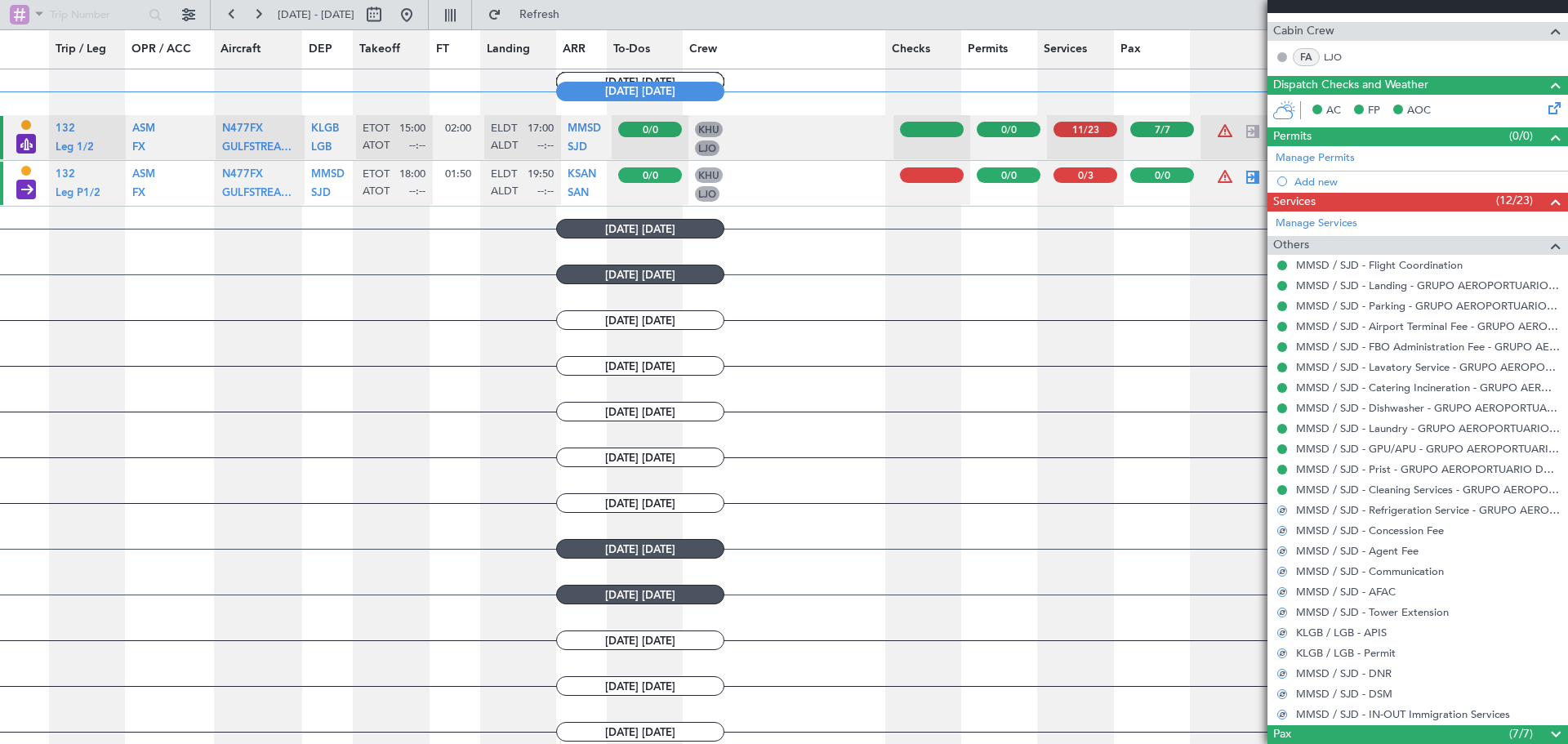
click at [1533, 137] on div "(0/0)" at bounding box center [1538, 138] width 57 height 20
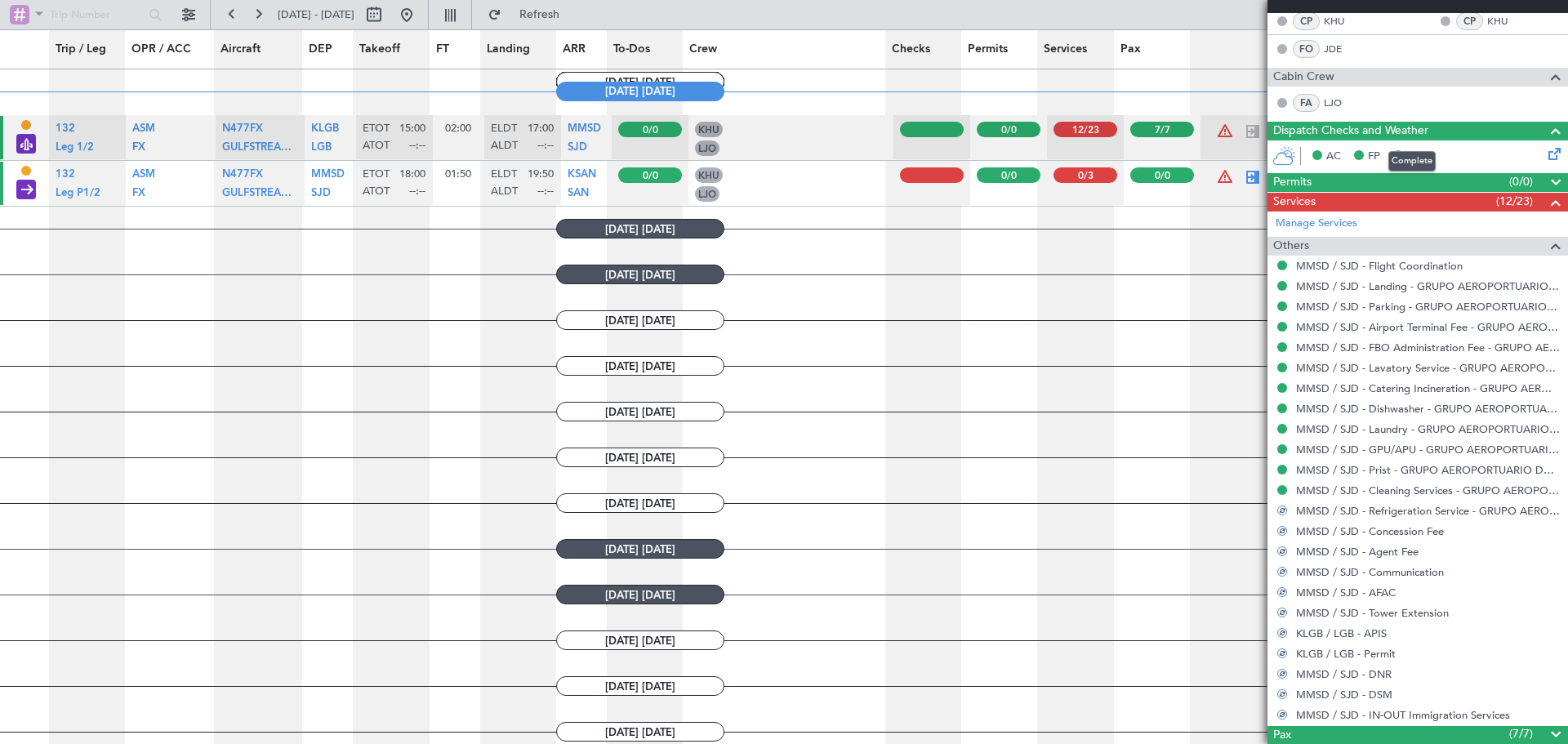
click at [1493, 127] on div "Dispatch Checks and Weather" at bounding box center [1417, 131] width 301 height 19
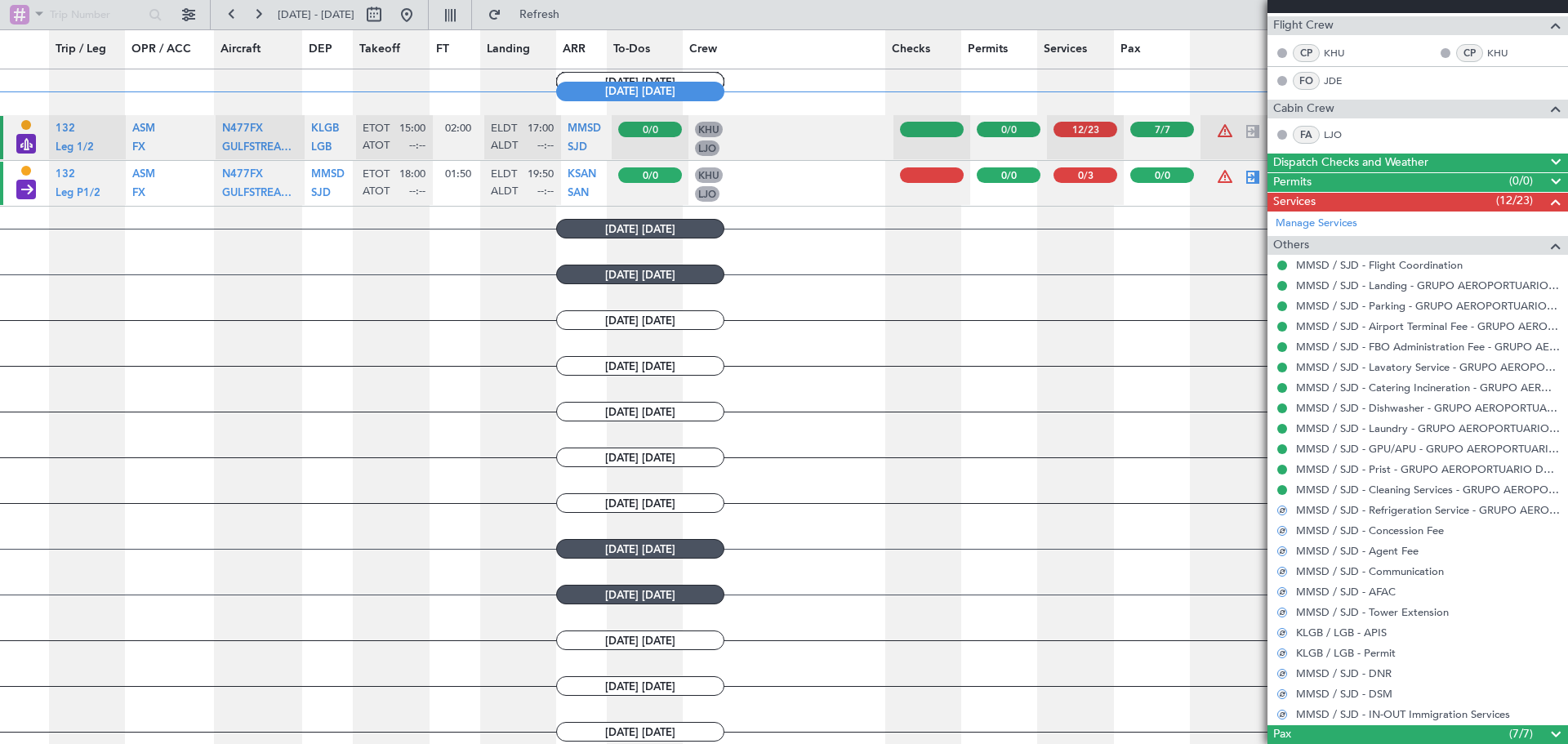
click at [1496, 109] on div "Cabin Crew" at bounding box center [1417, 108] width 301 height 19
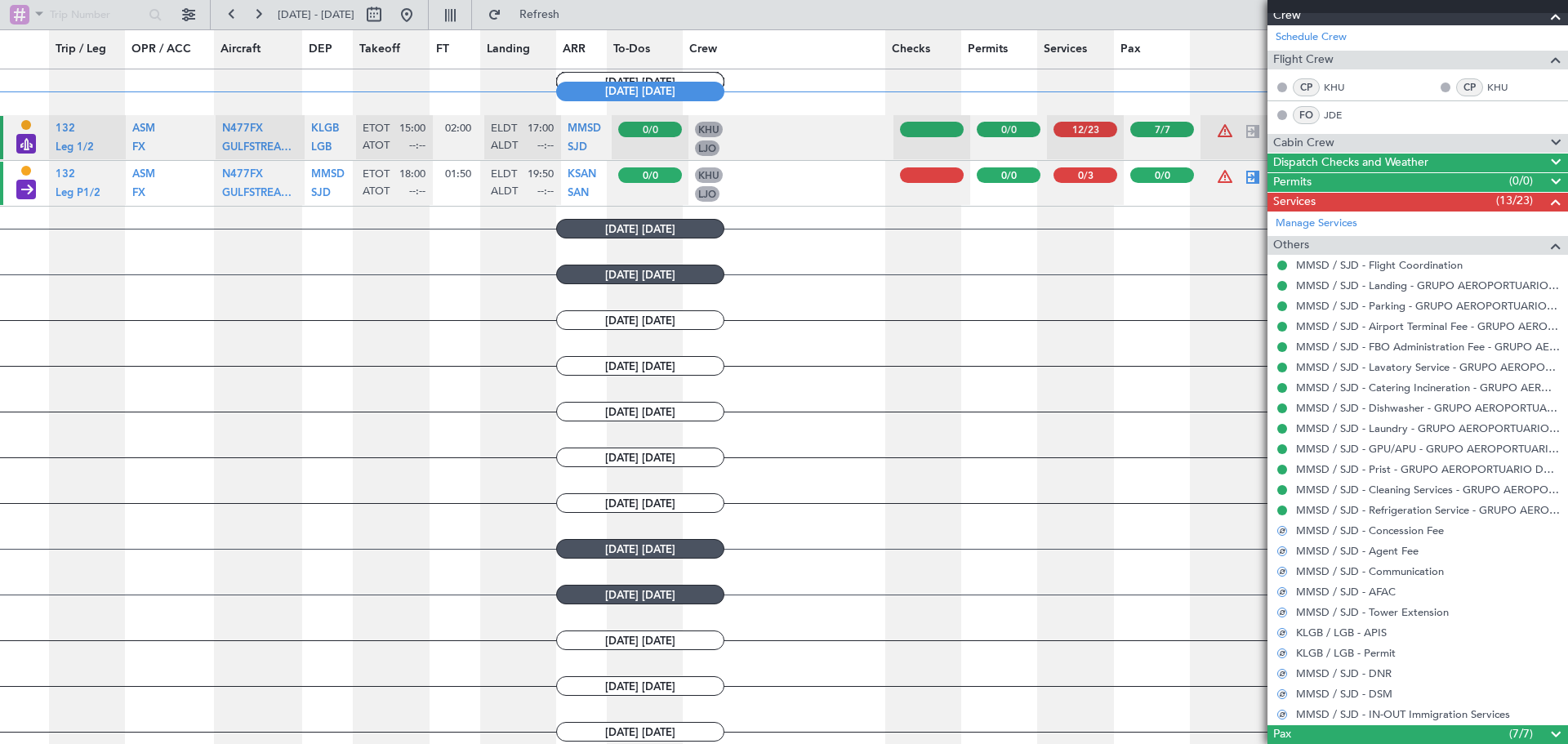
click at [1493, 59] on div "Flight Crew" at bounding box center [1417, 59] width 301 height 19
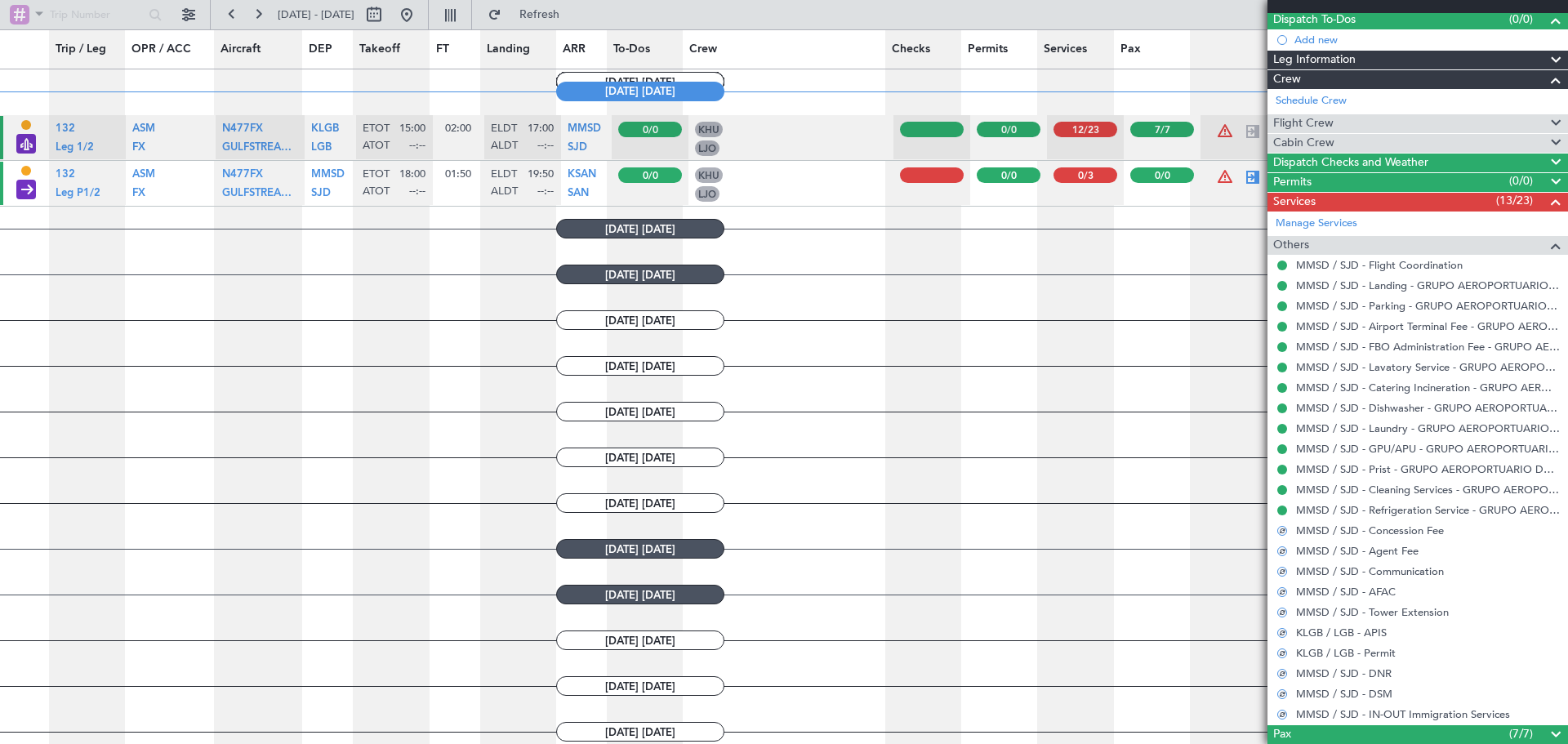
click at [1434, 123] on div "Flight Crew" at bounding box center [1417, 123] width 301 height 19
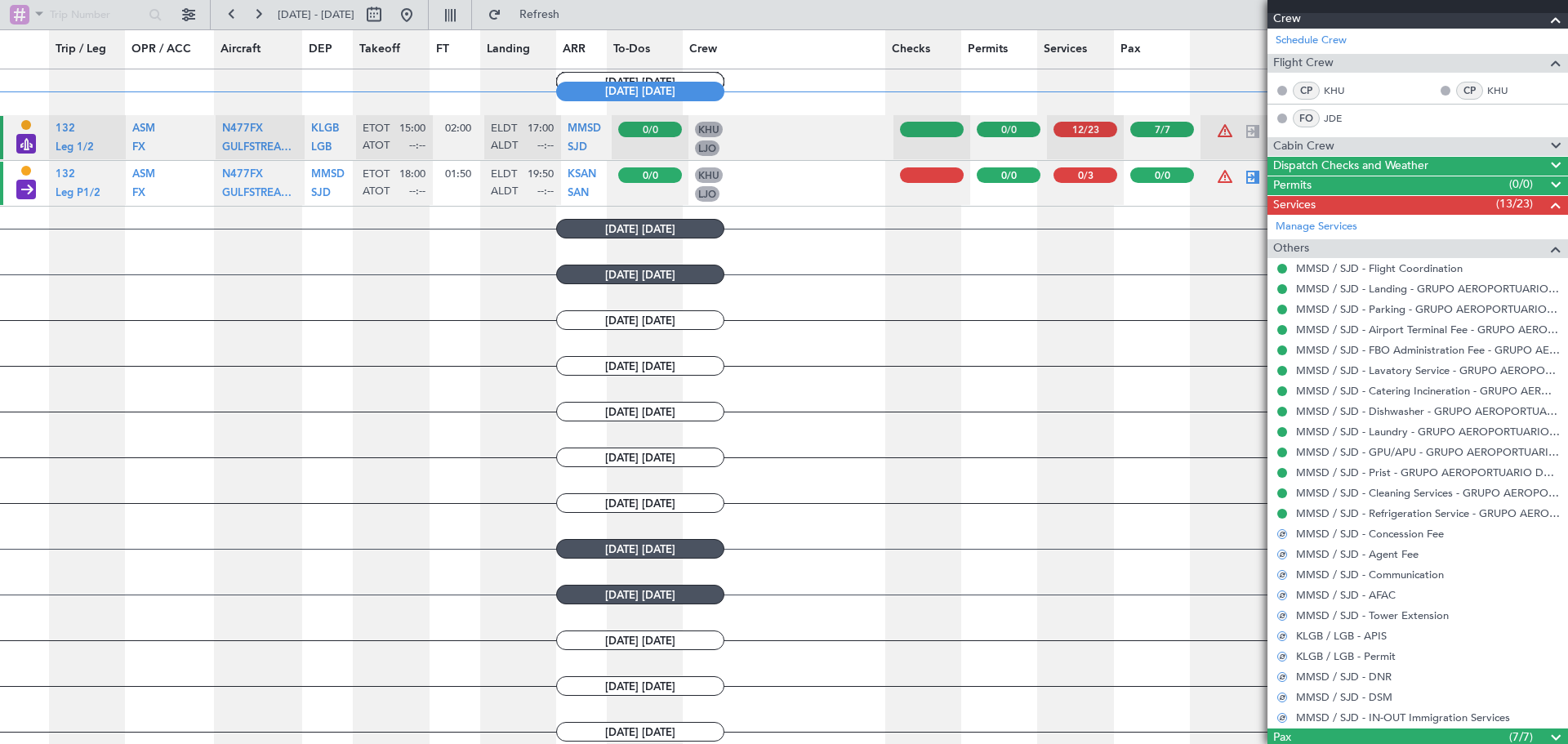
click at [1442, 63] on div "Flight Crew" at bounding box center [1417, 63] width 301 height 19
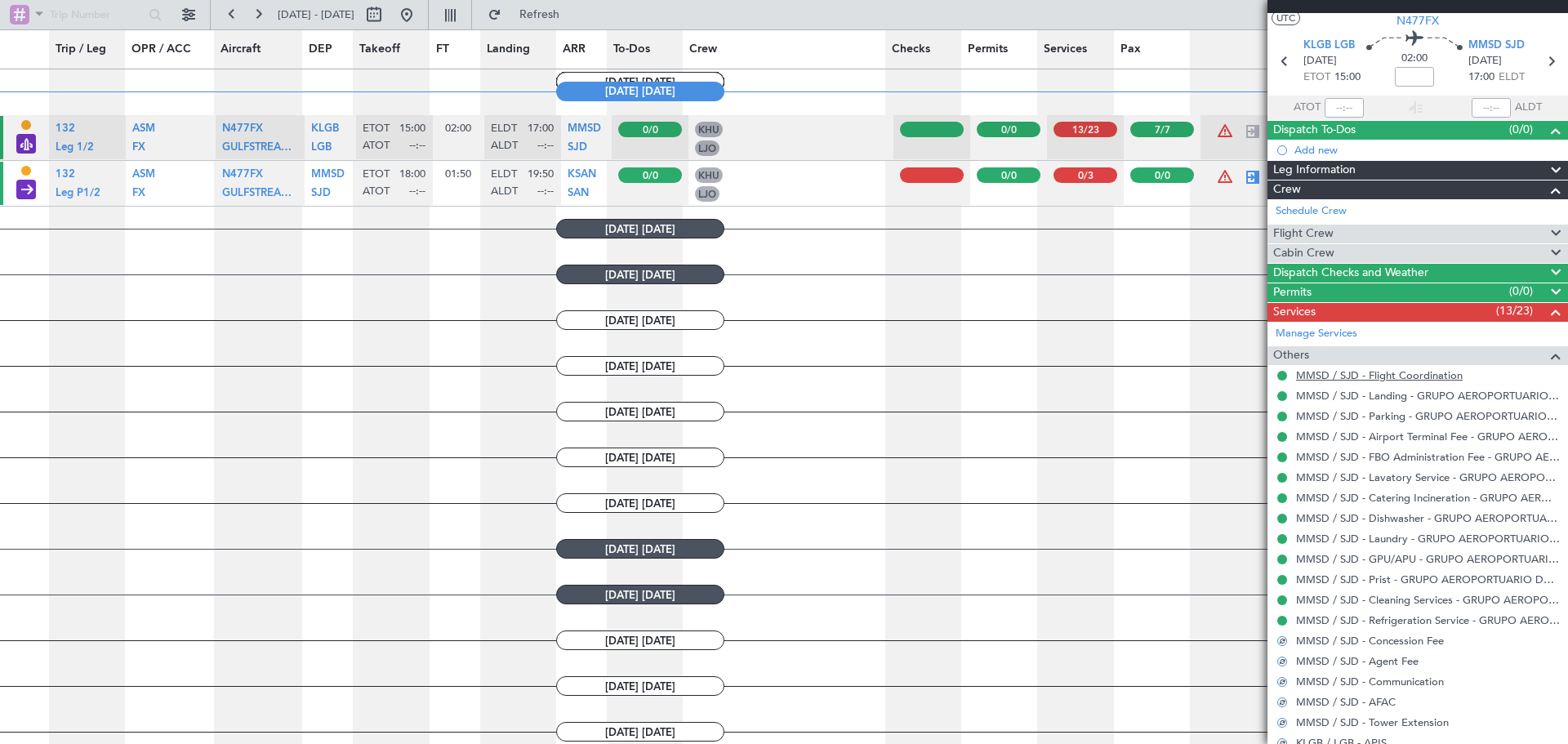
scroll to position [0, 0]
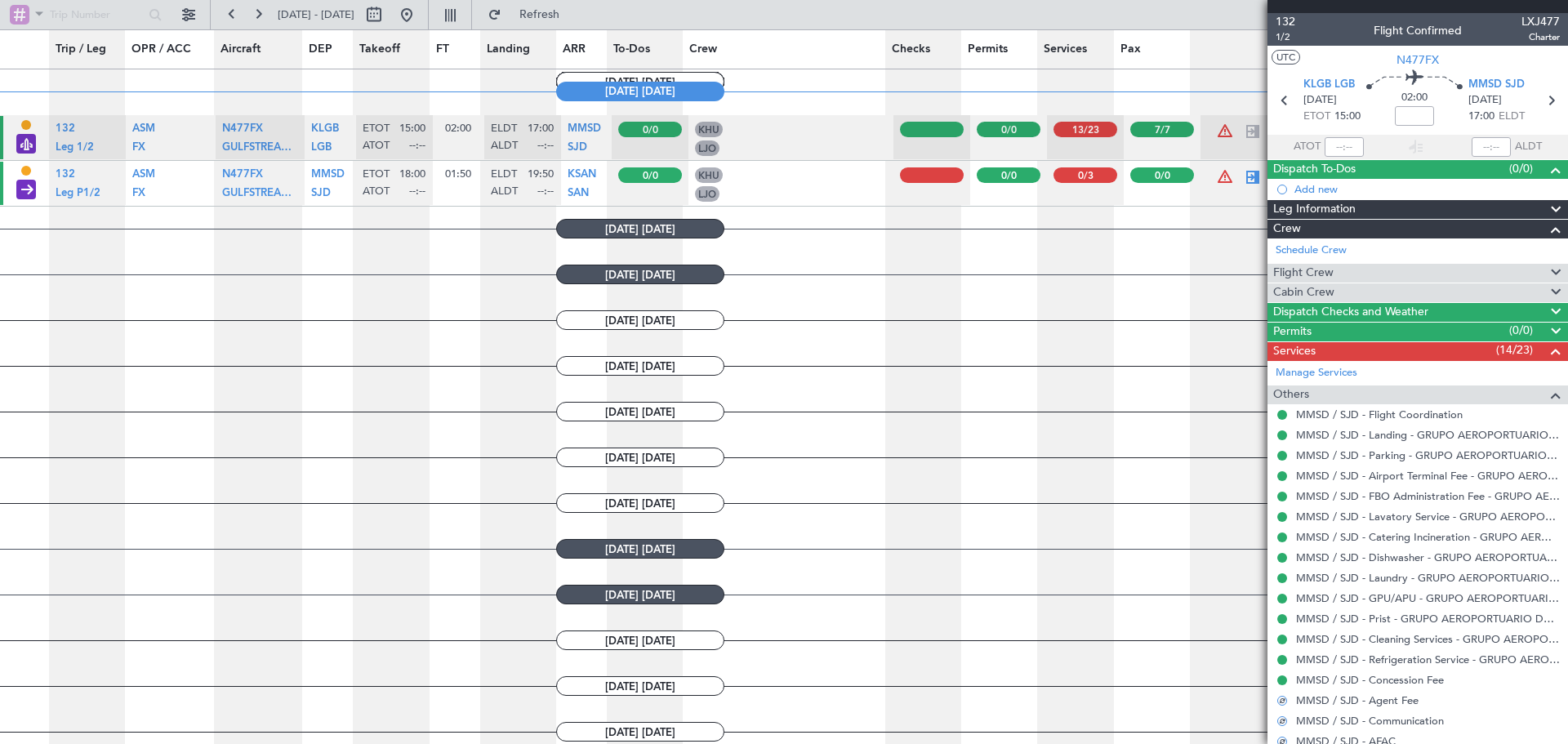
click at [1413, 163] on div "Dispatch To-Dos (0/0)" at bounding box center [1417, 169] width 301 height 19
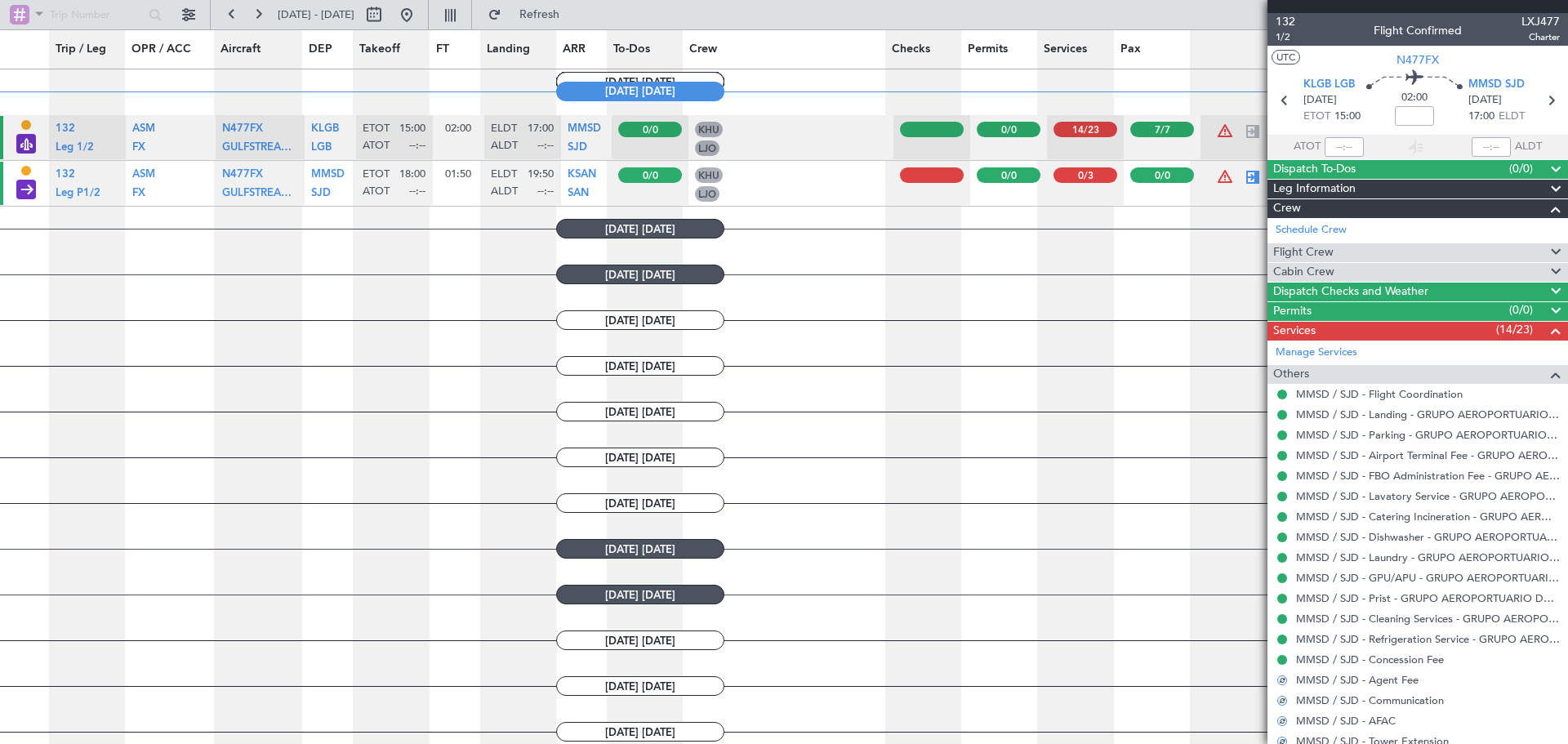
click at [1454, 210] on div "Crew" at bounding box center [1417, 209] width 301 height 19
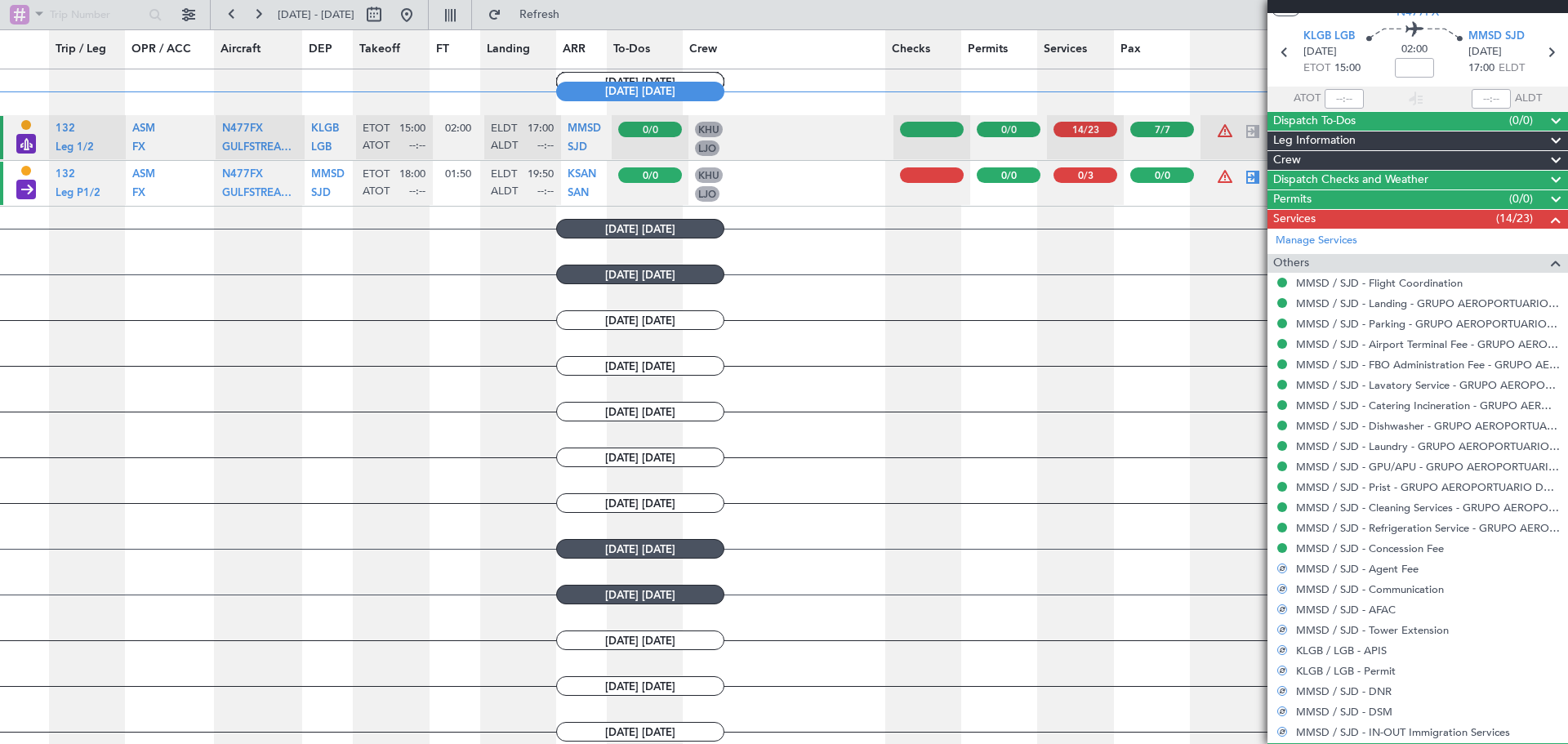
scroll to position [66, 0]
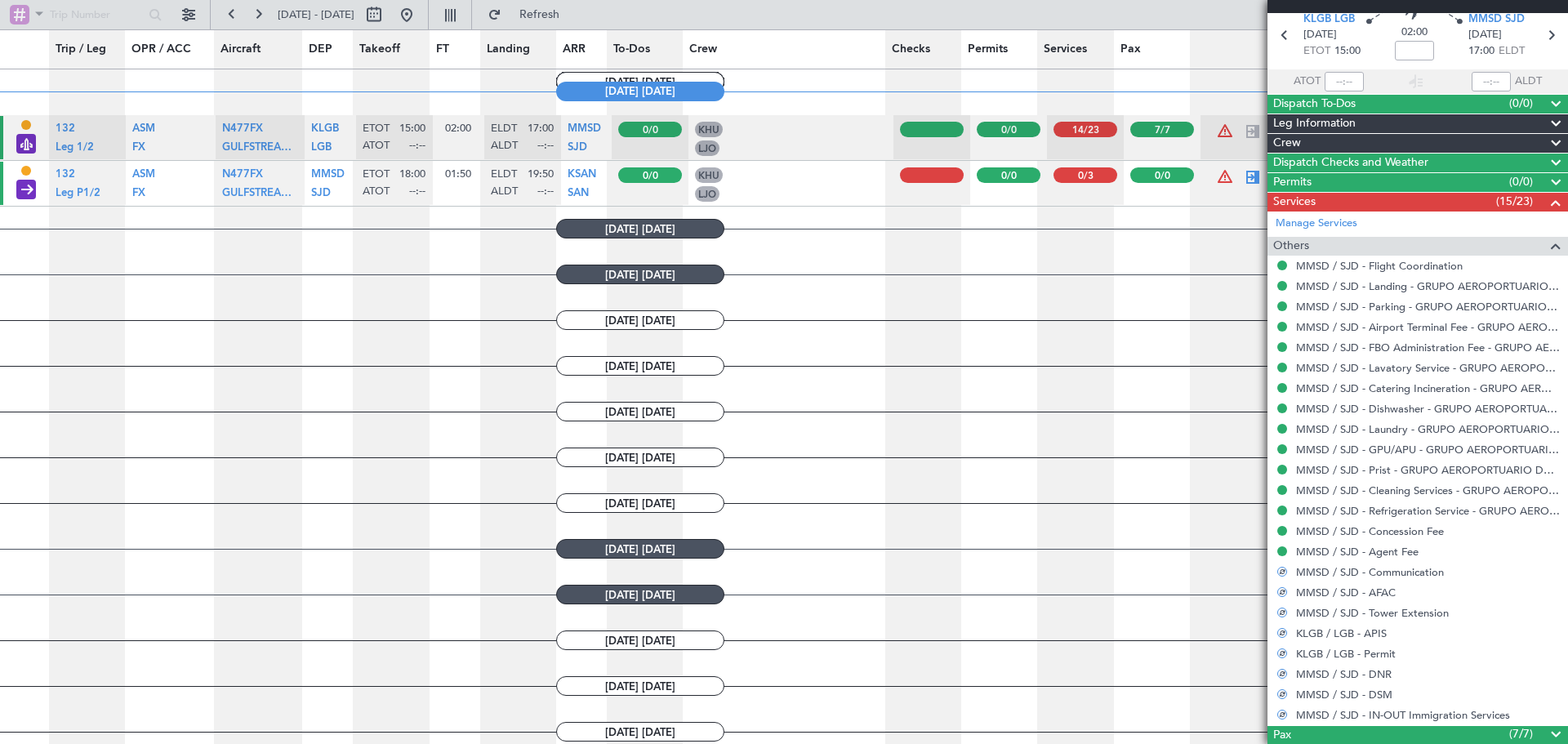
click at [1413, 203] on div "Services (15/23)" at bounding box center [1417, 202] width 301 height 19
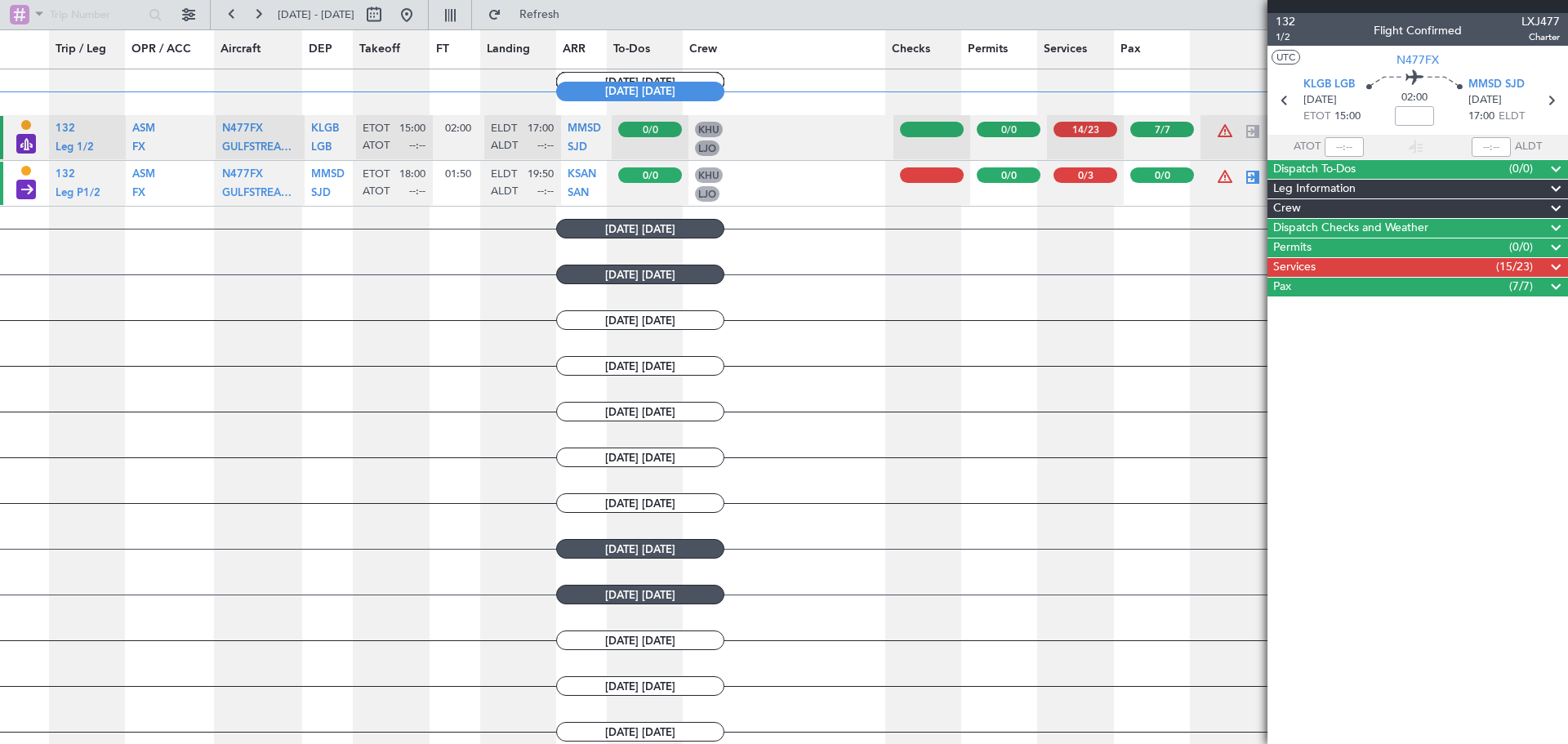
scroll to position [0, 0]
click at [1351, 141] on input "text" at bounding box center [1344, 147] width 39 height 20
click at [1445, 426] on article "132 1/2 Flight Confirmed LXJ477 Charter UTC N477FX KLGB LGB [DATE] ETOT 15:00 0…" at bounding box center [1417, 379] width 301 height 732
type input "14:54"
click at [1543, 264] on div "(19/23)" at bounding box center [1531, 268] width 69 height 20
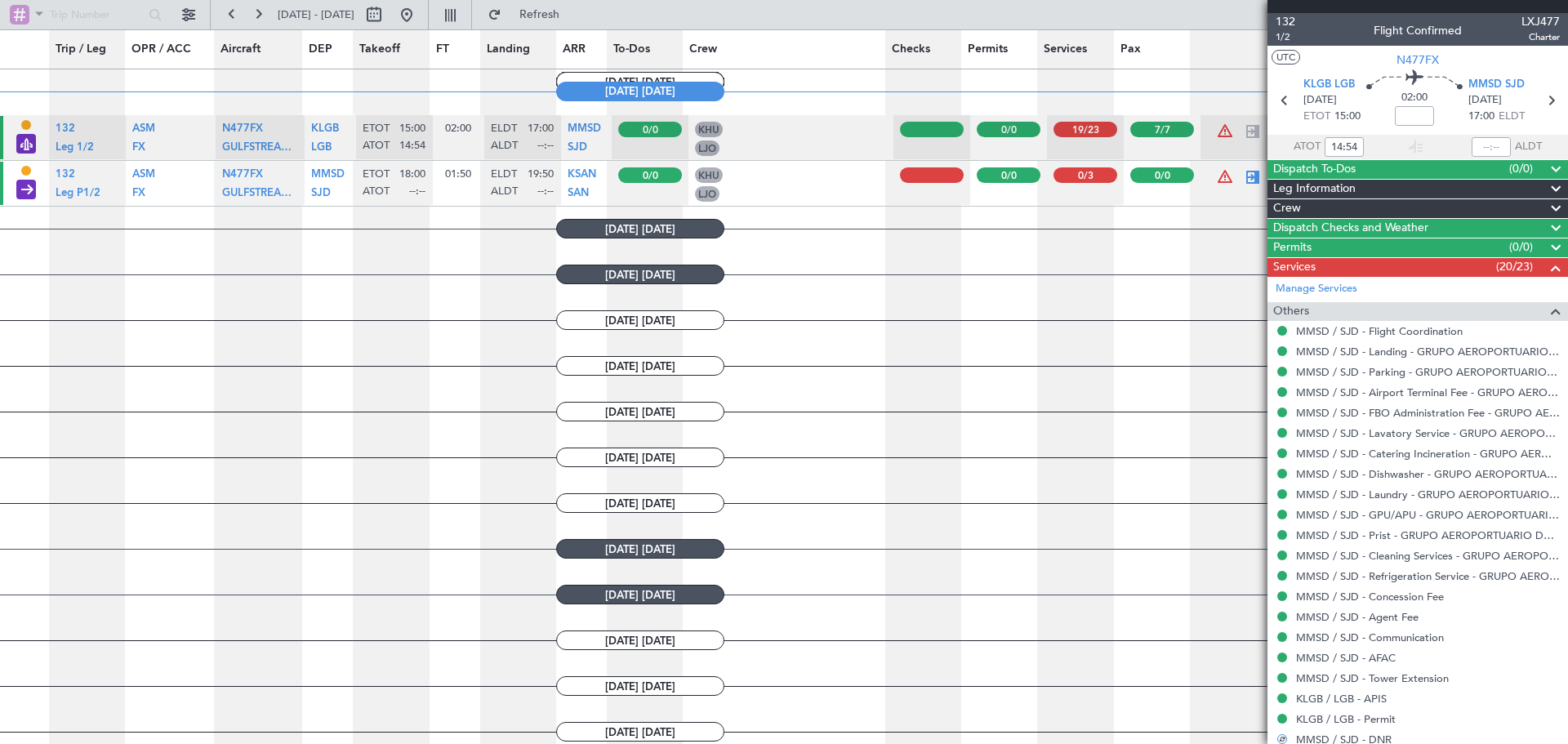
click at [1546, 262] on span at bounding box center [1556, 268] width 20 height 20
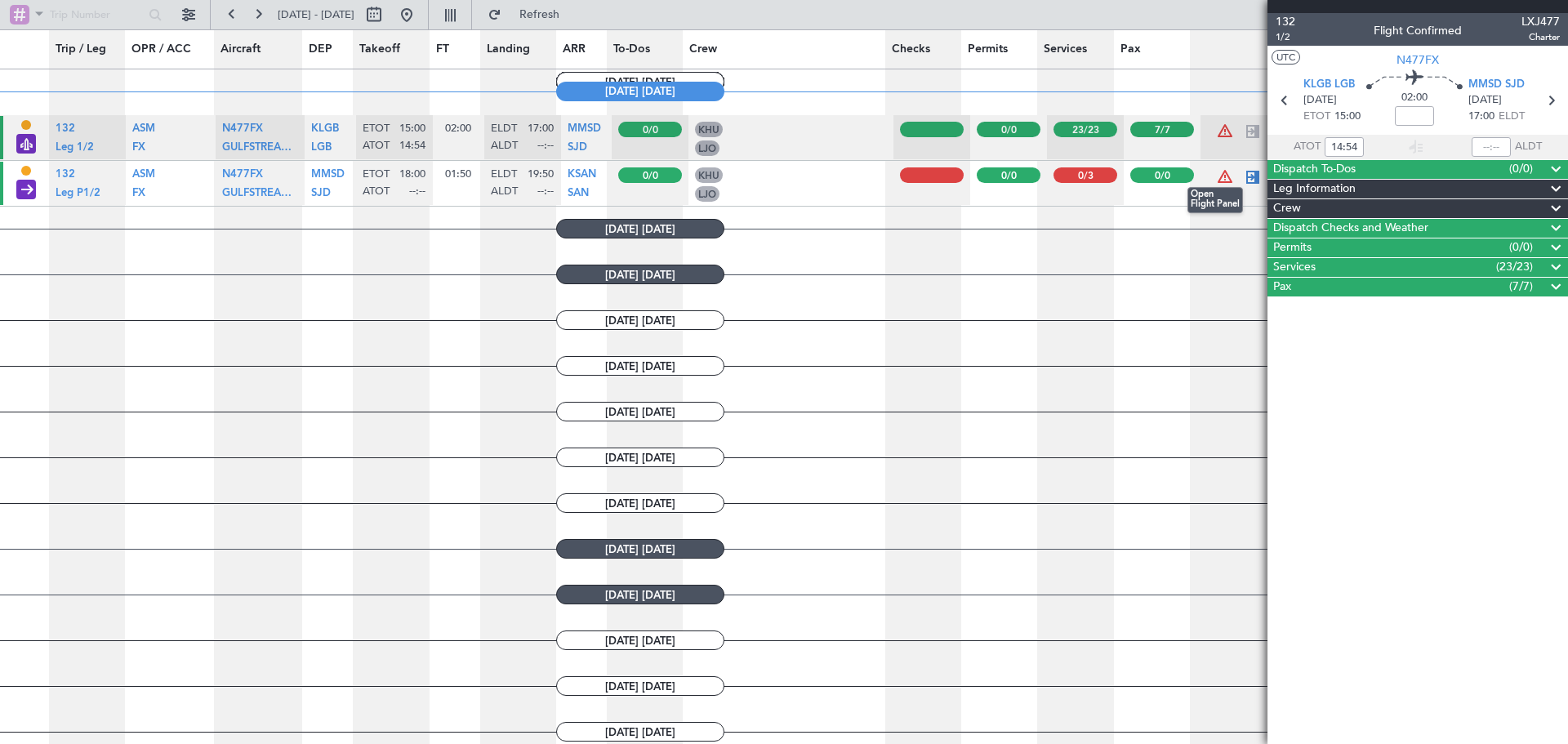
click at [1246, 179] on div at bounding box center [1253, 178] width 20 height 20
type input "0"
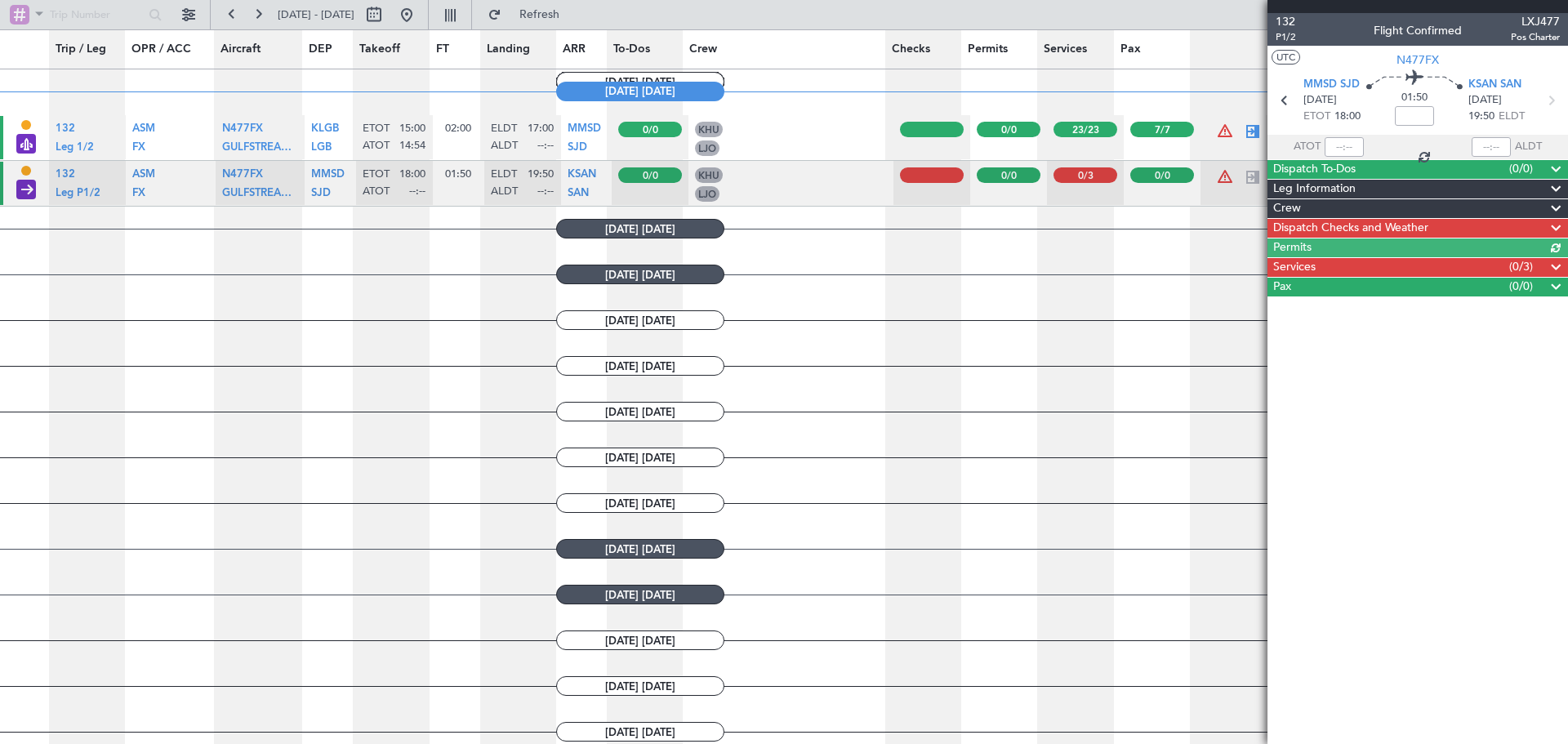
click at [1401, 230] on span "Dispatch Checks and Weather" at bounding box center [1351, 228] width 155 height 19
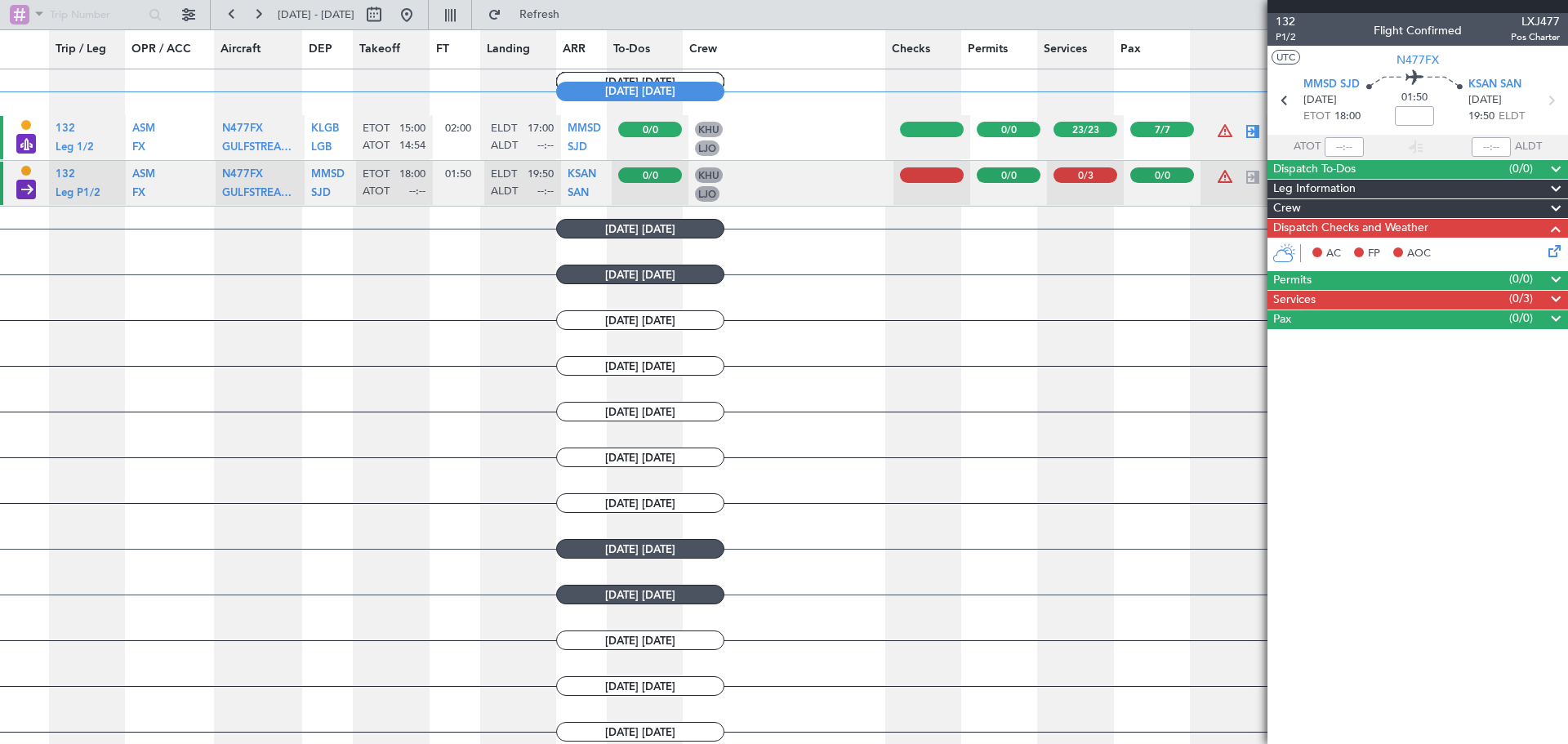
click at [1558, 251] on icon at bounding box center [1551, 248] width 13 height 13
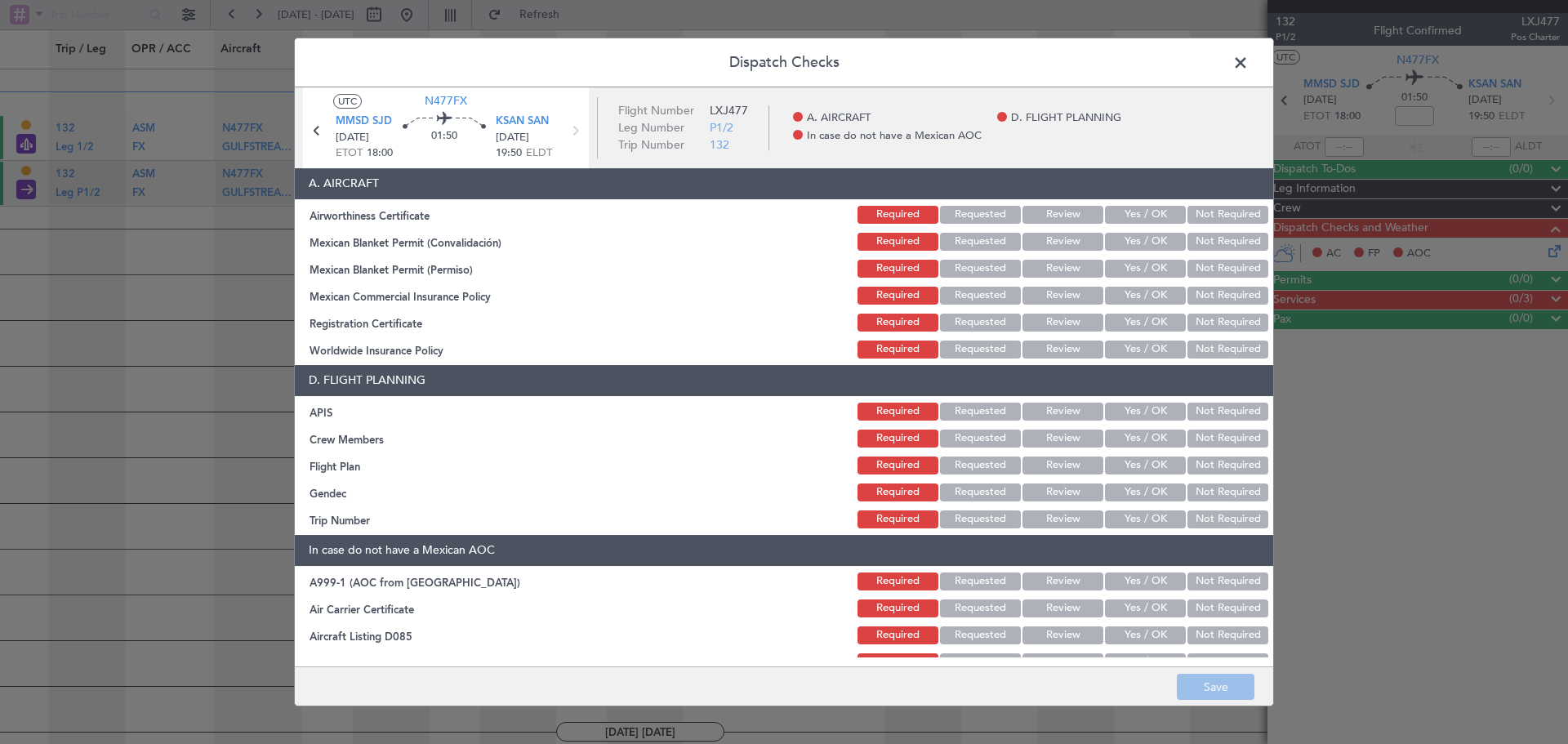
click at [1138, 210] on button "Yes / OK" at bounding box center [1145, 215] width 81 height 18
click at [1147, 241] on button "Yes / OK" at bounding box center [1145, 241] width 81 height 18
click at [1138, 275] on button "Yes / OK" at bounding box center [1145, 269] width 81 height 18
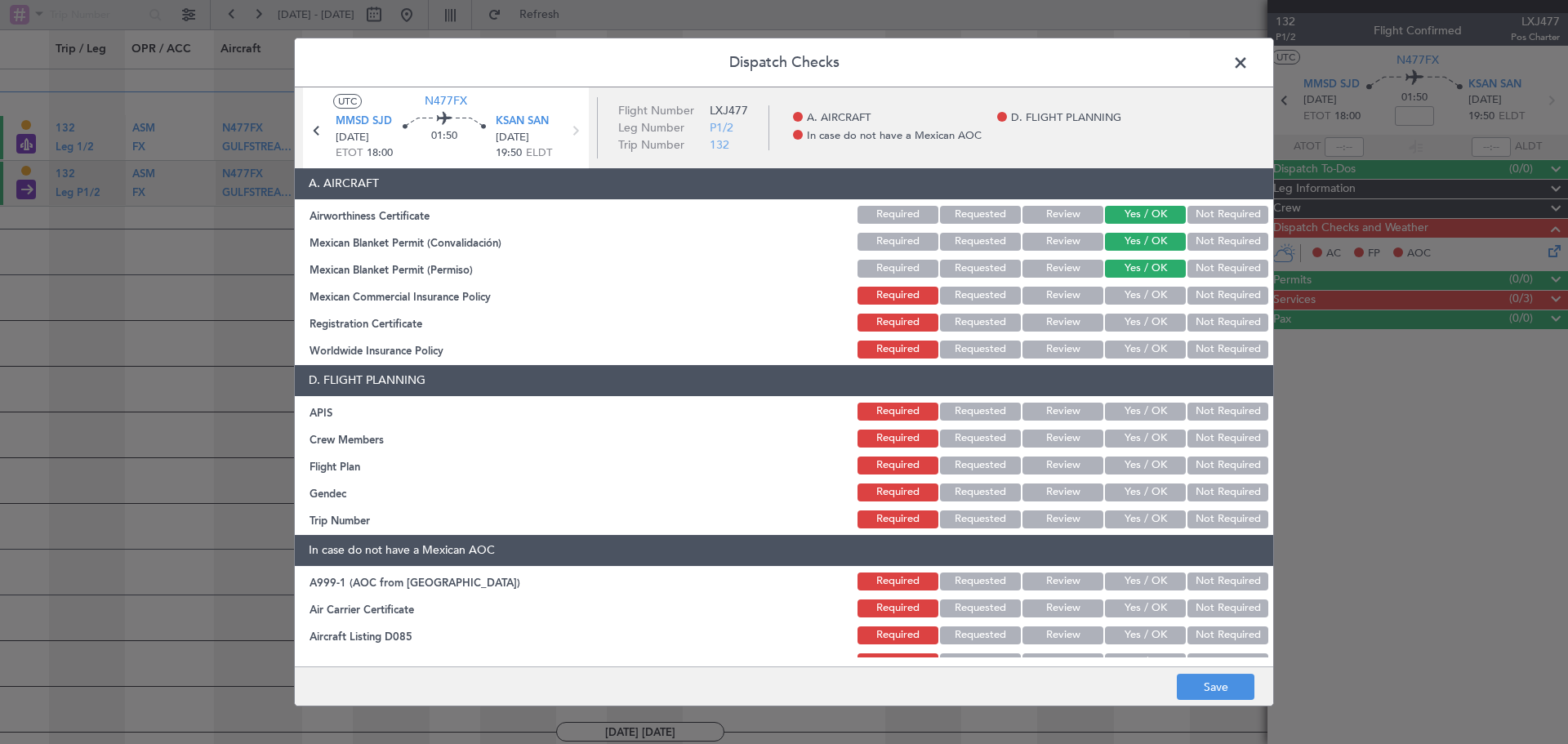
click at [1140, 292] on button "Yes / OK" at bounding box center [1145, 296] width 81 height 18
click at [1146, 316] on button "Yes / OK" at bounding box center [1145, 322] width 81 height 18
click at [1201, 352] on button "Not Required" at bounding box center [1227, 350] width 81 height 18
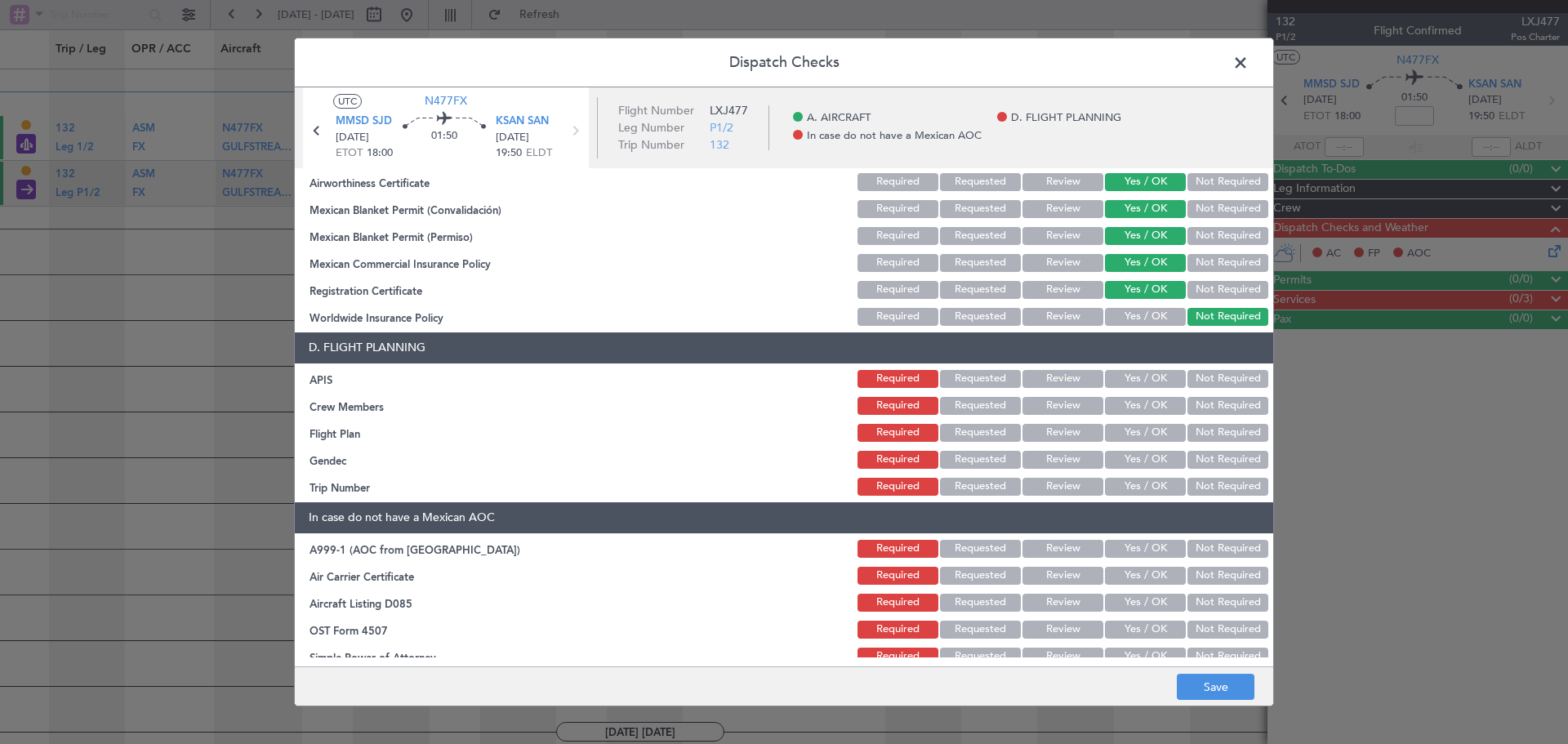
scroll to position [48, 0]
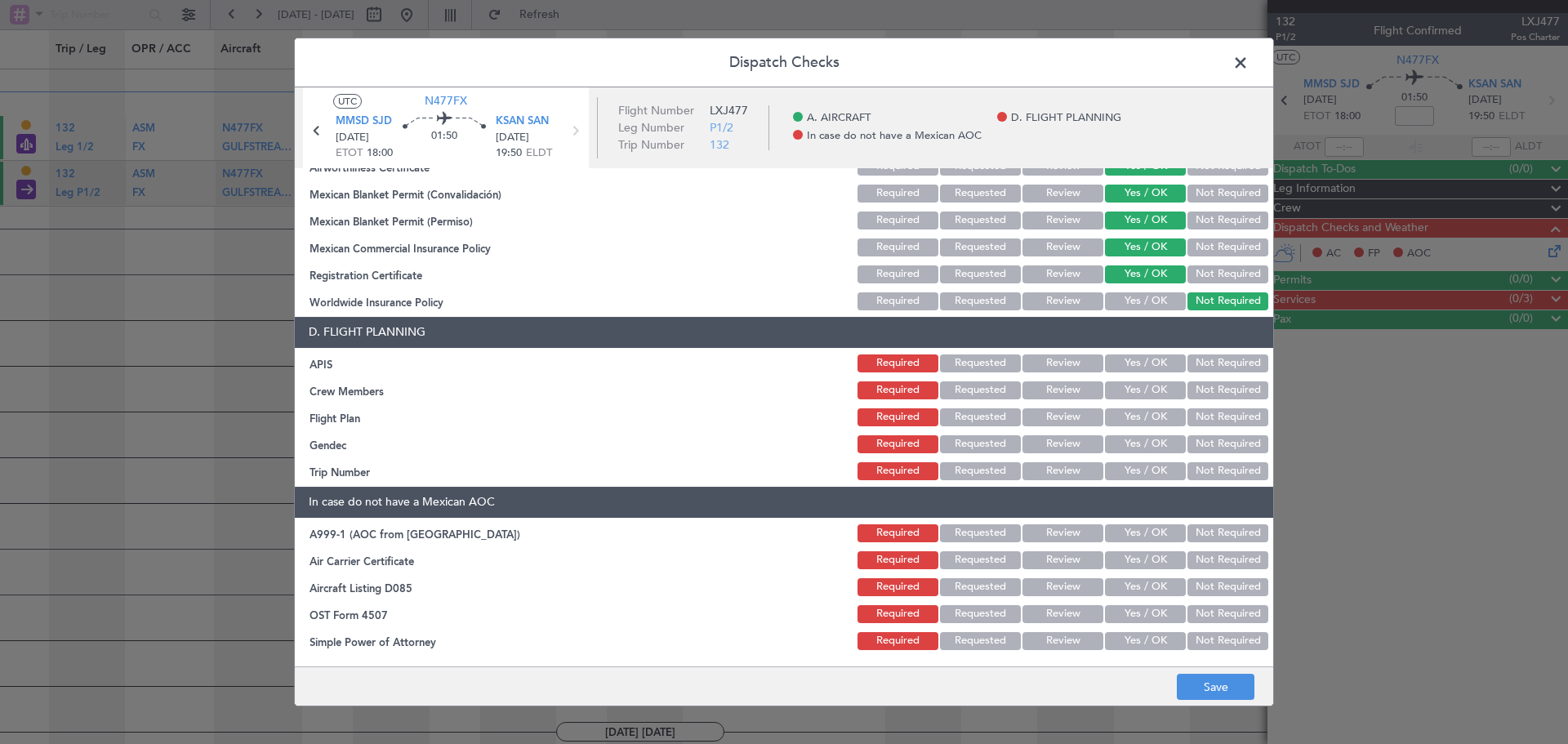
click at [1136, 354] on button "Yes / OK" at bounding box center [1145, 363] width 81 height 18
drag, startPoint x: 1127, startPoint y: 390, endPoint x: 1128, endPoint y: 400, distance: 10.0
click at [1127, 391] on button "Yes / OK" at bounding box center [1145, 391] width 81 height 18
click at [1140, 439] on button "Yes / OK" at bounding box center [1145, 445] width 81 height 18
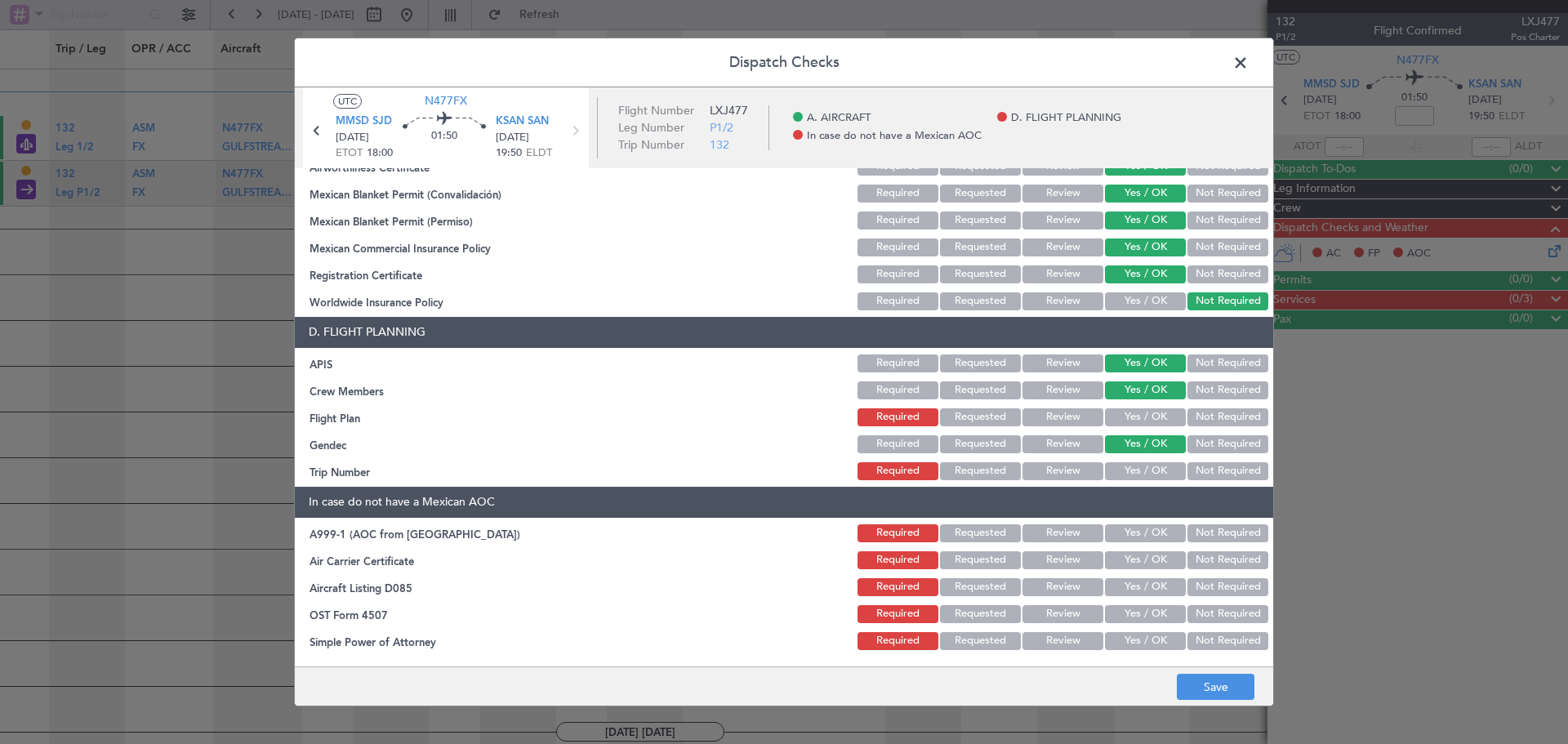
click at [1137, 466] on button "Yes / OK" at bounding box center [1145, 471] width 81 height 18
click at [1036, 415] on button "Review" at bounding box center [1062, 417] width 81 height 18
click at [999, 421] on button "Requested" at bounding box center [980, 417] width 81 height 18
click at [1154, 539] on button "Yes / OK" at bounding box center [1145, 534] width 81 height 18
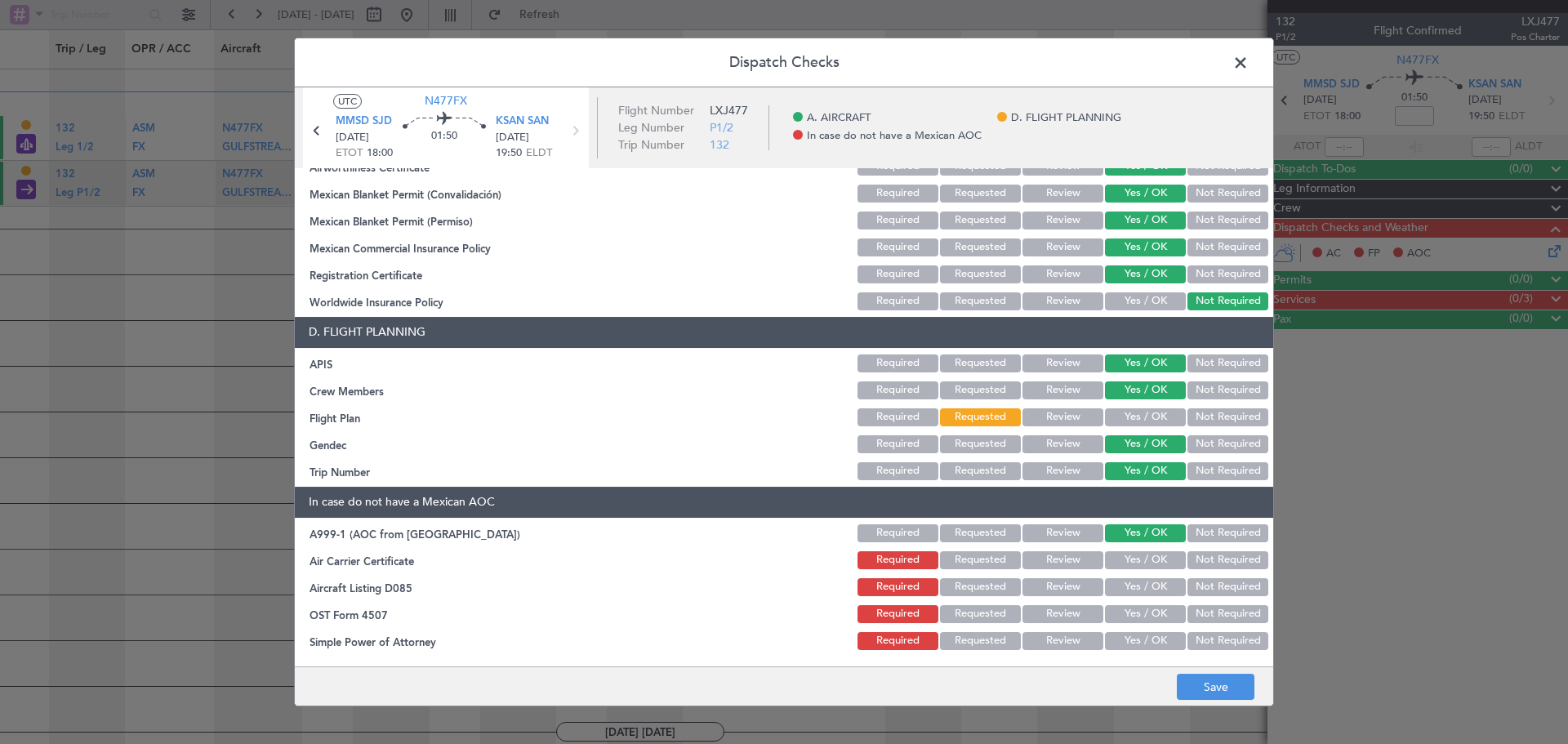
click at [1150, 558] on button "Yes / OK" at bounding box center [1145, 560] width 81 height 18
click at [1216, 532] on button "Not Required" at bounding box center [1227, 534] width 81 height 18
drag, startPoint x: 1205, startPoint y: 555, endPoint x: 1206, endPoint y: 572, distance: 17.0
click at [1205, 556] on button "Not Required" at bounding box center [1227, 560] width 81 height 18
click at [1207, 597] on div "Not Required" at bounding box center [1225, 588] width 83 height 23
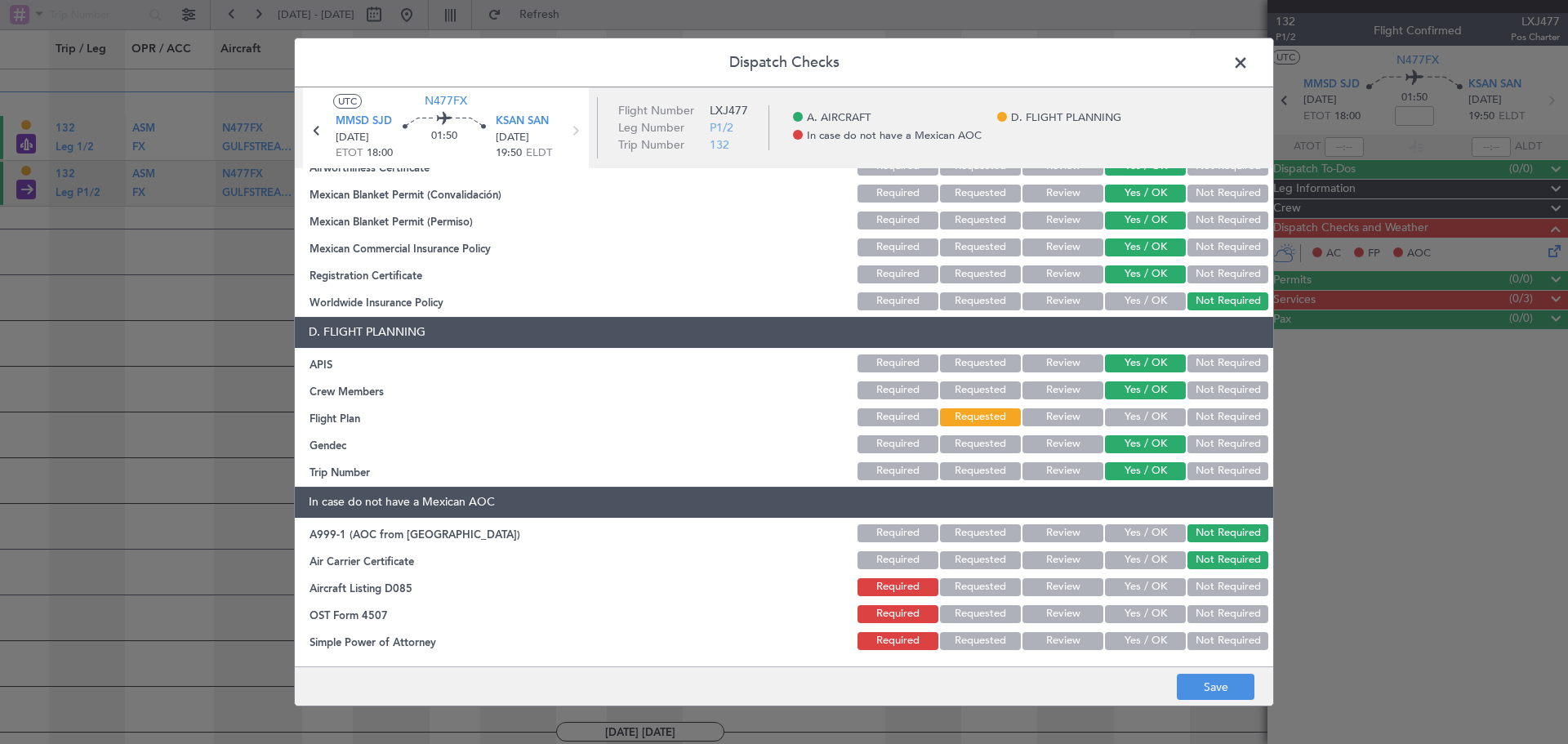
click at [1209, 623] on div "Not Required" at bounding box center [1225, 614] width 83 height 23
click at [1215, 606] on button "Not Required" at bounding box center [1227, 614] width 81 height 18
drag, startPoint x: 1222, startPoint y: 576, endPoint x: 1218, endPoint y: 630, distance: 54.1
click at [1223, 578] on div "Not Required" at bounding box center [1225, 588] width 83 height 23
click at [1216, 635] on button "Not Required" at bounding box center [1227, 641] width 81 height 18
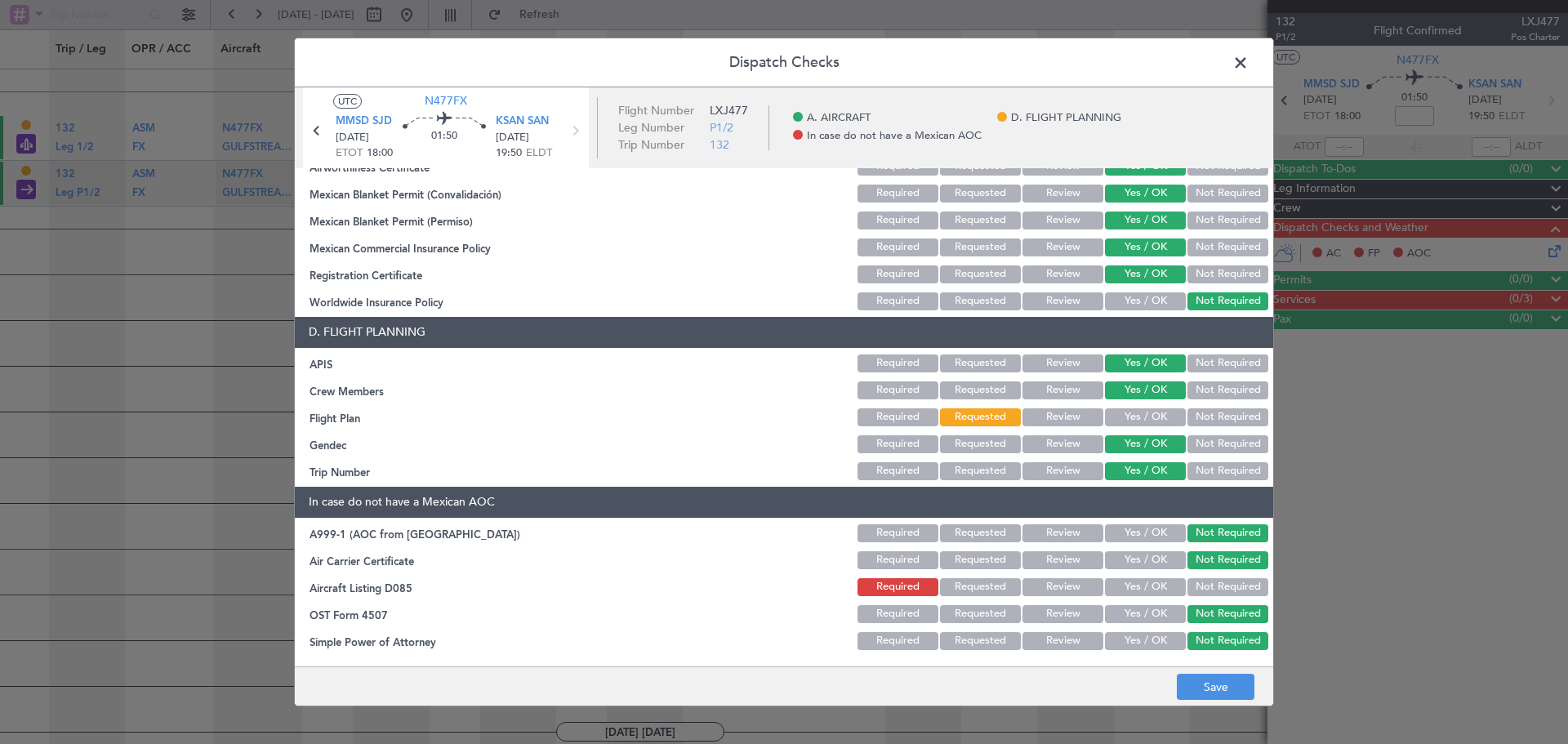
click at [1216, 593] on button "Not Required" at bounding box center [1227, 588] width 81 height 18
click at [1225, 679] on button "Save" at bounding box center [1215, 686] width 77 height 26
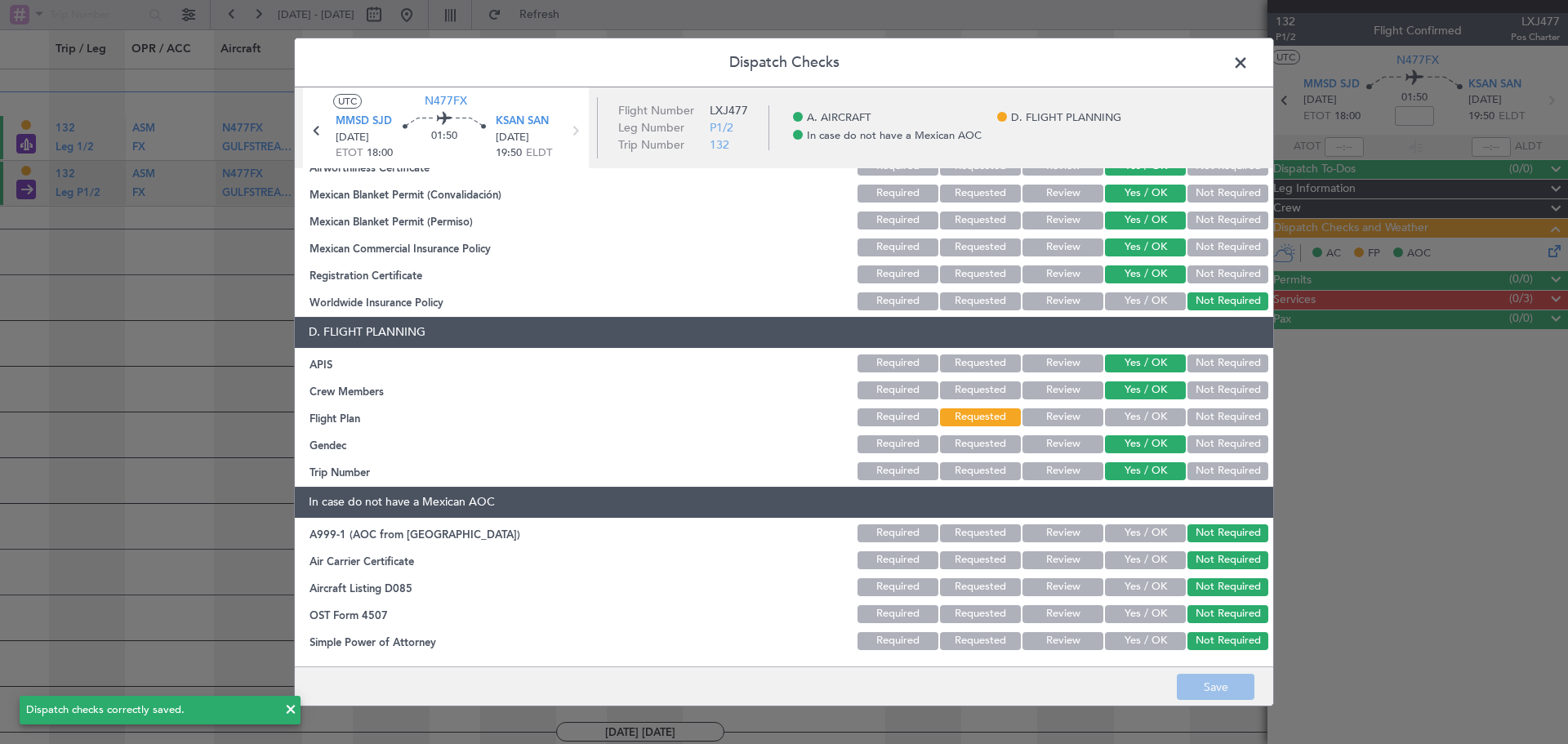
click at [1249, 58] on span at bounding box center [1249, 67] width 0 height 33
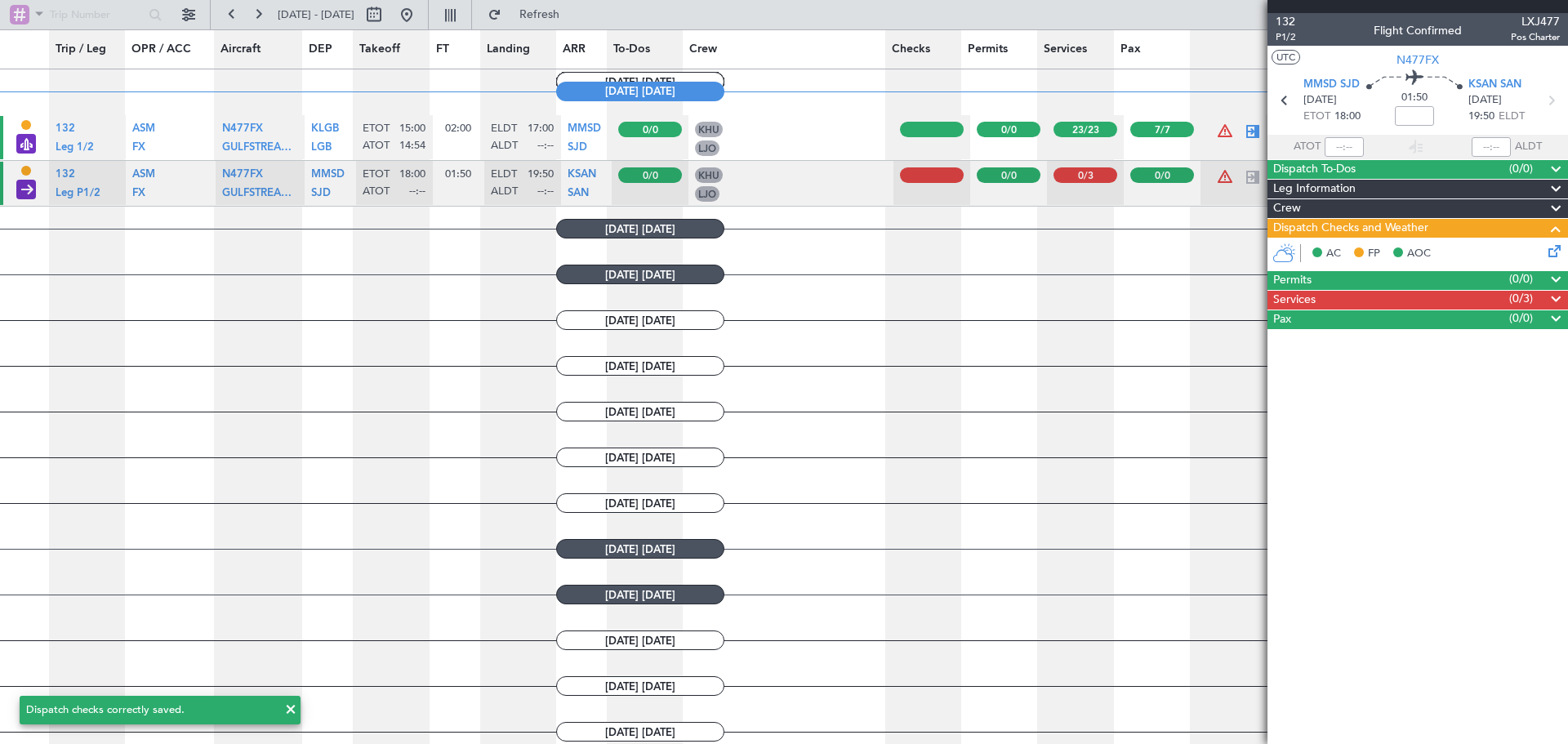
click at [1554, 292] on span at bounding box center [1556, 300] width 20 height 20
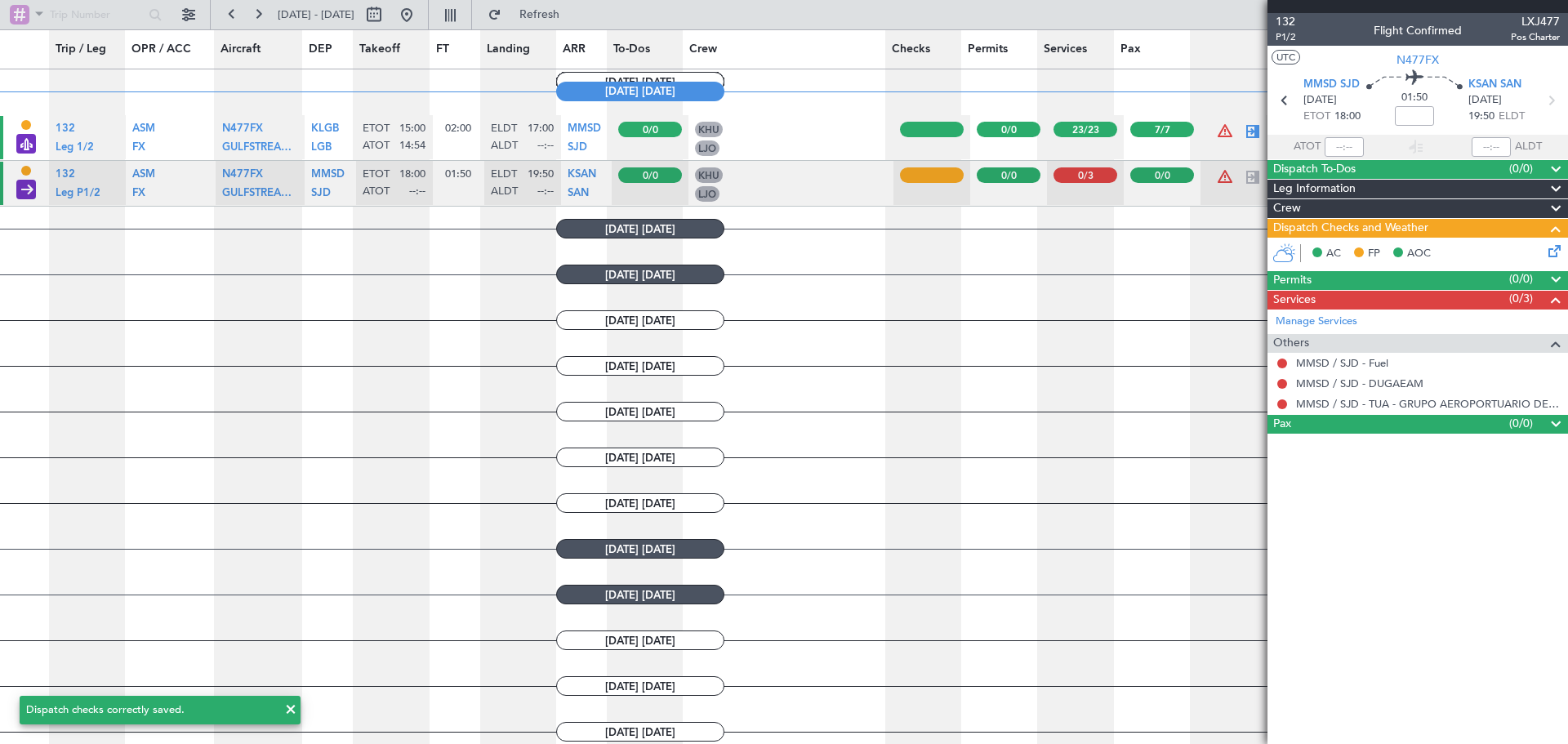
click at [1281, 362] on button at bounding box center [1281, 363] width 10 height 10
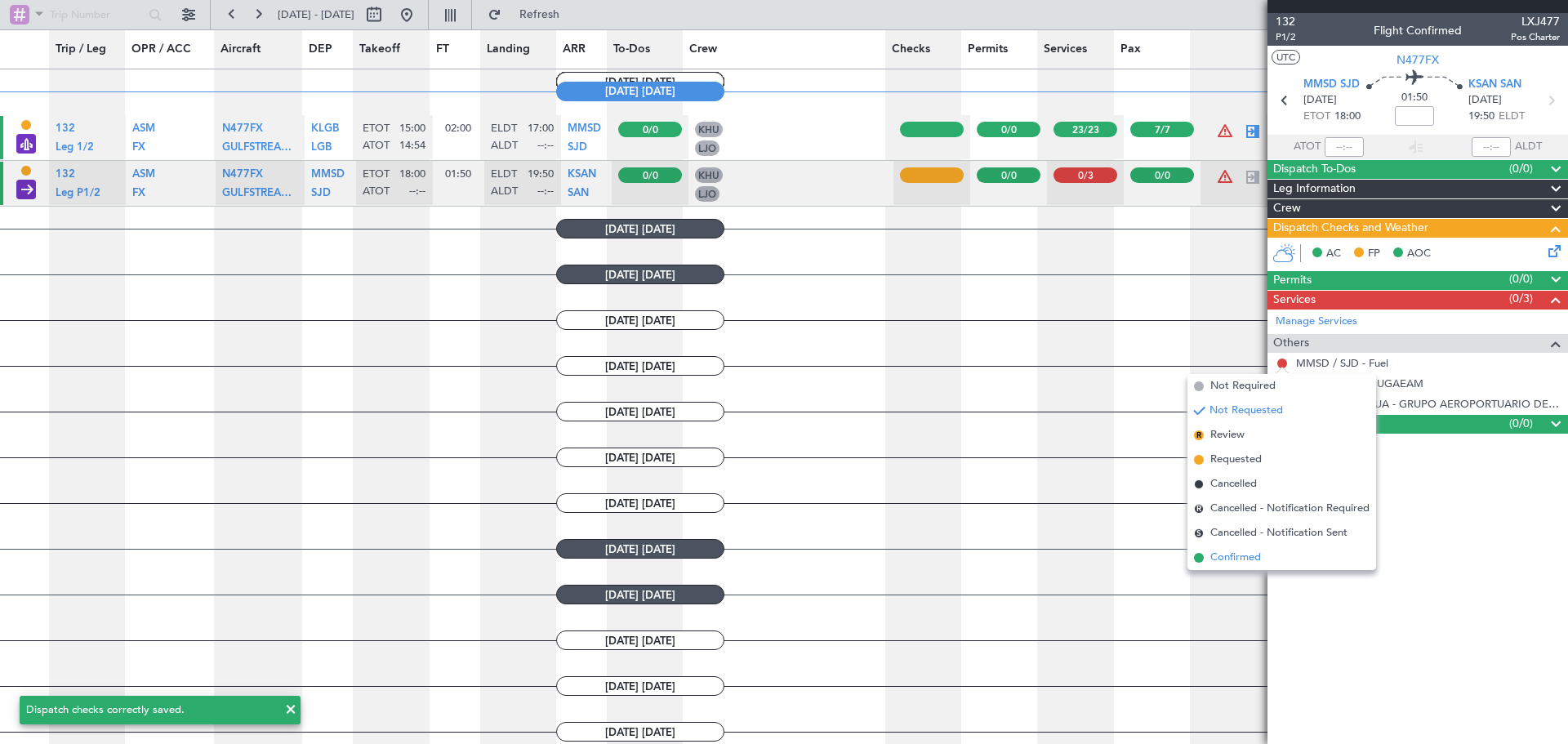
click at [1229, 559] on span "Confirmed" at bounding box center [1235, 558] width 51 height 16
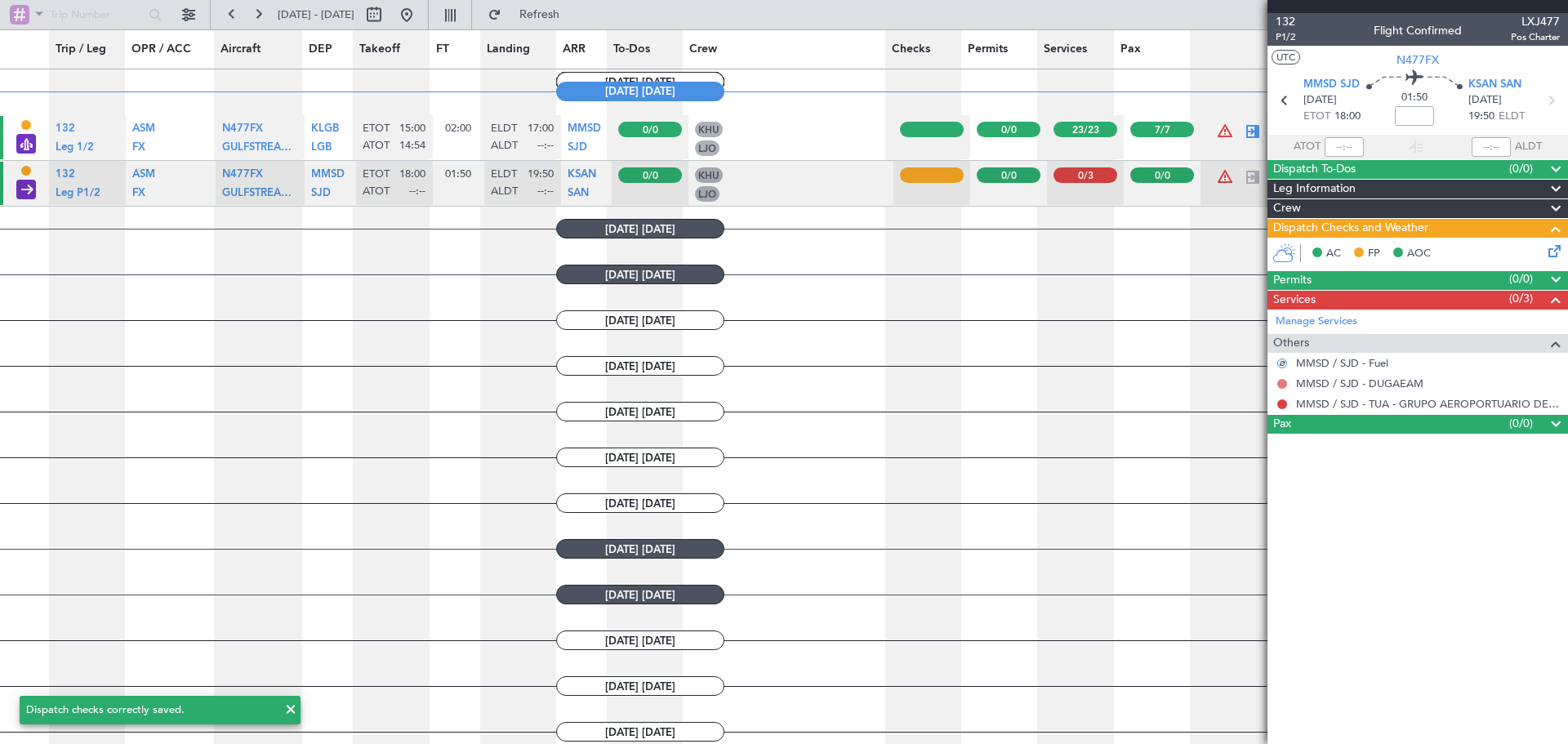
click at [1280, 384] on button at bounding box center [1281, 384] width 10 height 10
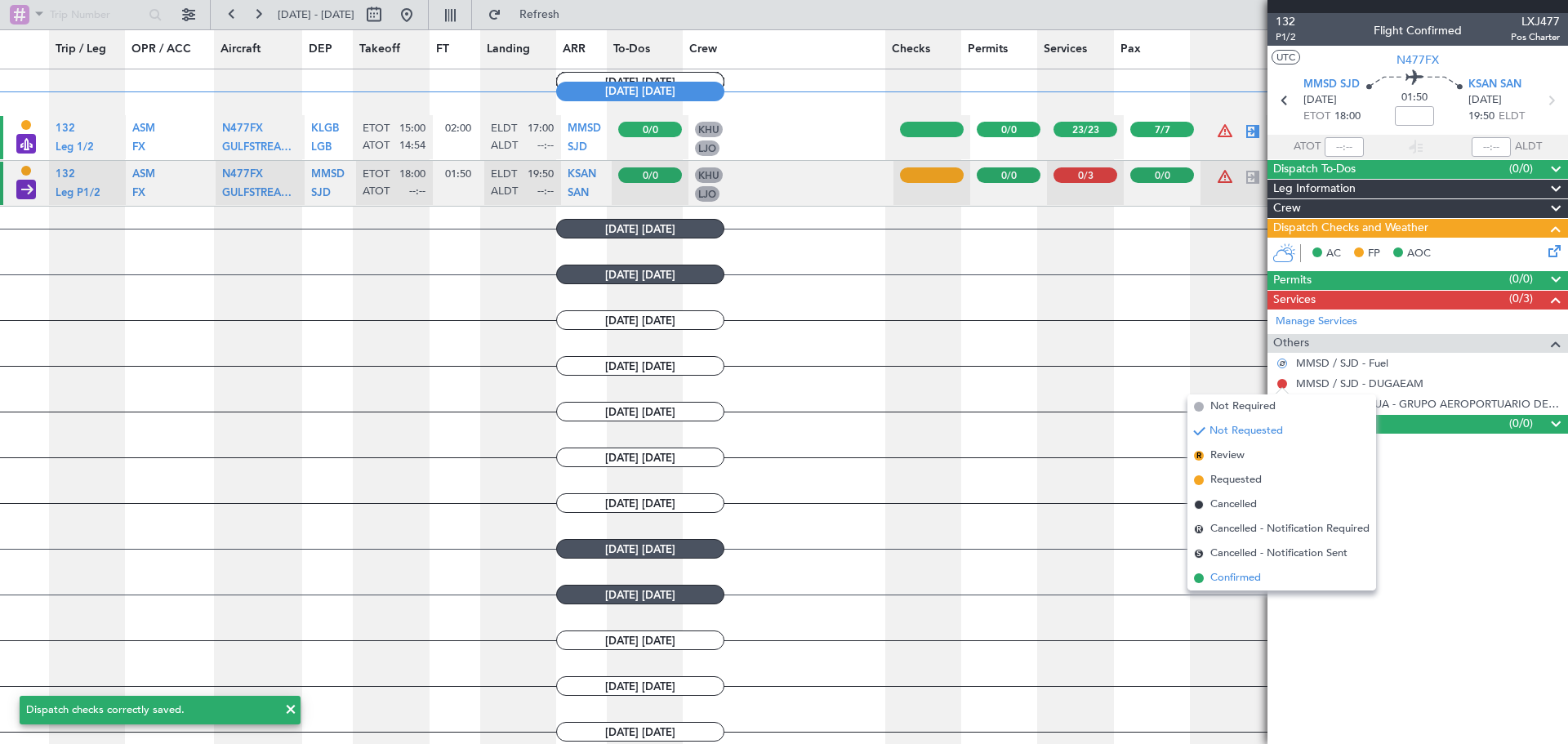
click at [1261, 582] on span "Confirmed" at bounding box center [1235, 578] width 51 height 16
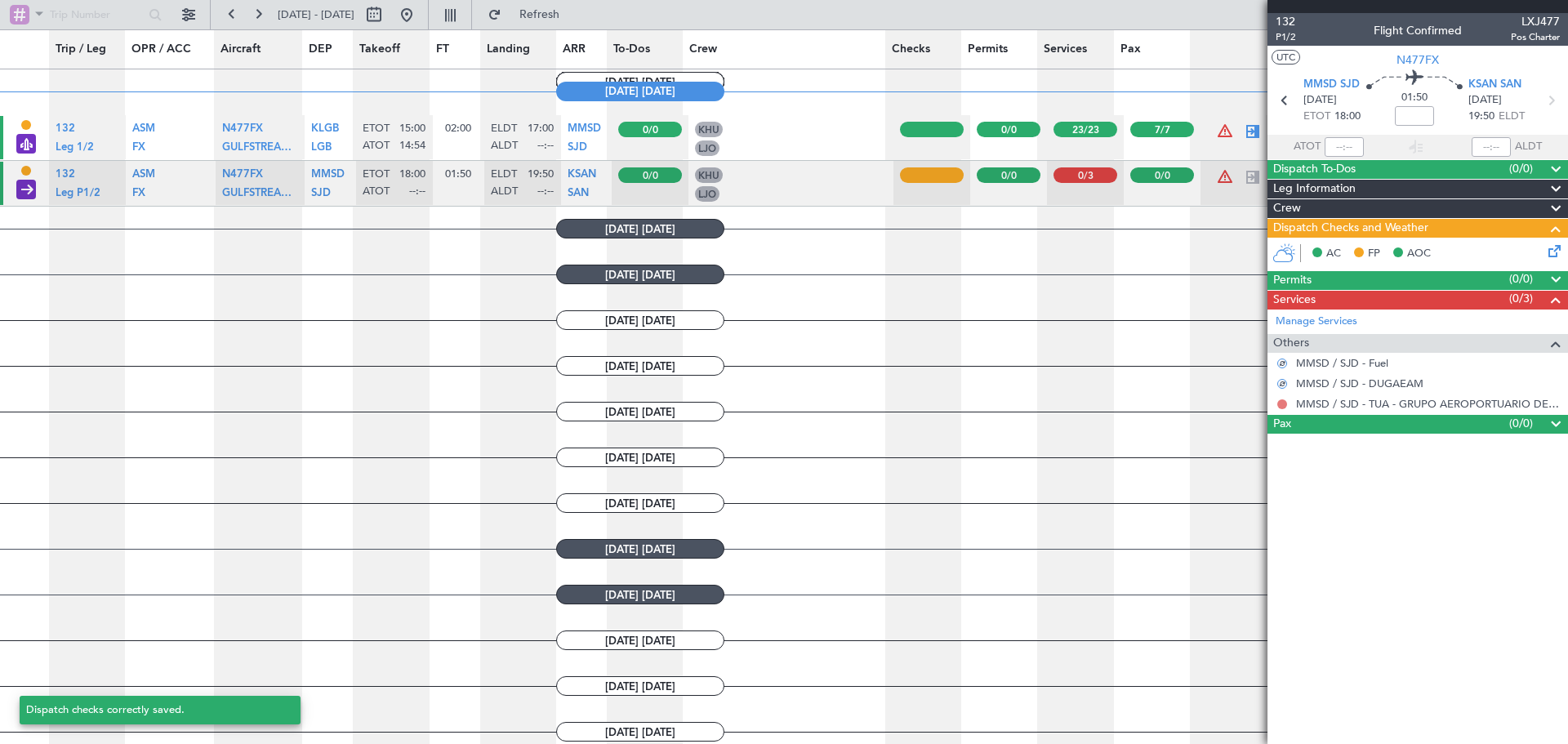
click at [1283, 404] on button at bounding box center [1281, 404] width 10 height 10
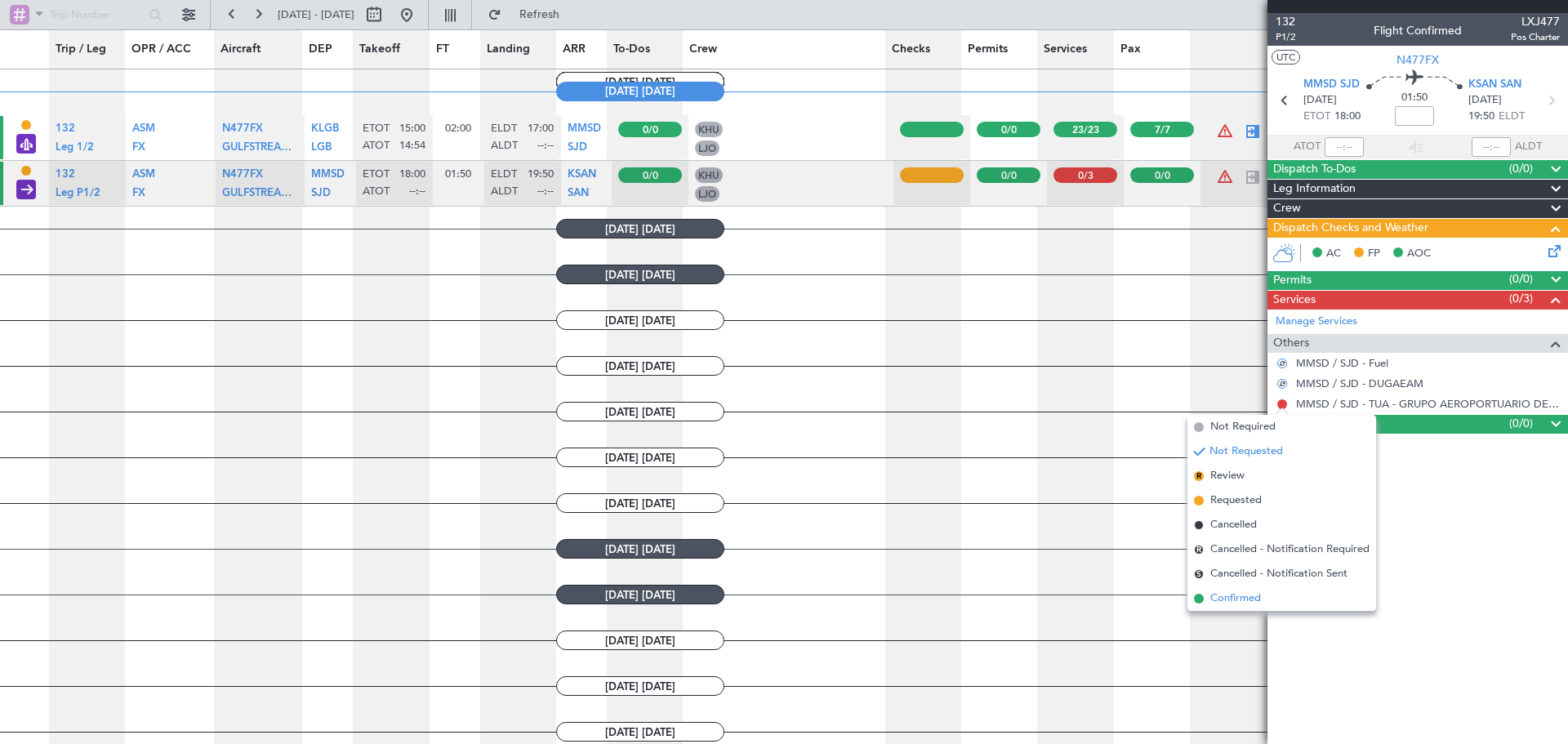
drag, startPoint x: 1300, startPoint y: 592, endPoint x: 1396, endPoint y: 499, distance: 133.7
click at [1300, 591] on li "Confirmed" at bounding box center [1281, 599] width 189 height 25
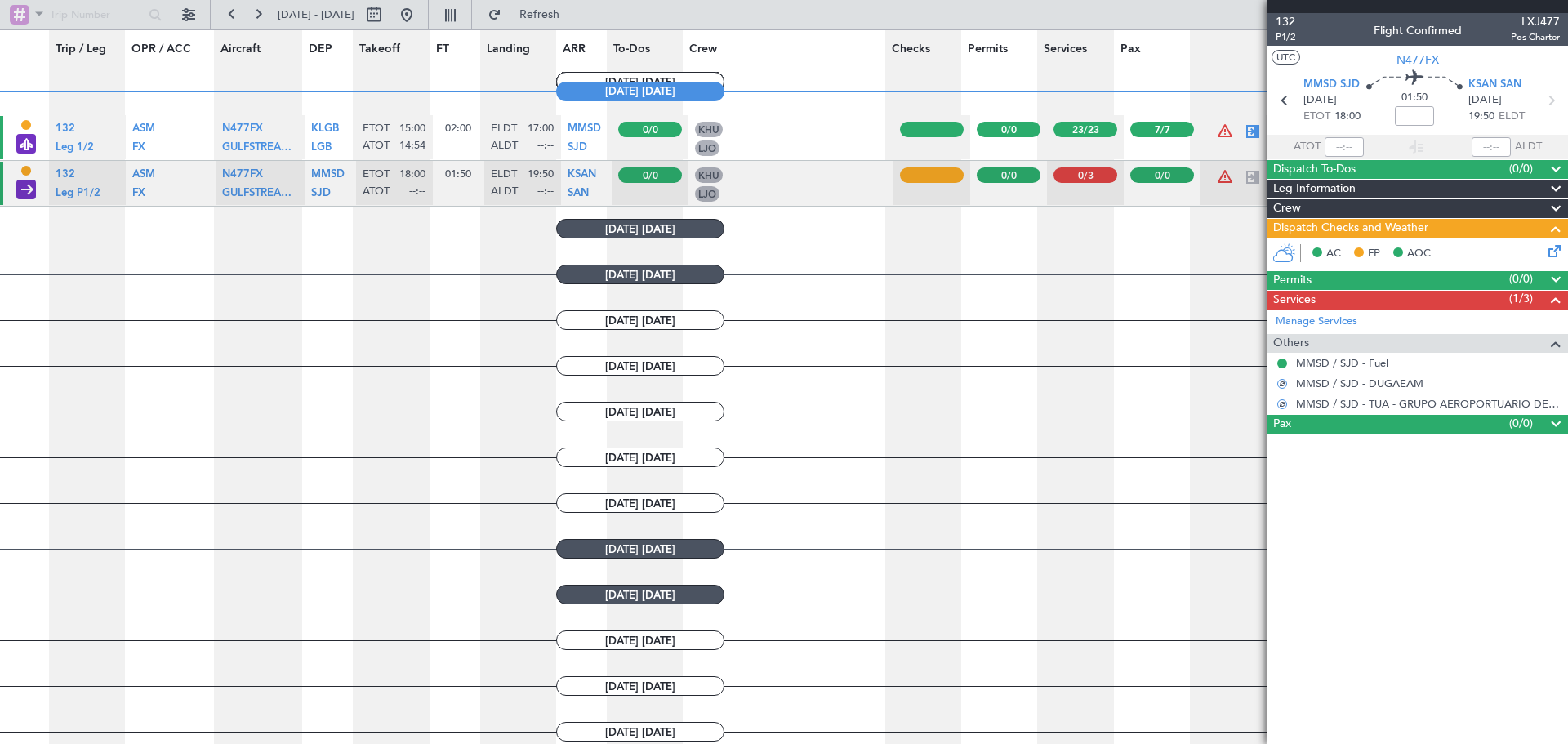
click at [1410, 302] on div "Services (1/3)" at bounding box center [1417, 300] width 301 height 19
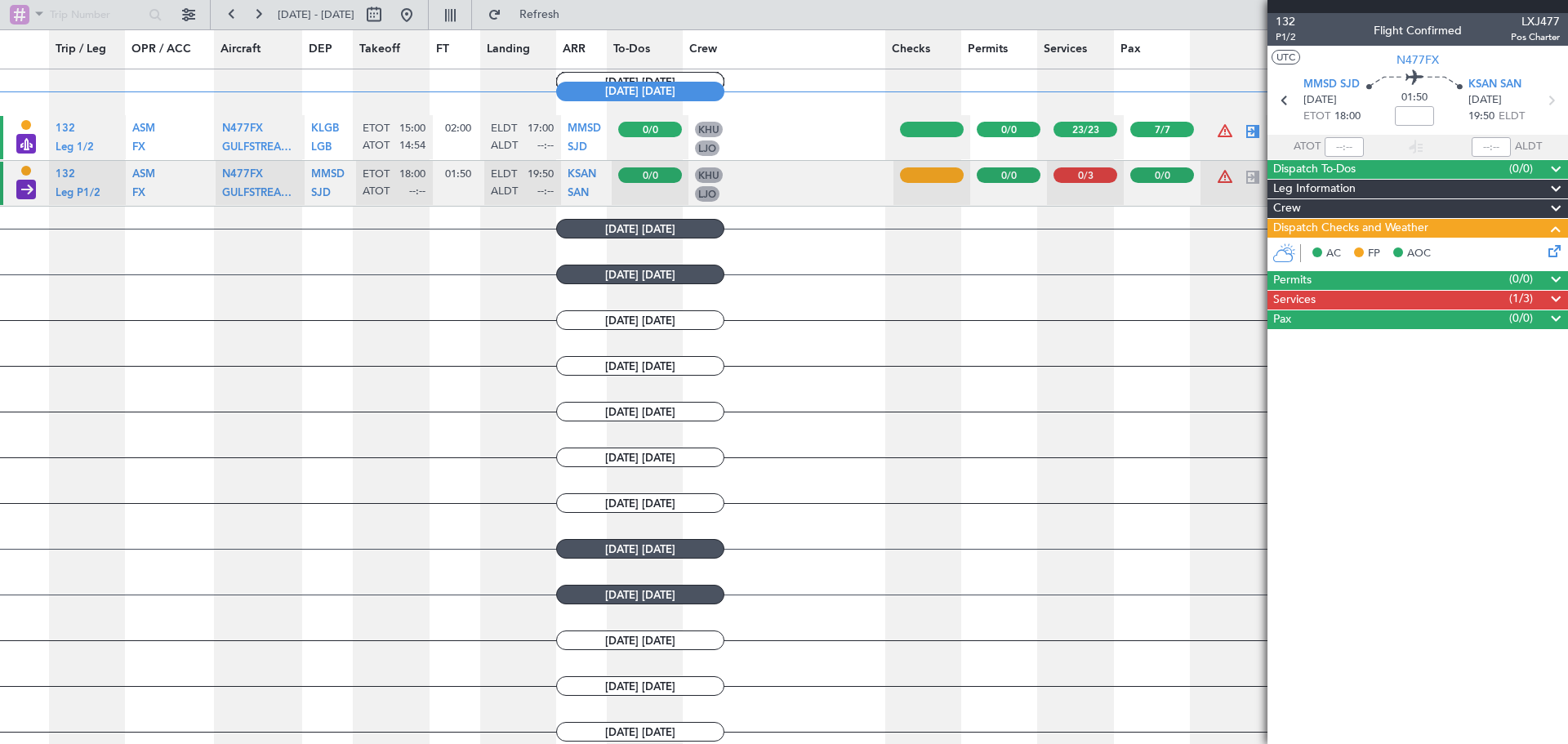
drag, startPoint x: 1340, startPoint y: 459, endPoint x: 1358, endPoint y: 418, distance: 44.8
click at [1341, 457] on article "132 P1/2 Flight Confirmed LXJ477 Pos Charter UTC N477FX MMSD SJD [DATE] ETOT 18…" at bounding box center [1417, 379] width 301 height 732
click at [1465, 221] on div "Dispatch Checks and Weather" at bounding box center [1417, 228] width 301 height 19
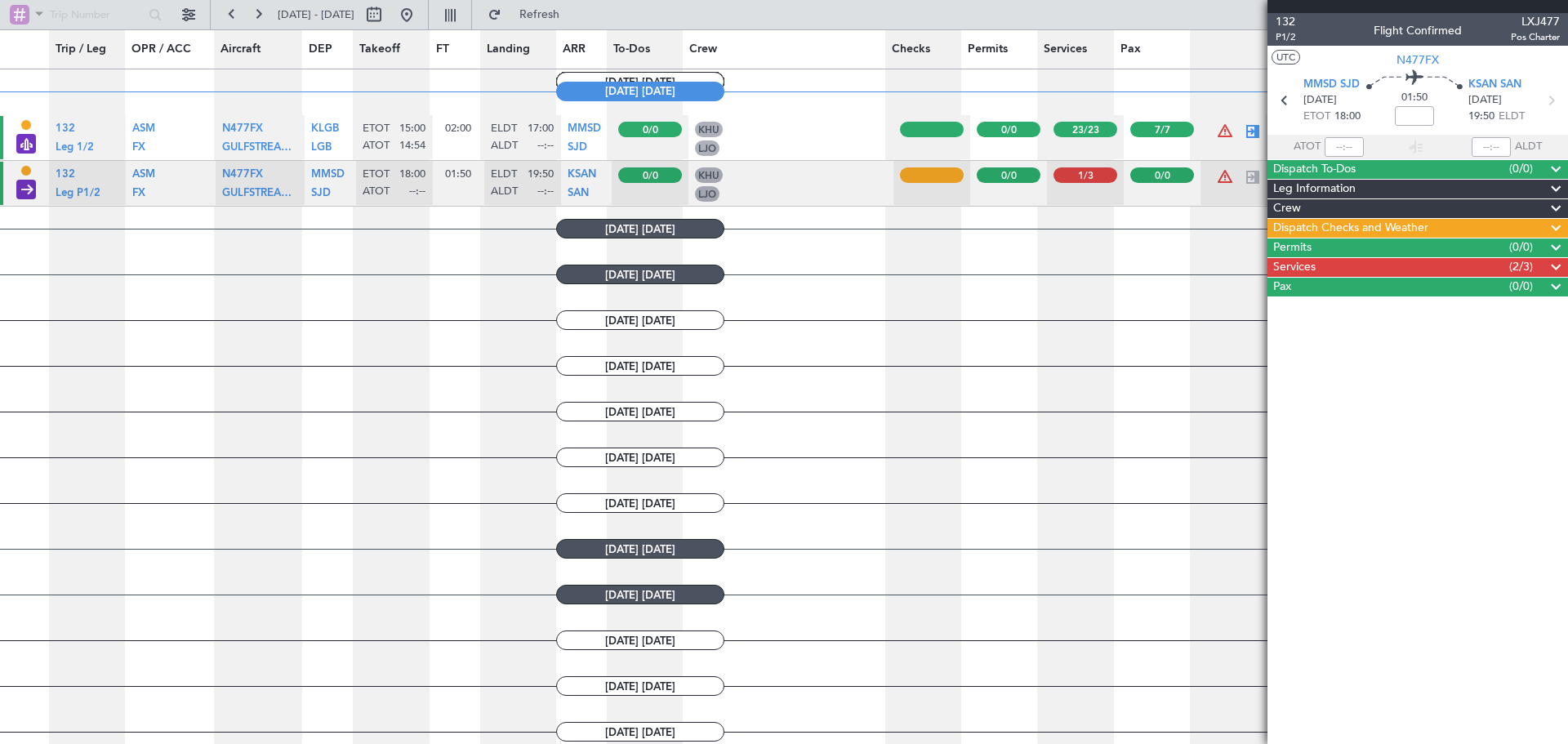
drag, startPoint x: 1406, startPoint y: 402, endPoint x: 1416, endPoint y: 384, distance: 20.6
click at [1406, 402] on article "132 P1/2 Flight Confirmed LXJ477 Pos Charter UTC N477FX MMSD SJD [DATE] ETOT 18…" at bounding box center [1417, 379] width 301 height 732
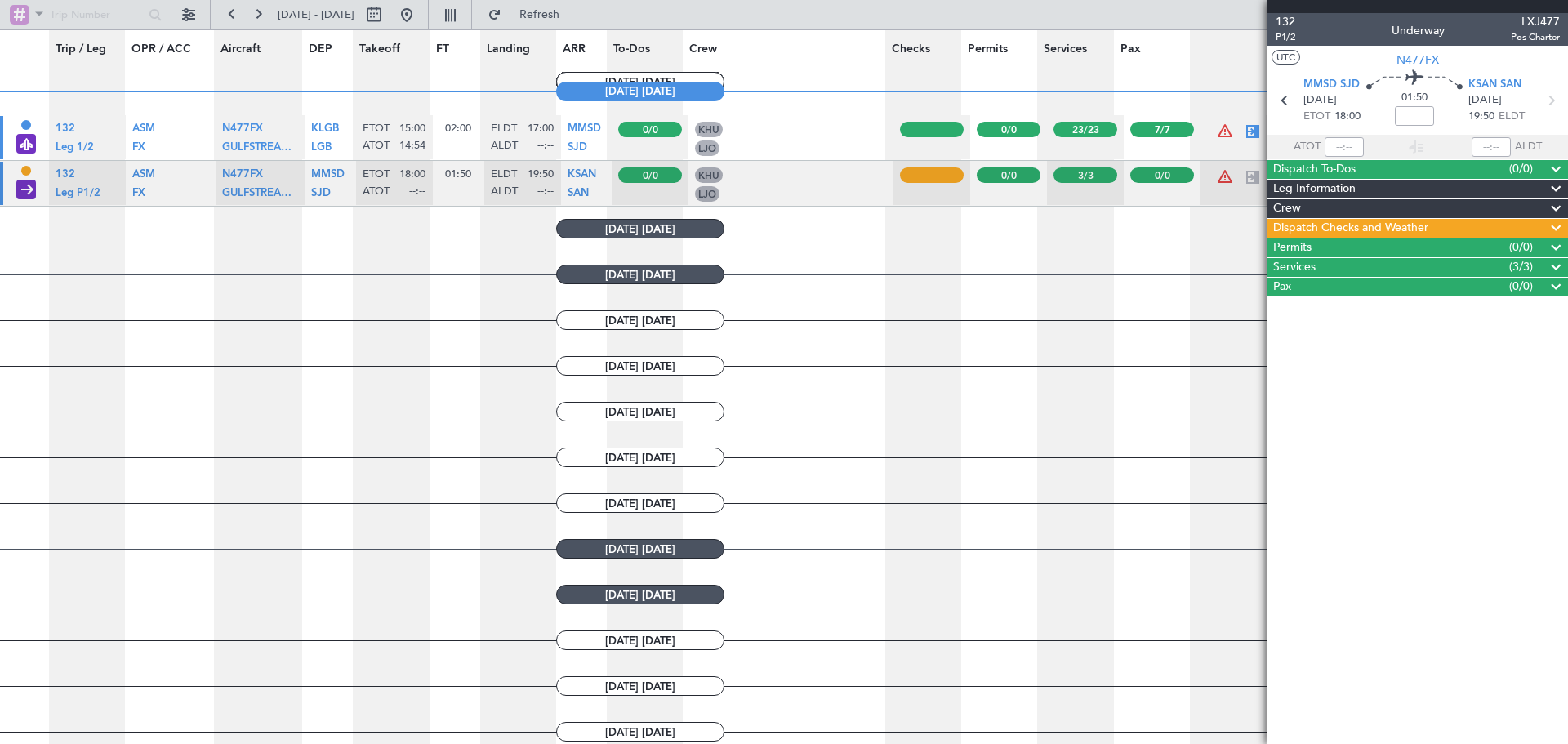
drag, startPoint x: 1396, startPoint y: 471, endPoint x: 1236, endPoint y: 234, distance: 286.0
click at [1395, 468] on article "132 P1/2 Underway LXJ477 Pos Charter UTC N477FX MMSD SJD [DATE] ETOT 18:00 01:5…" at bounding box center [1417, 379] width 301 height 732
